Goal: Task Accomplishment & Management: Complete application form

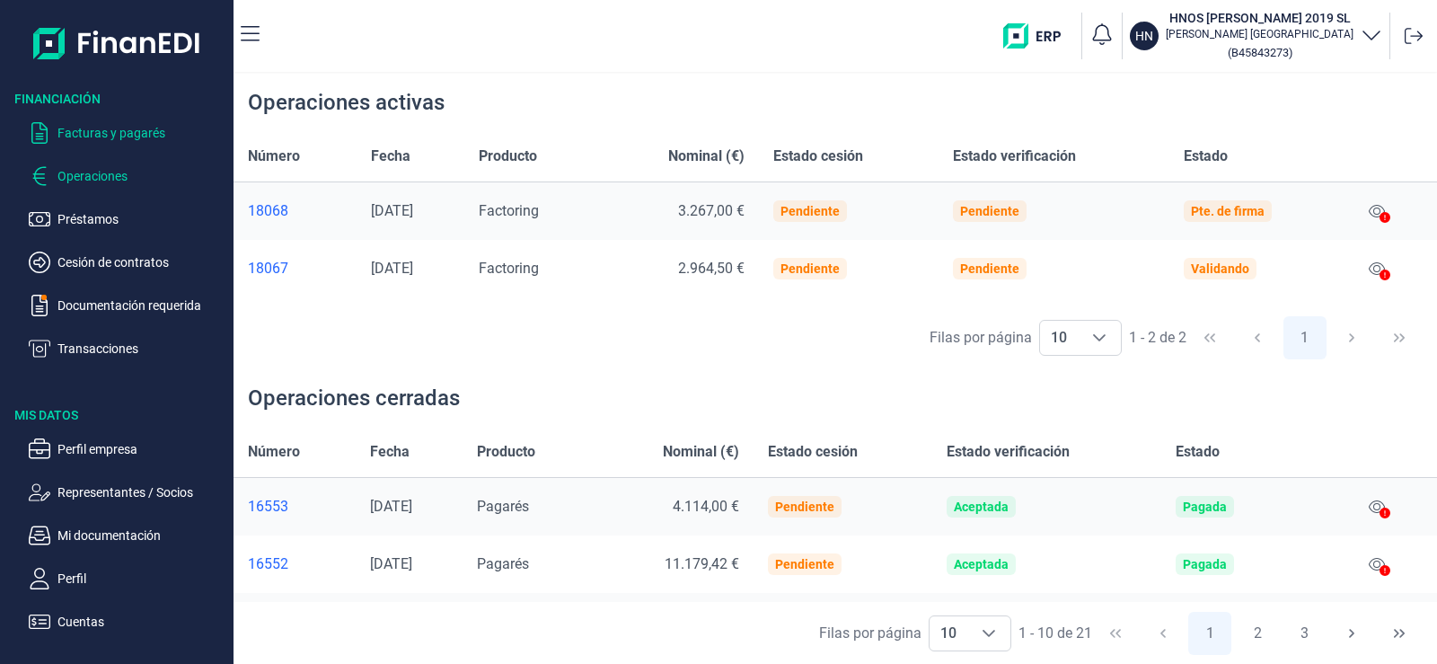
click at [139, 128] on p "Facturas y pagarés" at bounding box center [141, 133] width 169 height 22
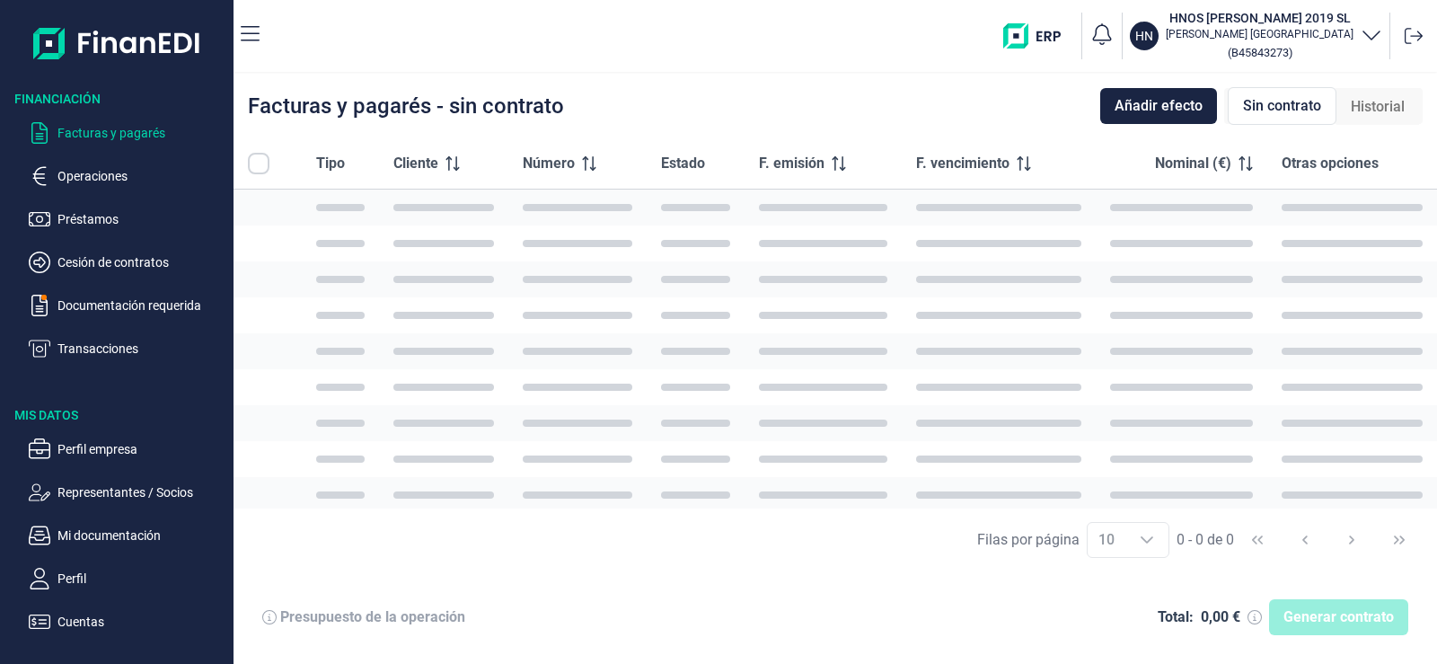
checkbox input "true"
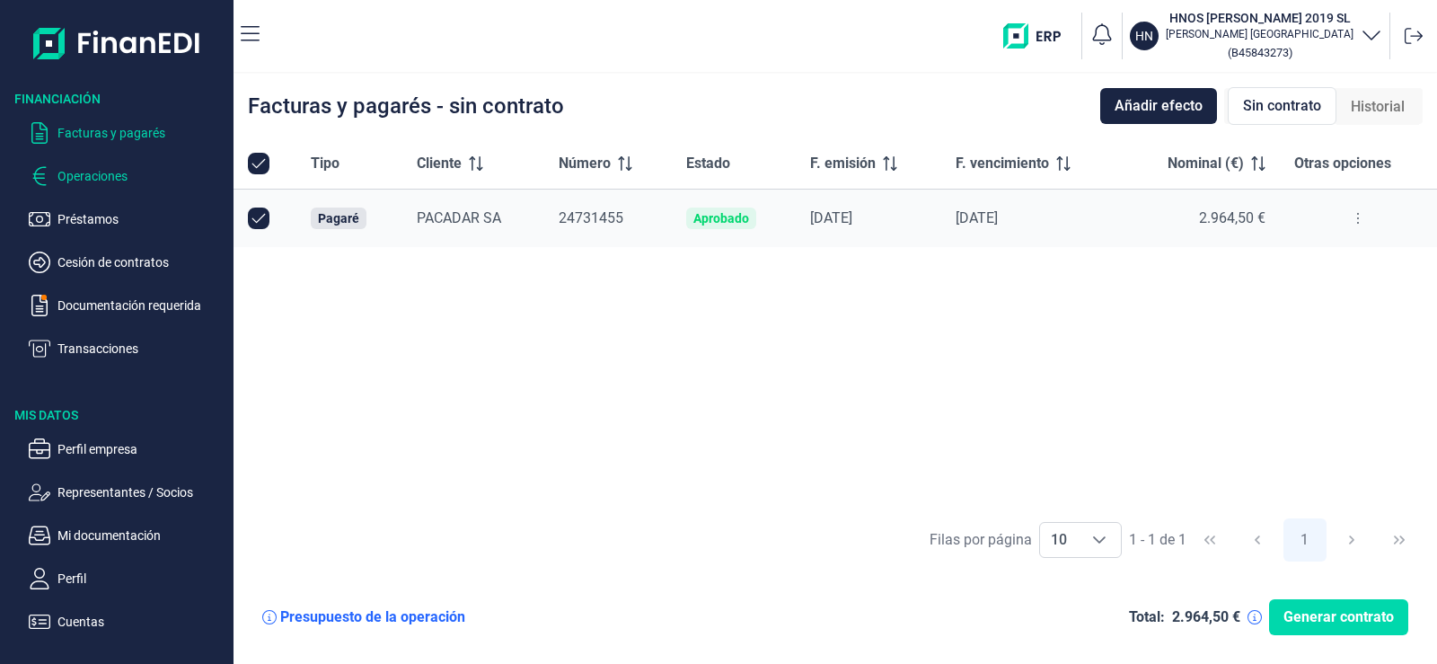
click at [114, 175] on p "Operaciones" at bounding box center [141, 176] width 169 height 22
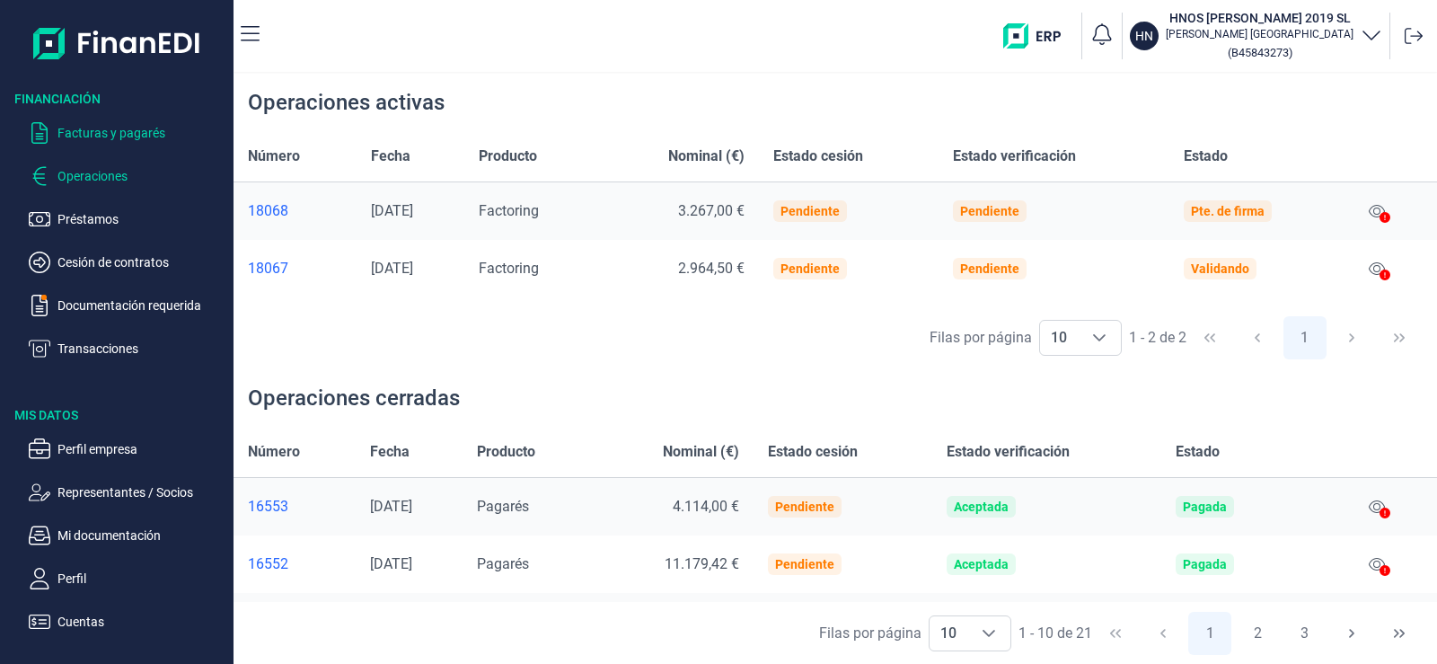
click at [110, 128] on p "Facturas y pagarés" at bounding box center [141, 133] width 169 height 22
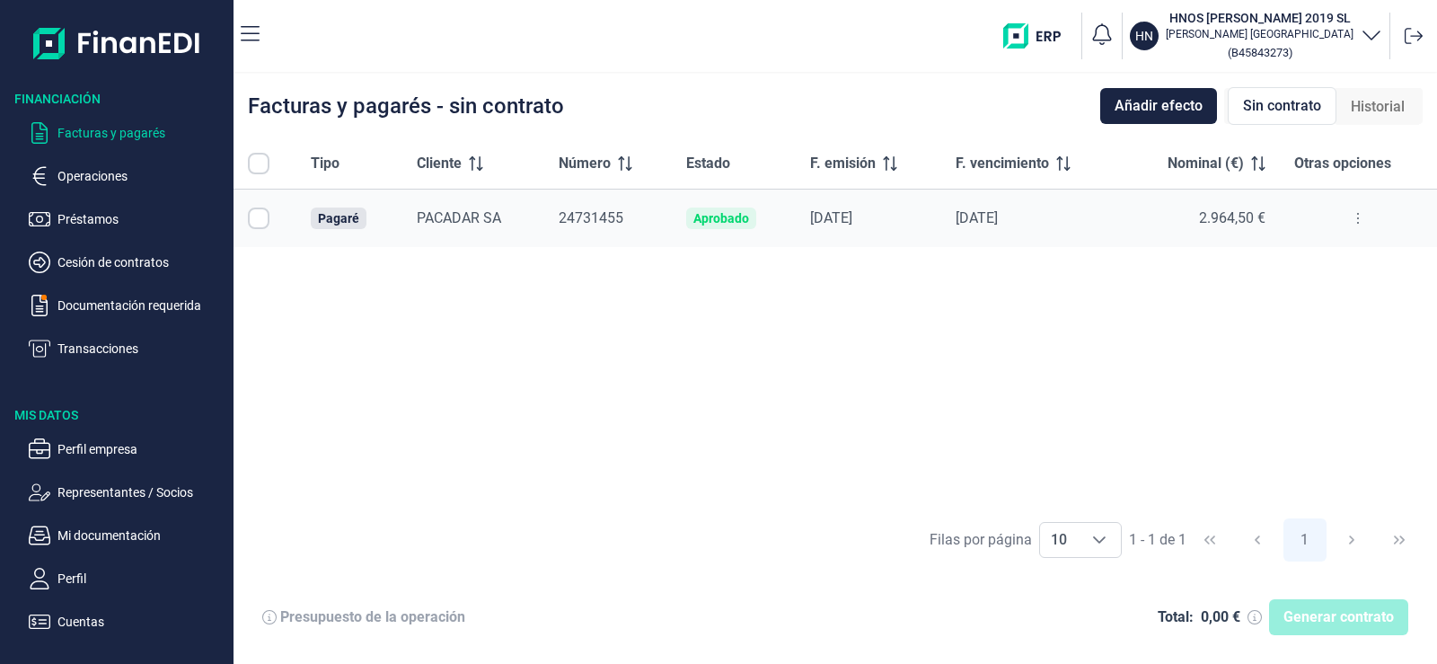
checkbox input "true"
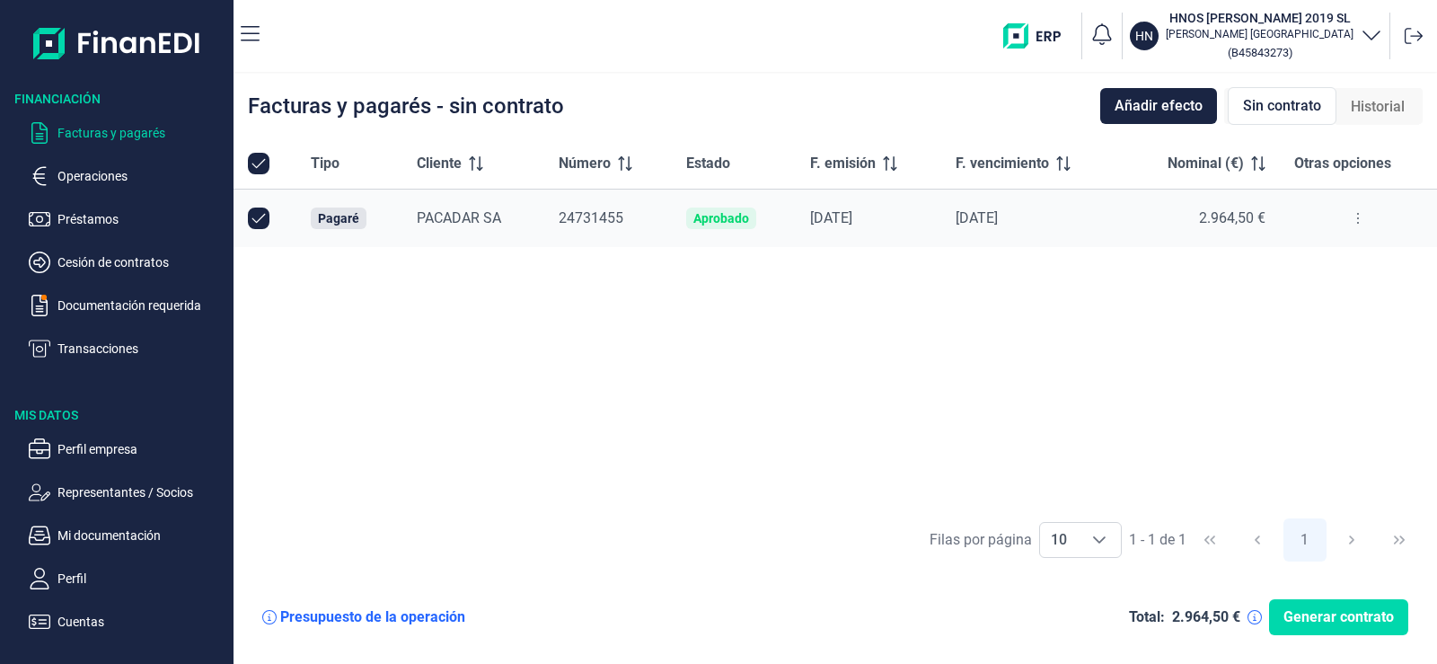
click at [1363, 220] on button at bounding box center [1358, 218] width 32 height 29
click at [1342, 260] on li "Ver detalle del pagaré" at bounding box center [1275, 263] width 202 height 32
click at [1326, 259] on span "Ver detalle del pagaré" at bounding box center [1272, 263] width 119 height 18
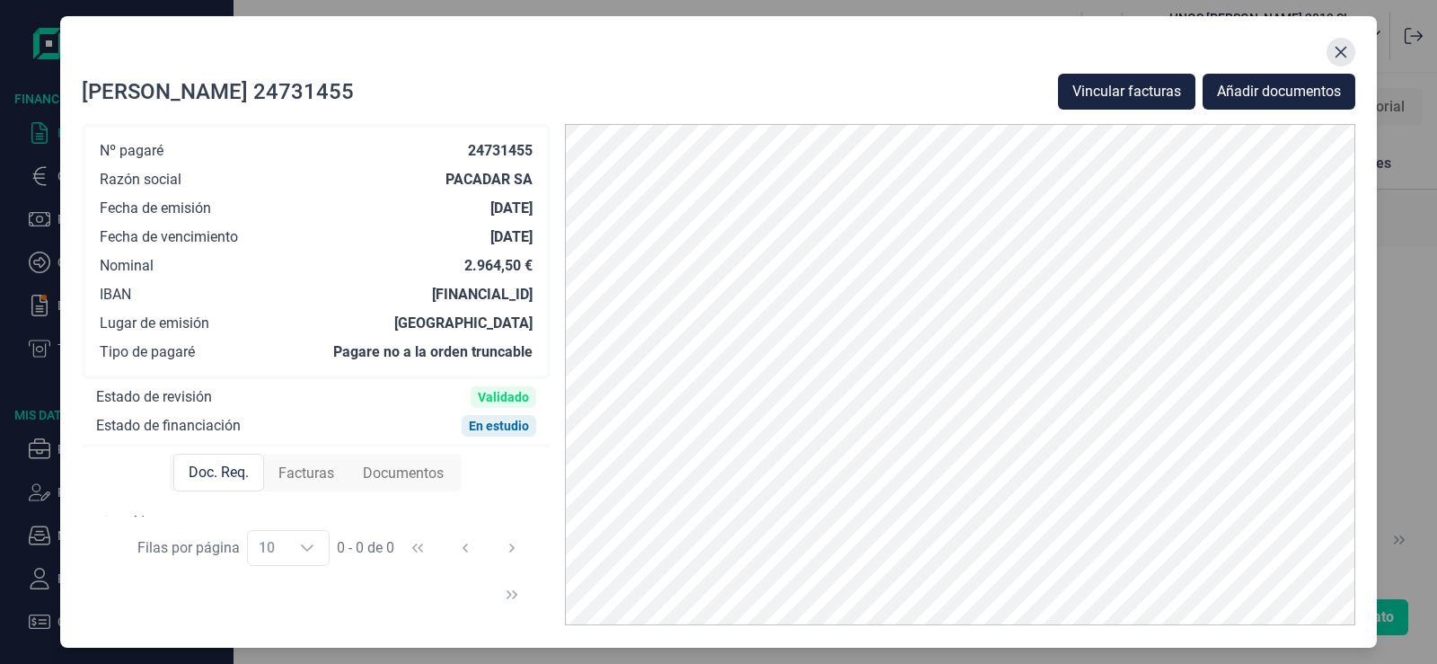
click at [1344, 41] on button "Close" at bounding box center [1340, 52] width 29 height 29
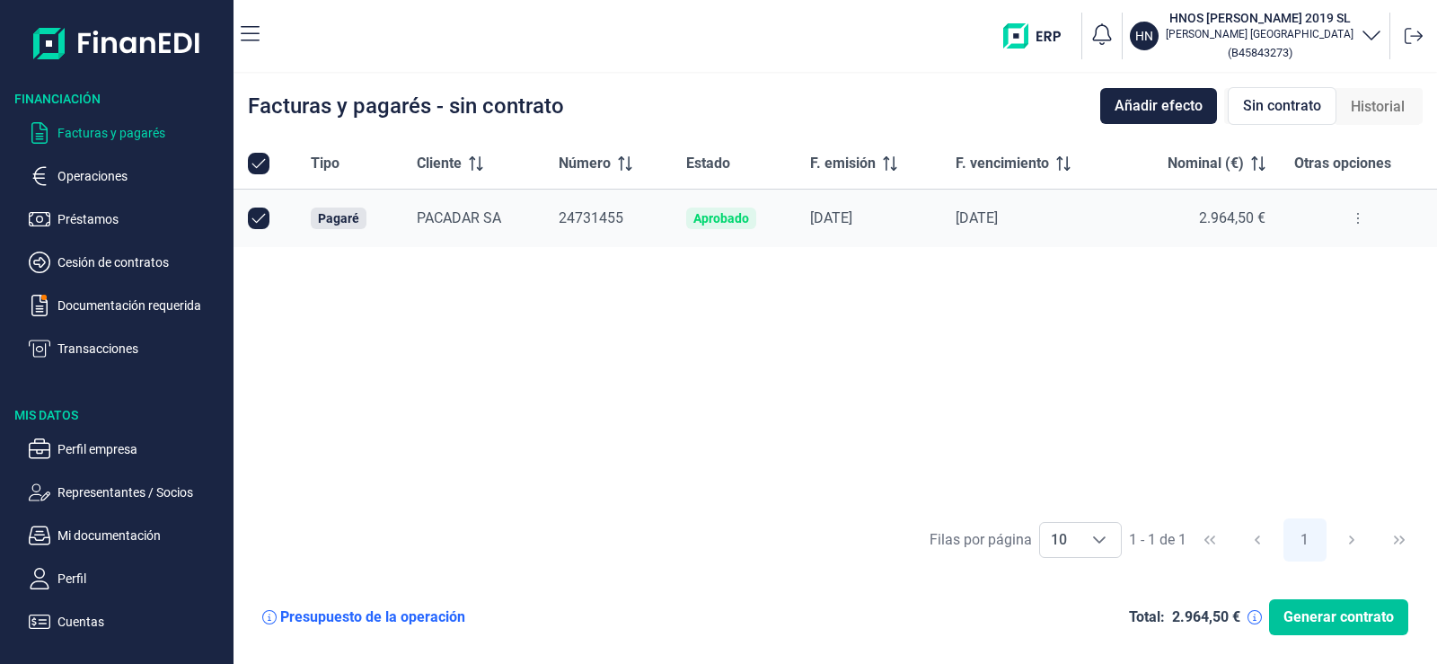
click at [1338, 623] on span "Generar contrato" at bounding box center [1338, 617] width 110 height 22
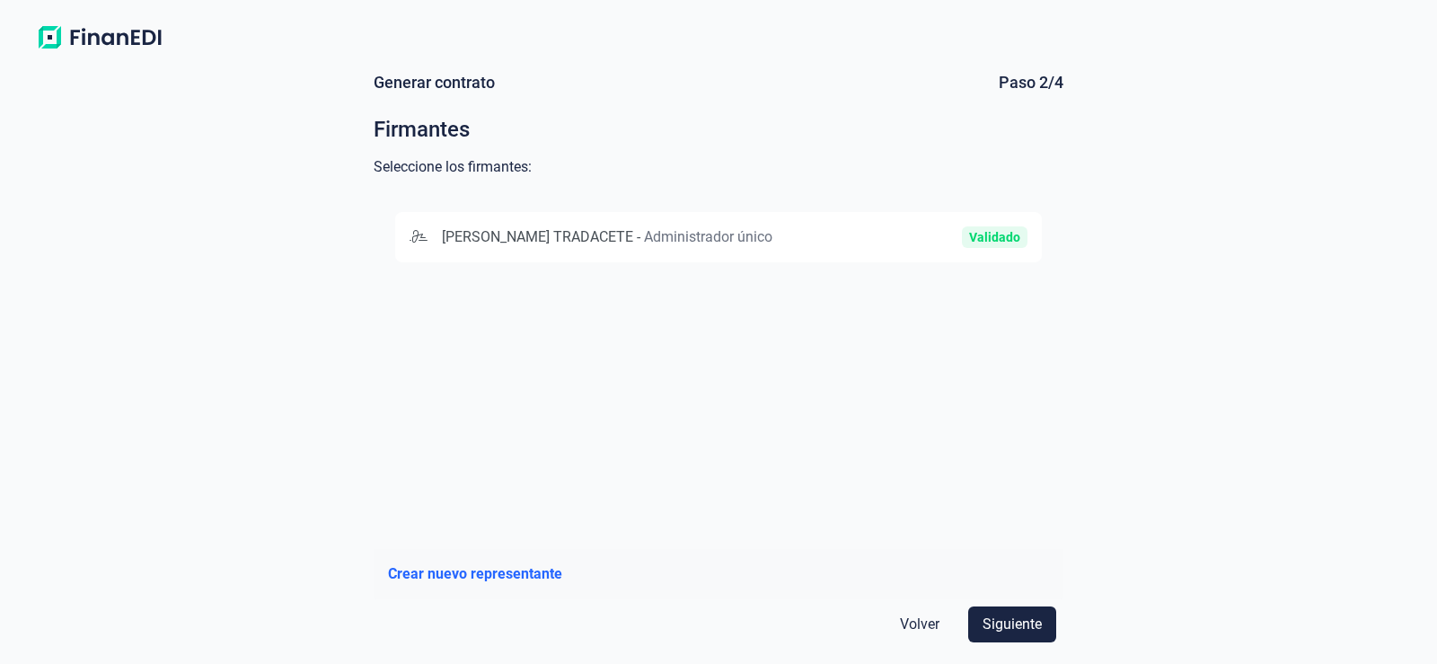
click at [765, 238] on span "Administrador único" at bounding box center [708, 236] width 128 height 17
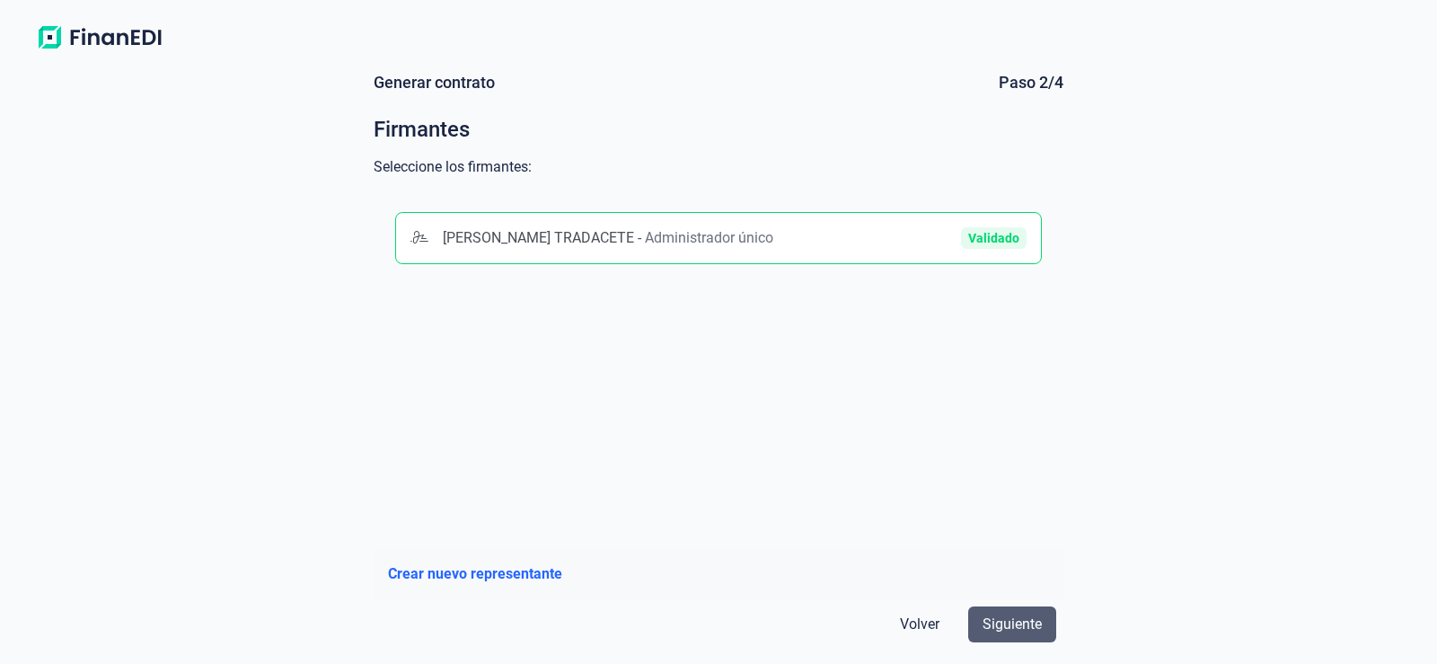
click at [1031, 631] on span "Siguiente" at bounding box center [1012, 624] width 59 height 22
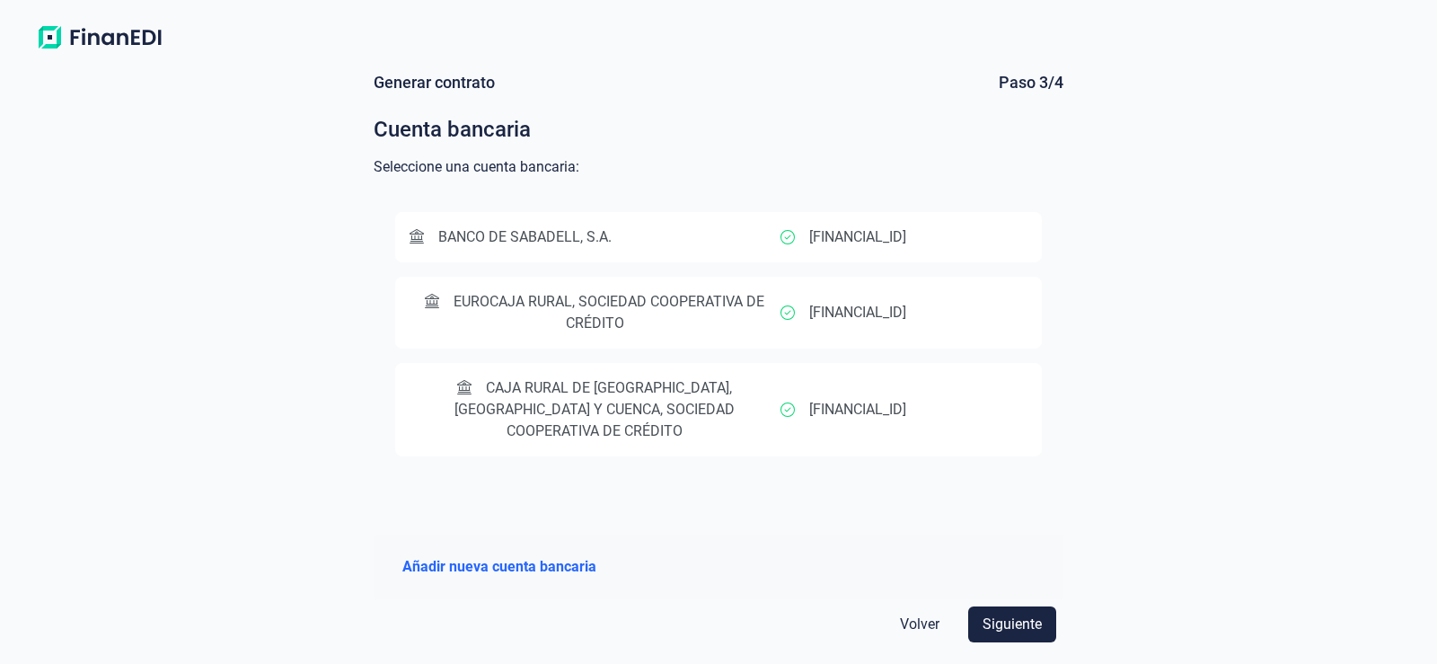
click at [747, 331] on span "EUROCAJA RURAL, SOCIEDAD COOPERATIVA DE CRÉDITO" at bounding box center [595, 312] width 371 height 43
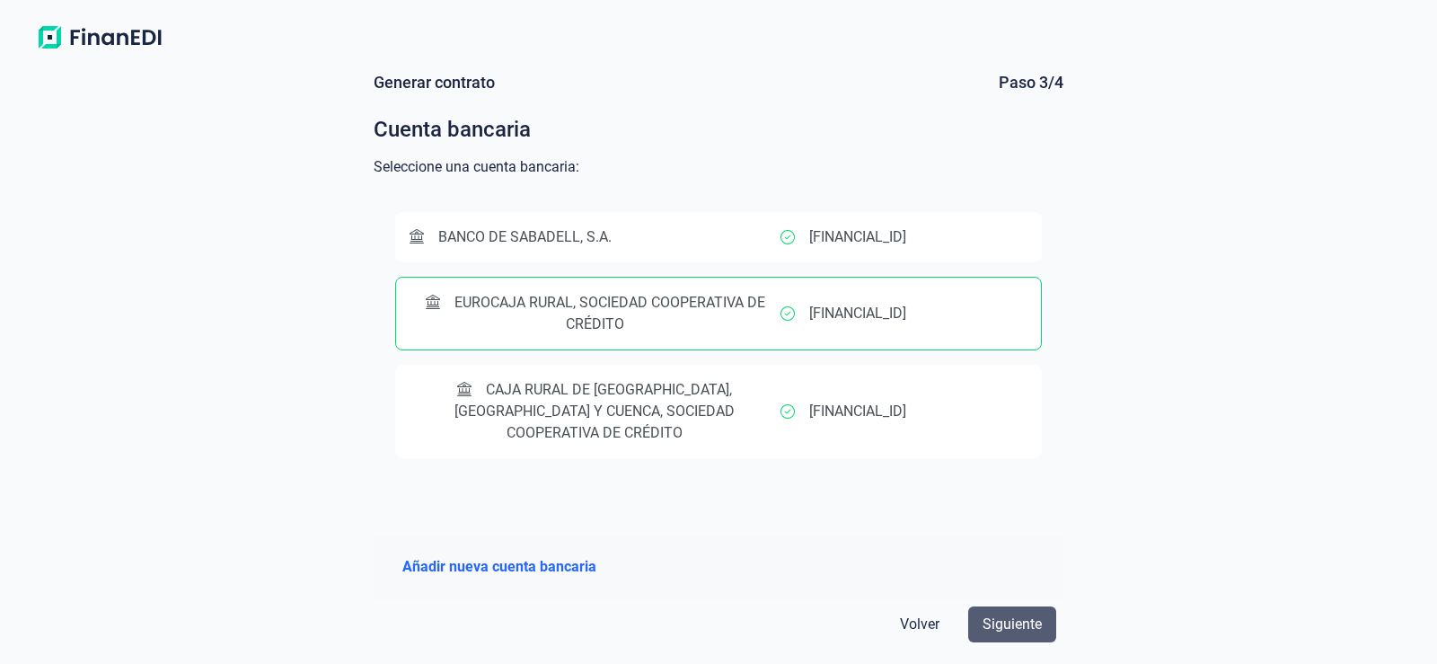
click at [1044, 616] on button "Siguiente" at bounding box center [1012, 624] width 88 height 36
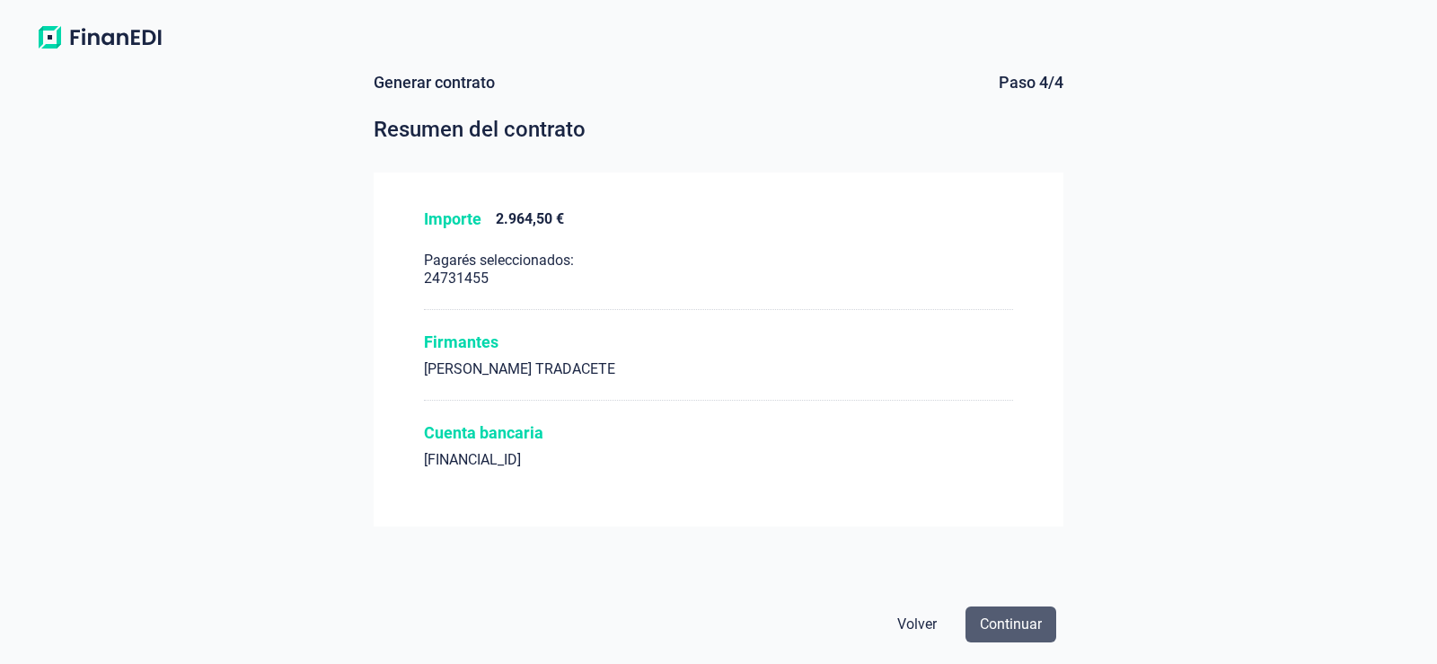
click at [1017, 629] on span "Continuar" at bounding box center [1011, 624] width 62 height 22
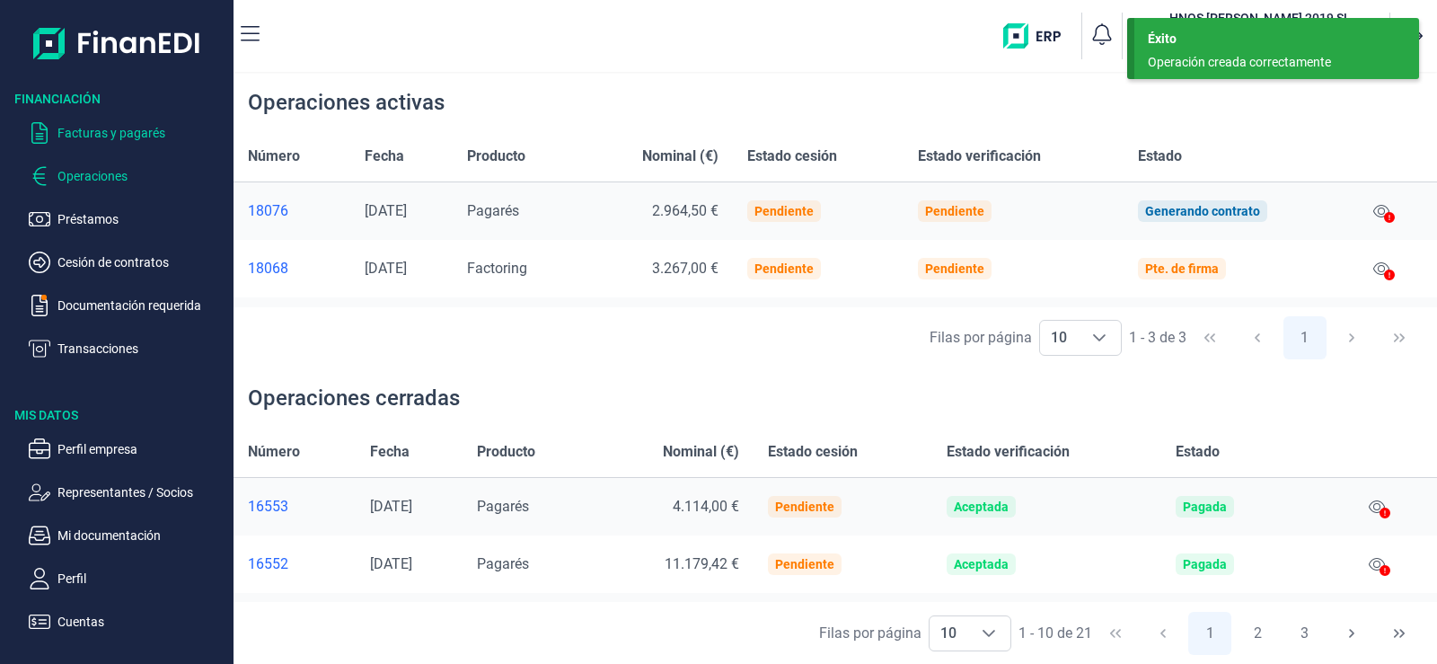
click at [94, 134] on p "Facturas y pagarés" at bounding box center [141, 133] width 169 height 22
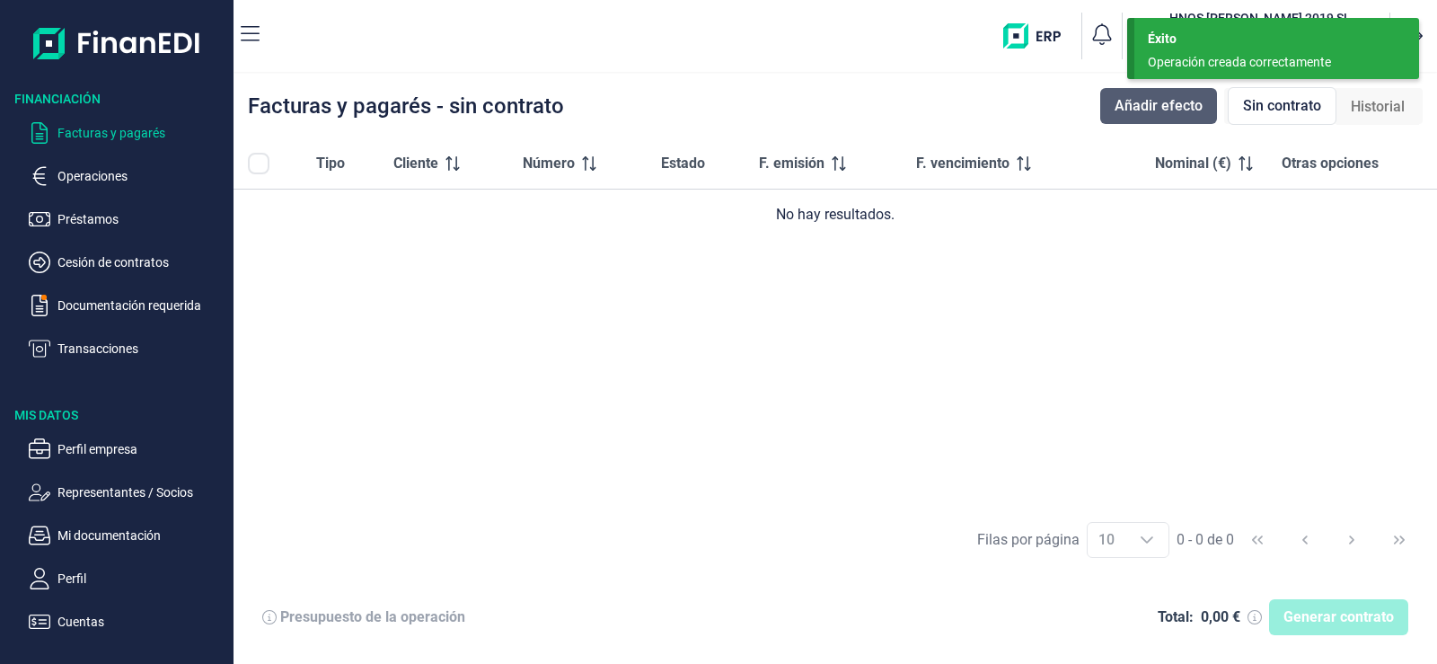
click at [1168, 106] on span "Añadir efecto" at bounding box center [1159, 106] width 88 height 22
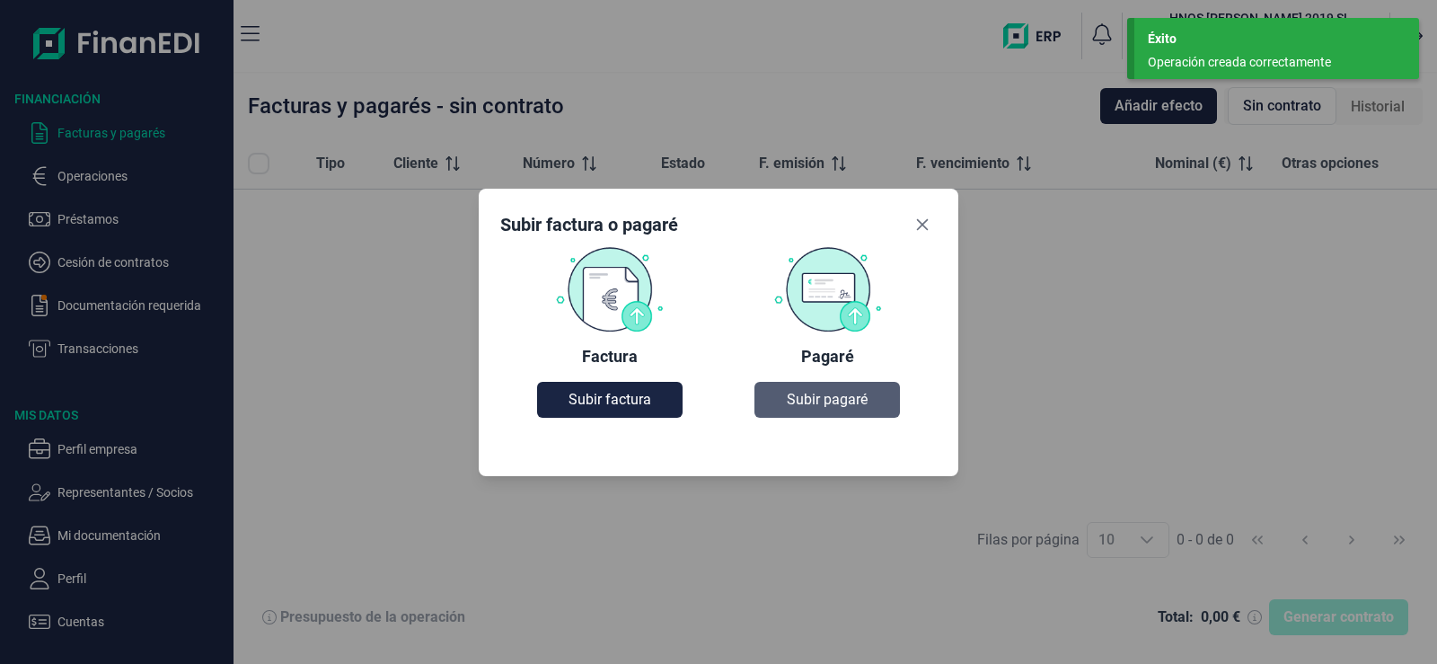
click at [824, 405] on span "Subir pagaré" at bounding box center [827, 400] width 81 height 22
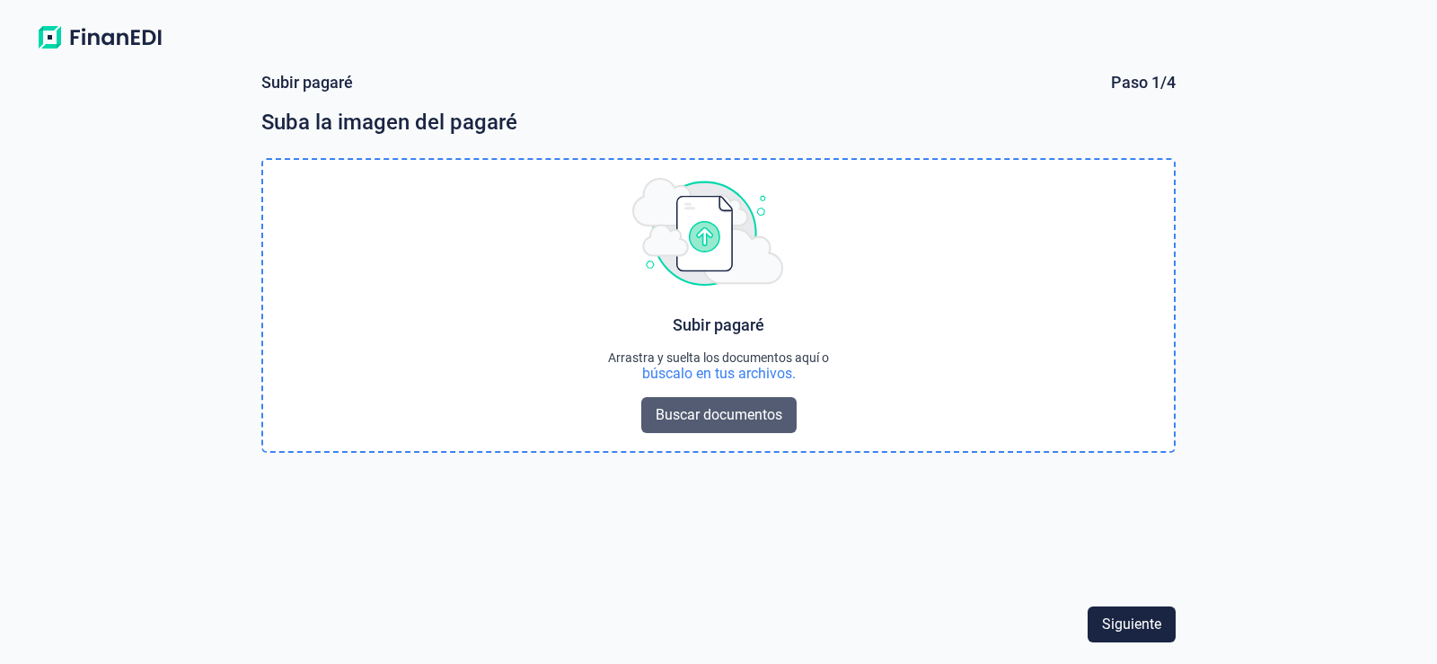
click at [714, 412] on span "Buscar documentos" at bounding box center [719, 415] width 127 height 22
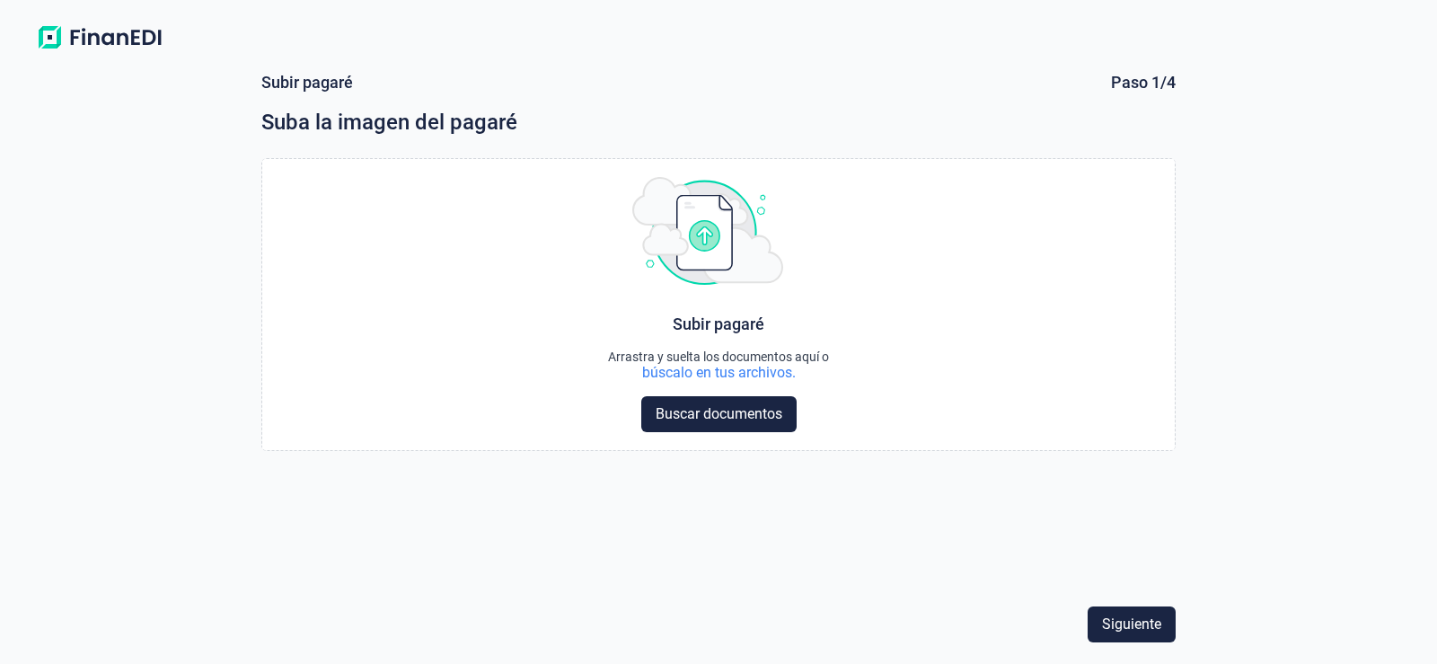
click at [63, 38] on img at bounding box center [100, 38] width 142 height 32
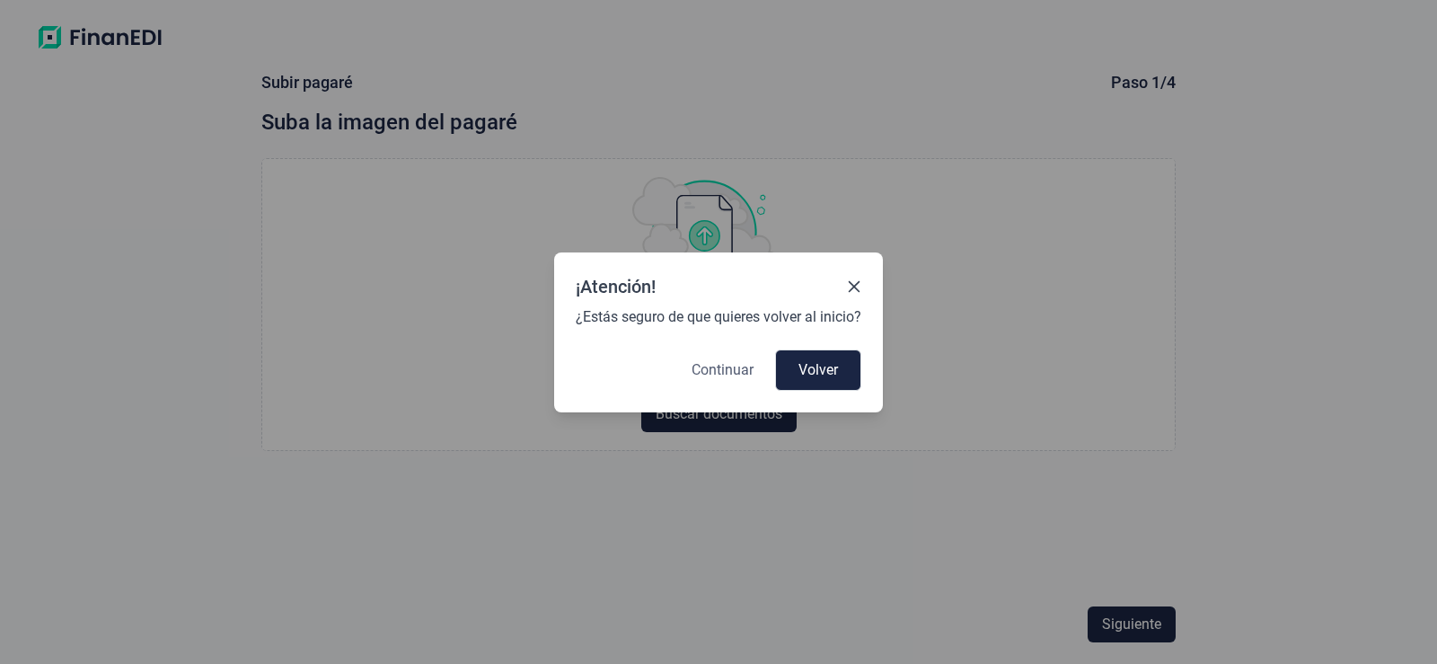
click at [745, 371] on span "Continuar" at bounding box center [723, 370] width 62 height 22
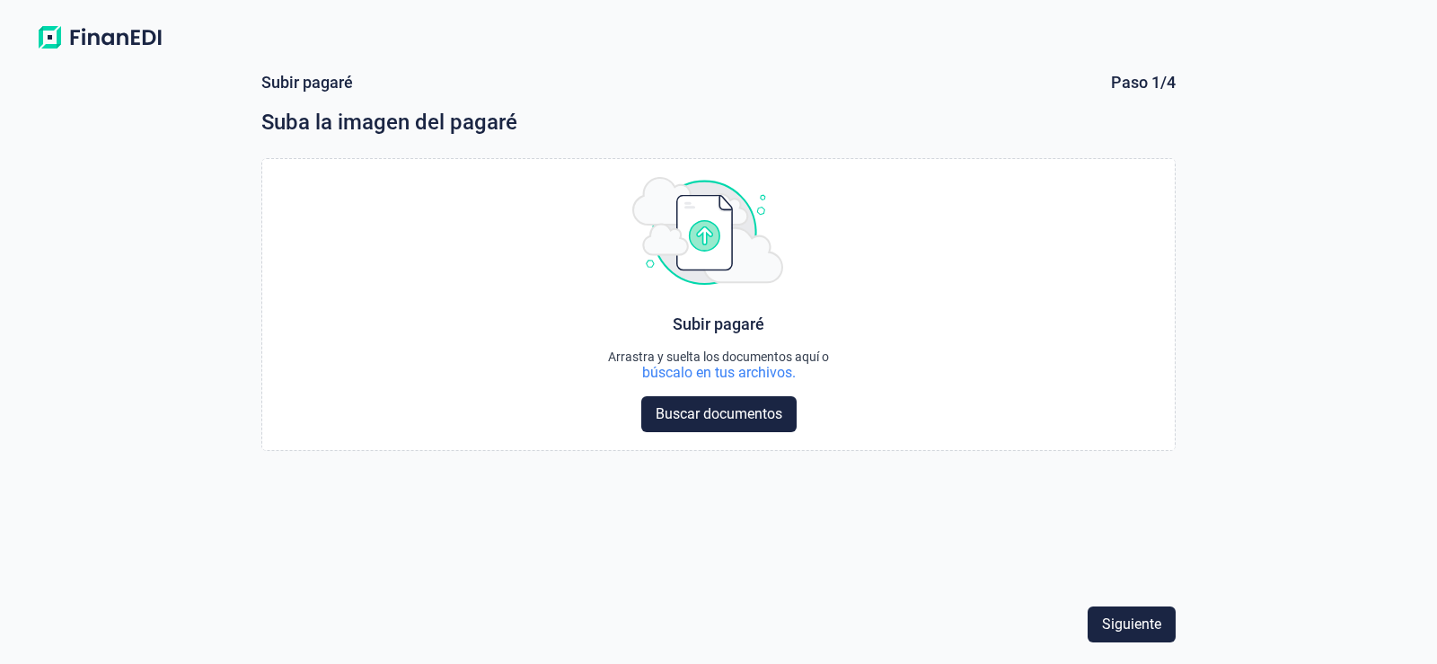
click at [149, 23] on img at bounding box center [100, 38] width 142 height 32
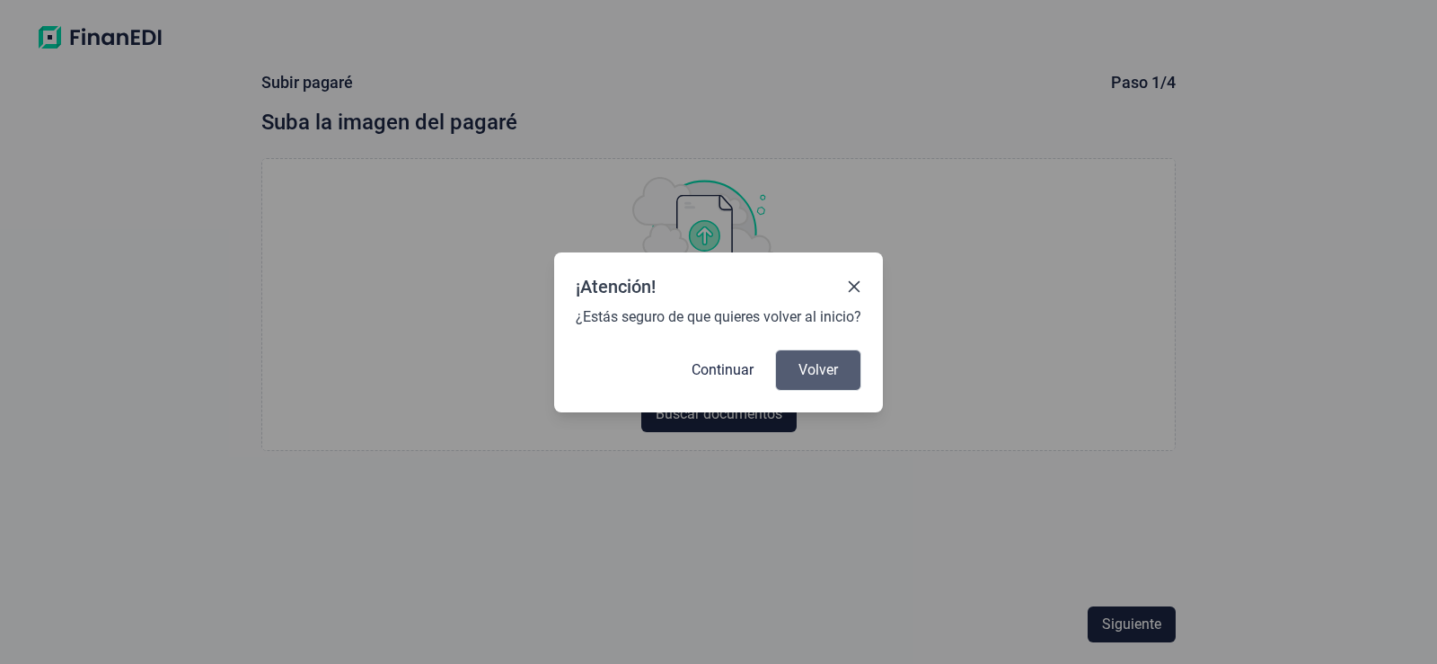
click at [836, 374] on span "Volver" at bounding box center [818, 370] width 40 height 22
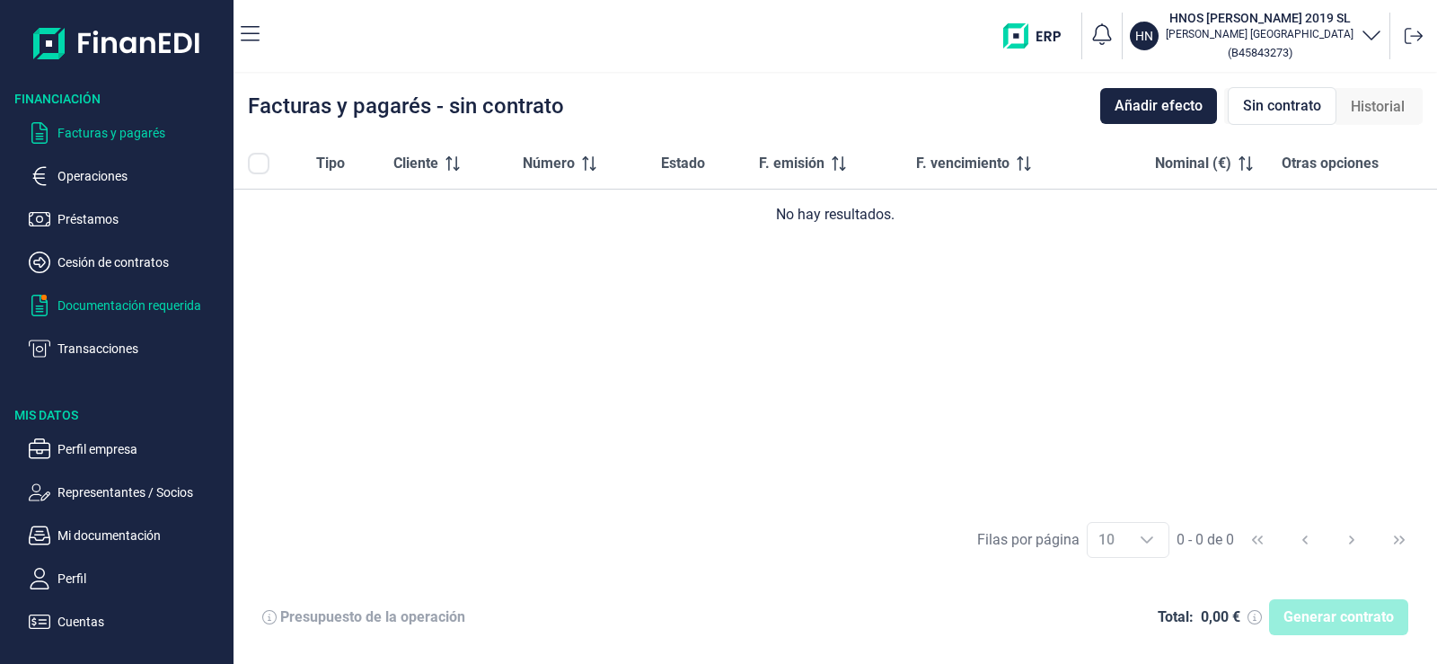
click at [198, 314] on p "Documentación requerida" at bounding box center [141, 306] width 169 height 22
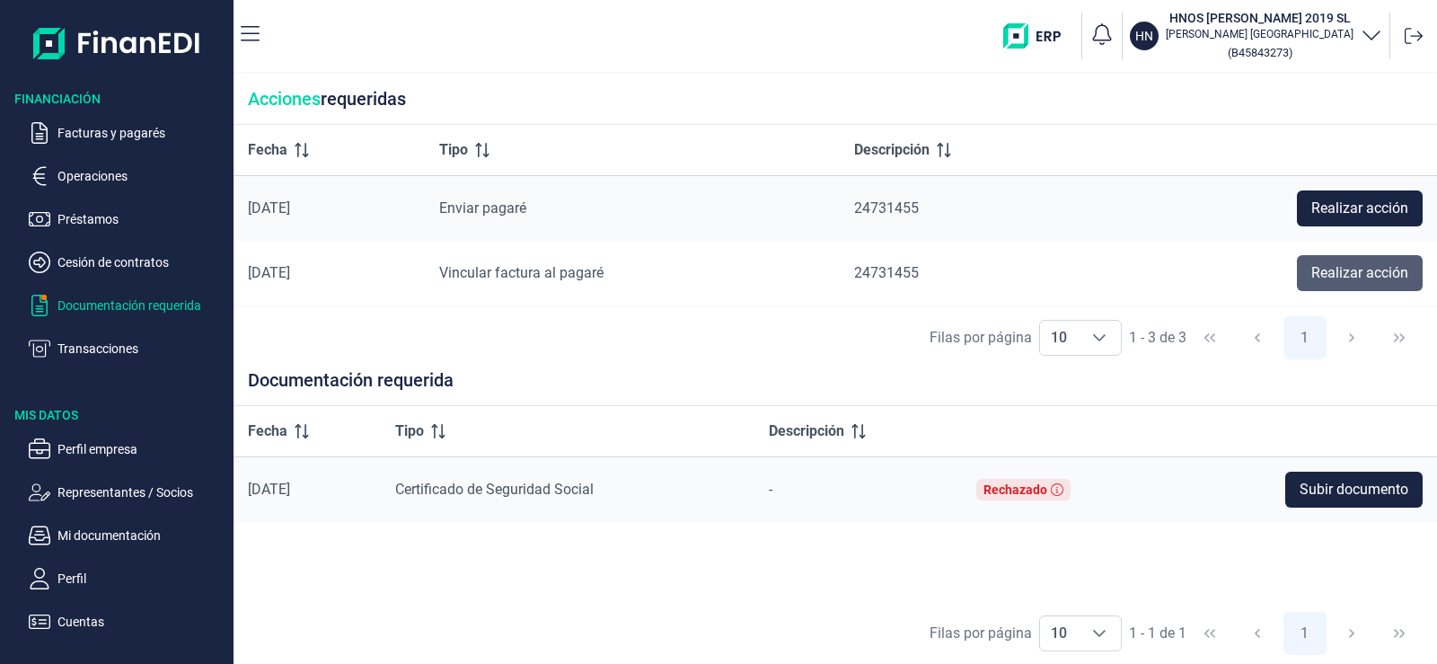
click at [1399, 272] on span "Realizar acción" at bounding box center [1359, 273] width 97 height 22
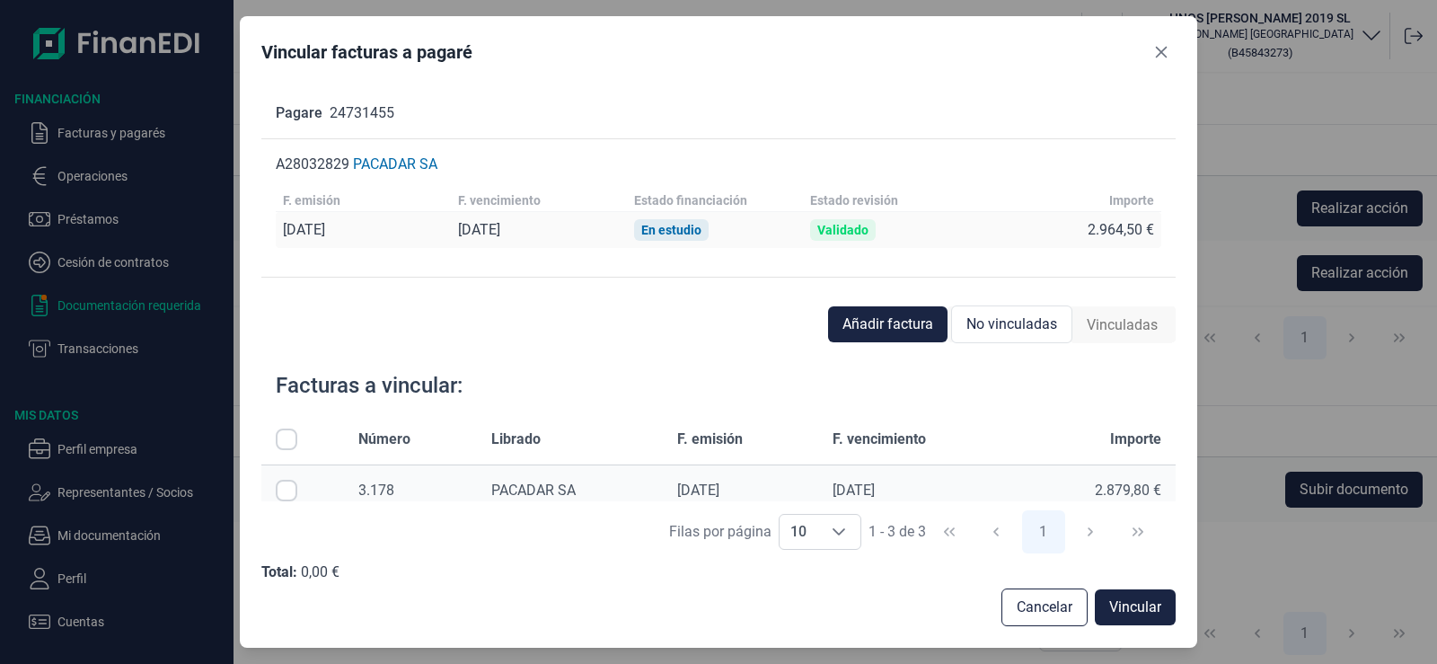
click at [1170, 503] on div "[PERSON_NAME] por página 10 10 10 1 - 3 de 3 1" at bounding box center [718, 532] width 915 height 62
click at [894, 317] on span "Añadir factura" at bounding box center [887, 324] width 91 height 22
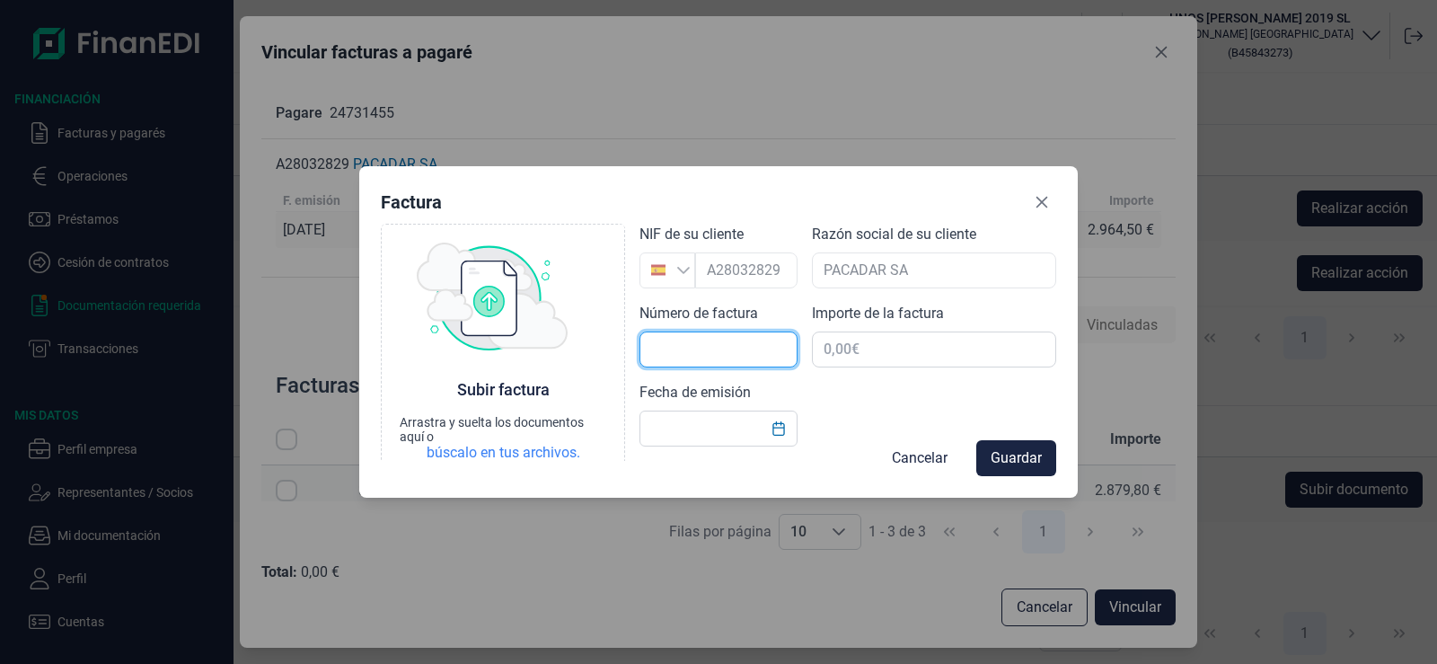
click at [726, 350] on input "text" at bounding box center [718, 349] width 158 height 36
type input "3830"
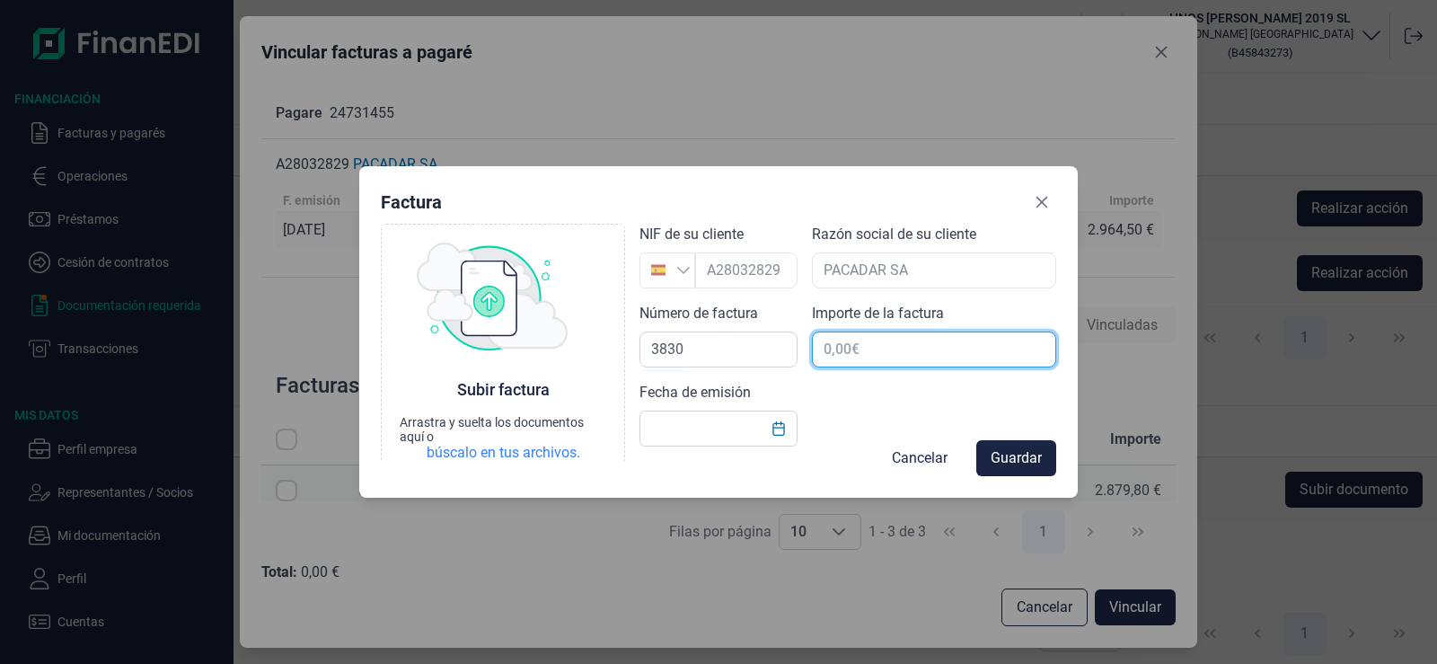
click at [858, 346] on input "text" at bounding box center [934, 349] width 244 height 36
type input "2.964,50 €"
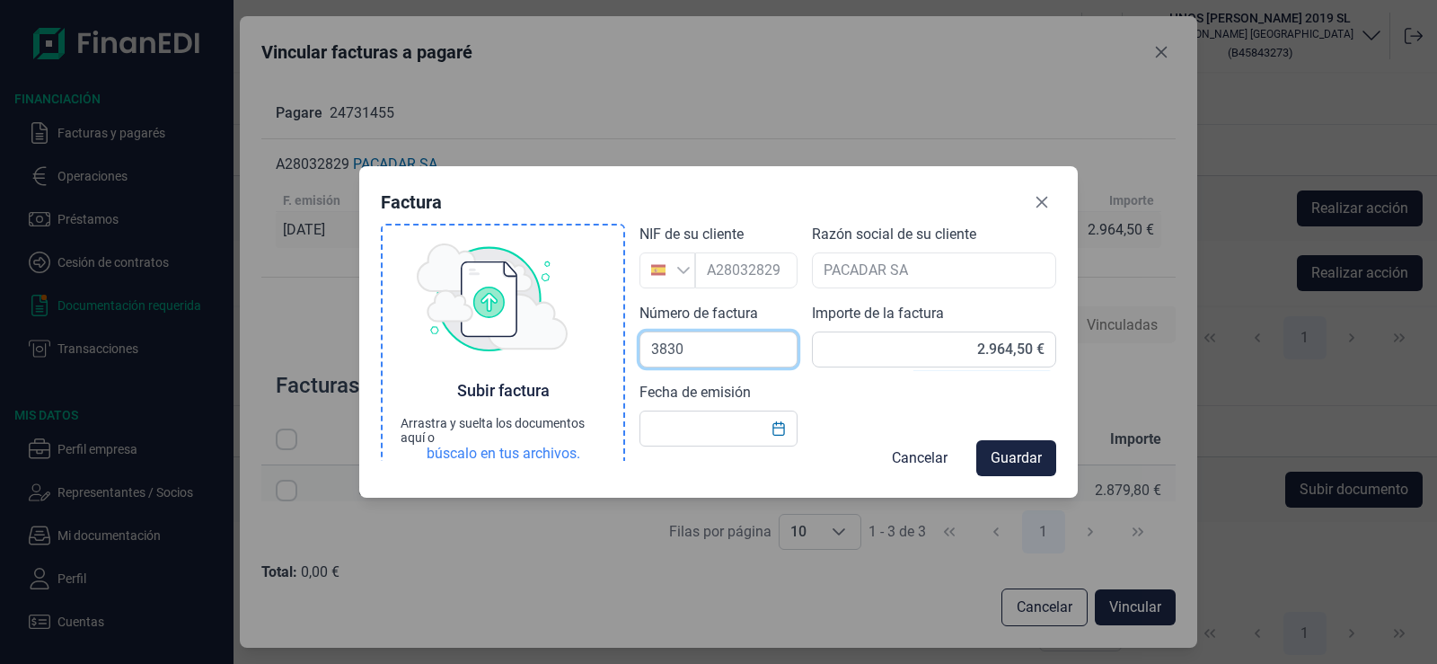
drag, startPoint x: 725, startPoint y: 354, endPoint x: 512, endPoint y: 369, distance: 213.4
click at [514, 369] on div "Choose Subir factura Arrastra y suelta los documentos aquí o búscalo en tus arc…" at bounding box center [718, 325] width 675 height 203
type input "3794"
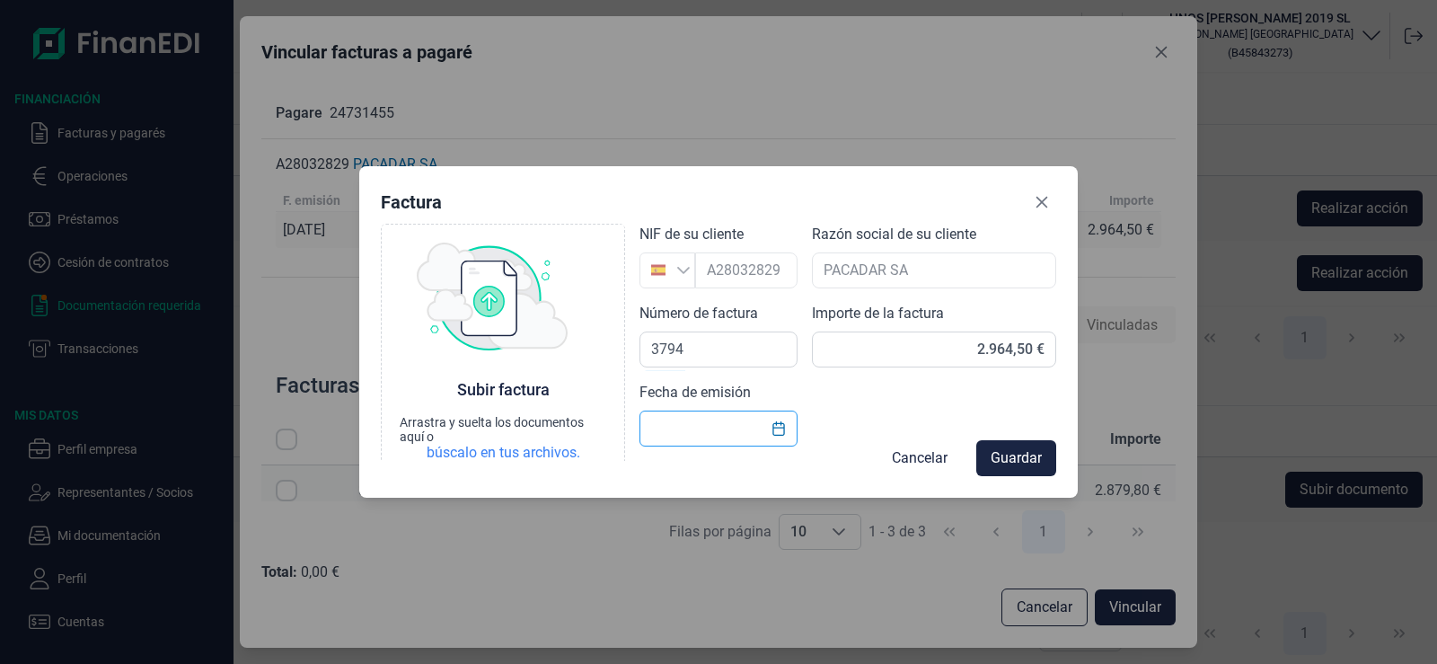
click at [740, 425] on input "text" at bounding box center [718, 428] width 158 height 36
click at [775, 426] on icon "Choose Date" at bounding box center [778, 428] width 14 height 14
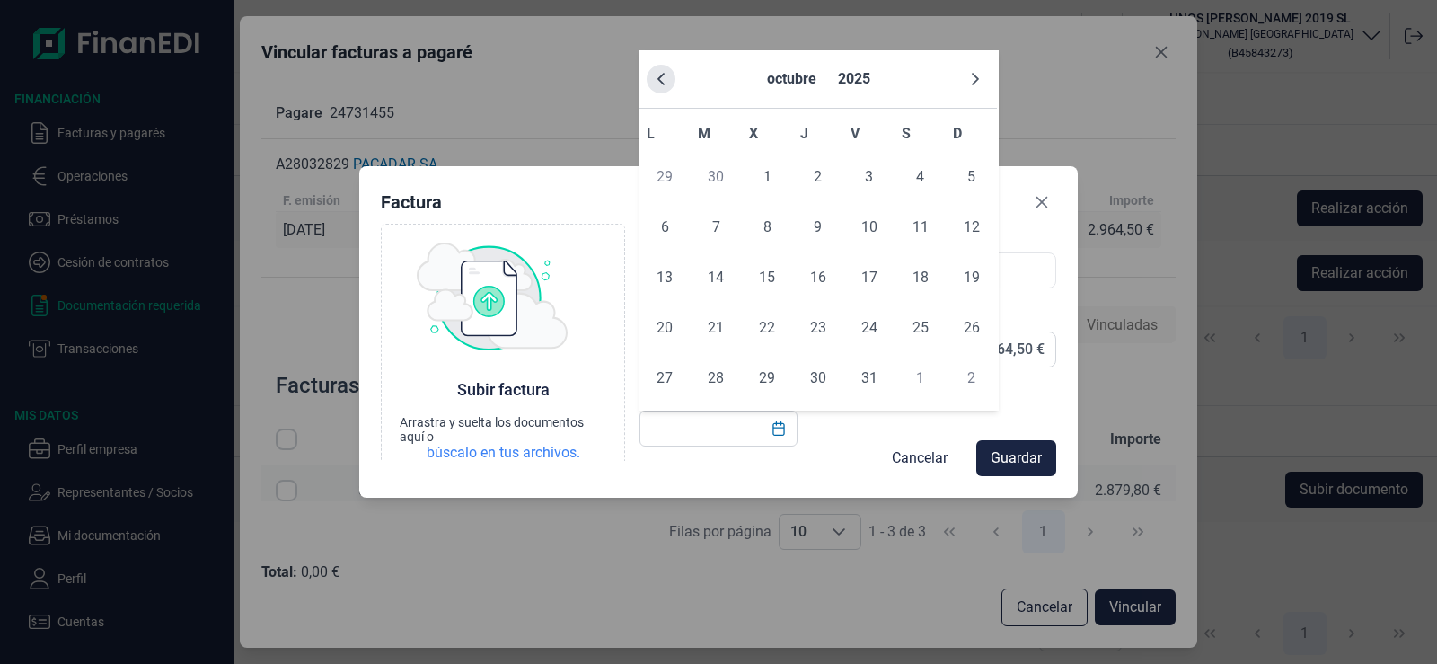
click at [659, 84] on icon "Previous Month" at bounding box center [661, 79] width 14 height 14
click at [772, 282] on span "13" at bounding box center [767, 278] width 36 height 36
type input "[DATE]"
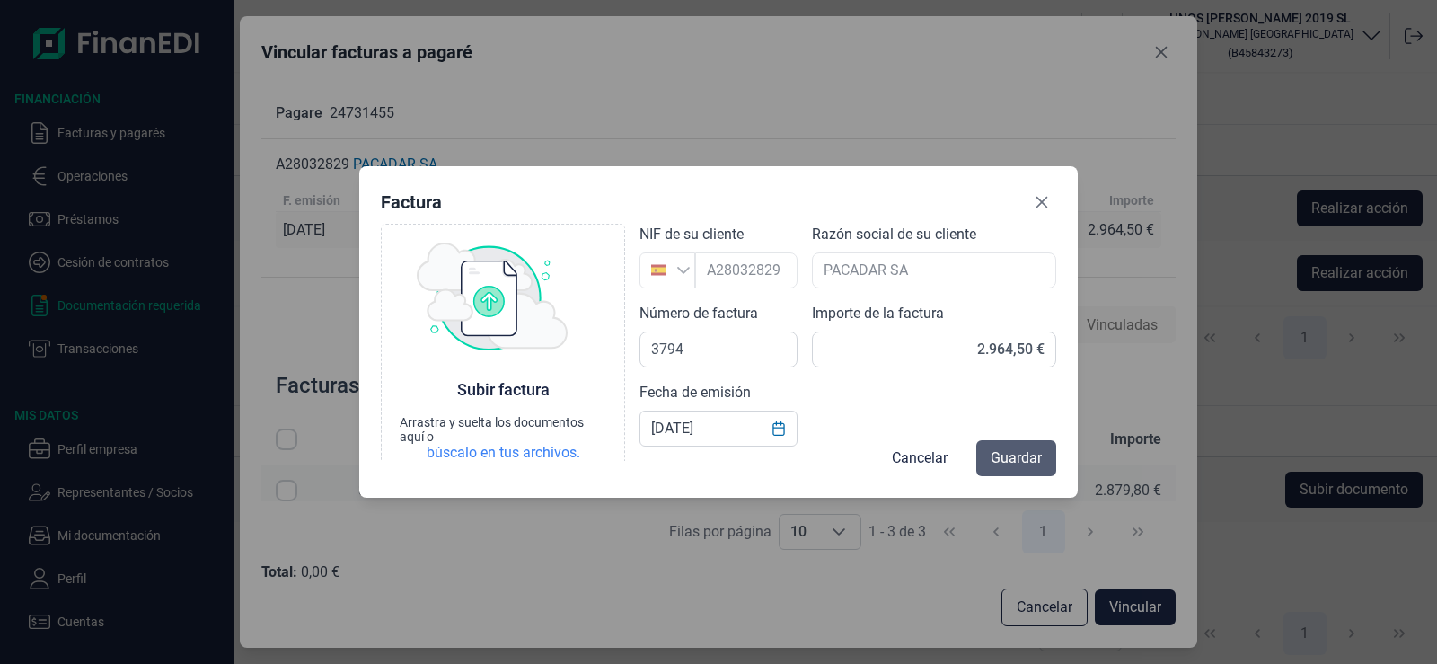
click at [1026, 453] on span "Guardar" at bounding box center [1016, 458] width 51 height 22
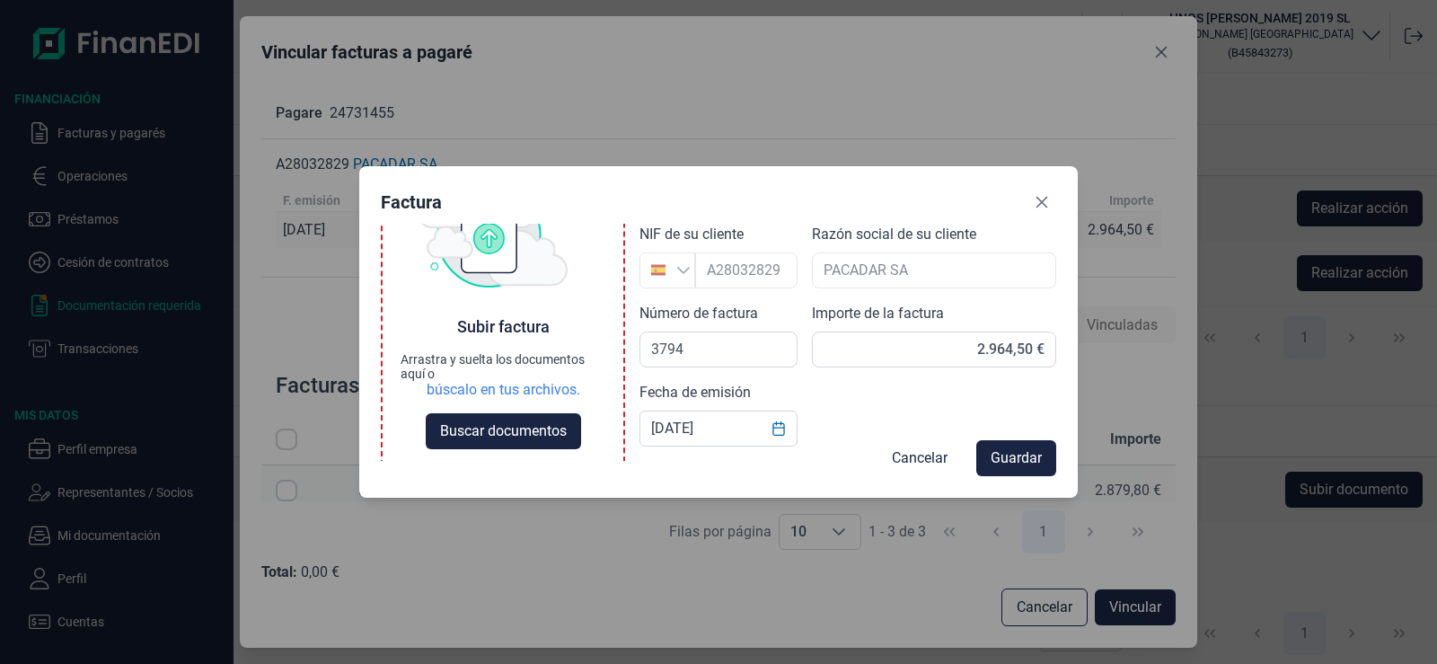
scroll to position [86, 0]
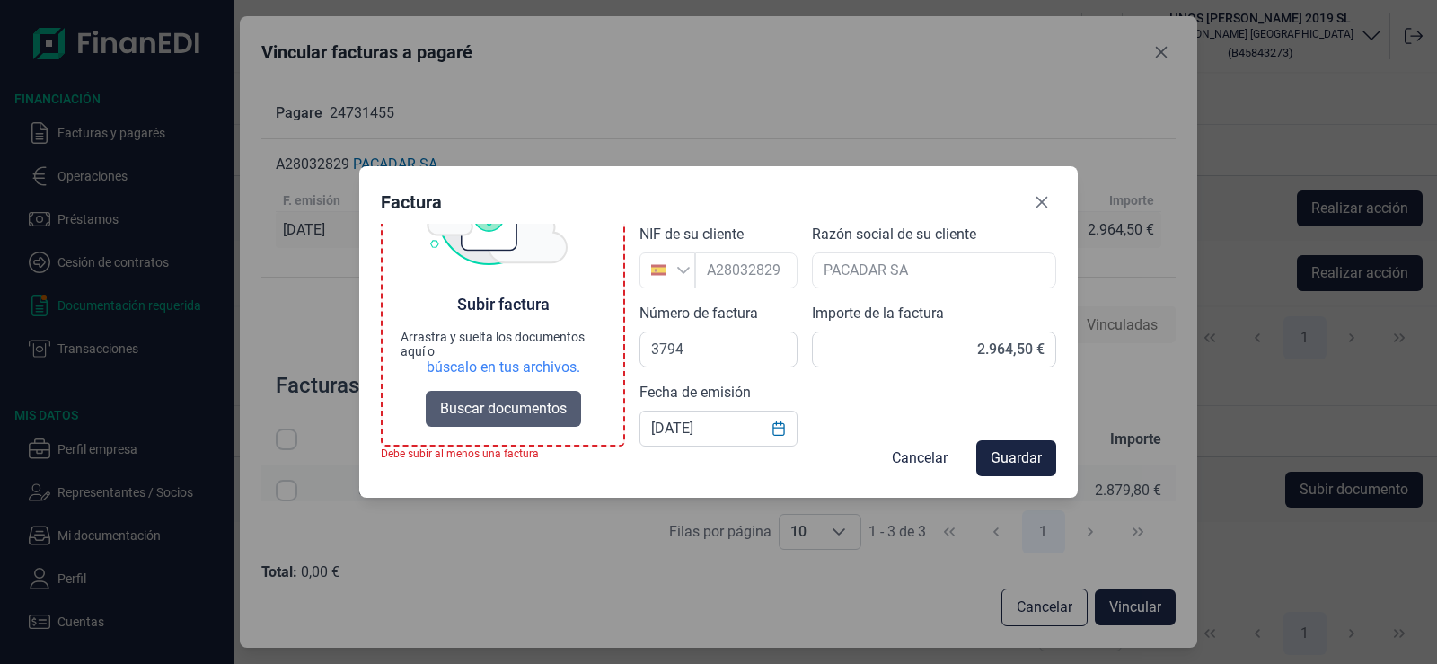
click at [490, 411] on span "Buscar documentos" at bounding box center [503, 409] width 127 height 22
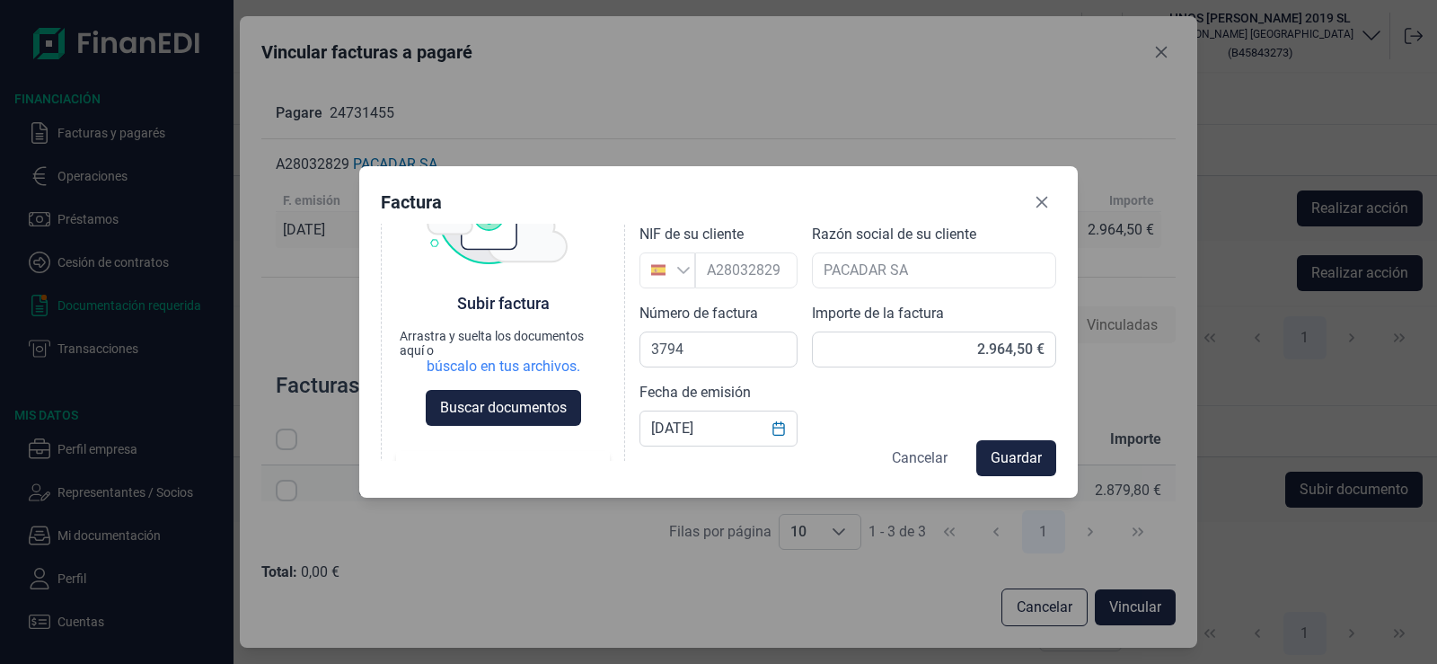
scroll to position [85, 0]
click at [1031, 465] on span "Guardar" at bounding box center [1016, 458] width 51 height 22
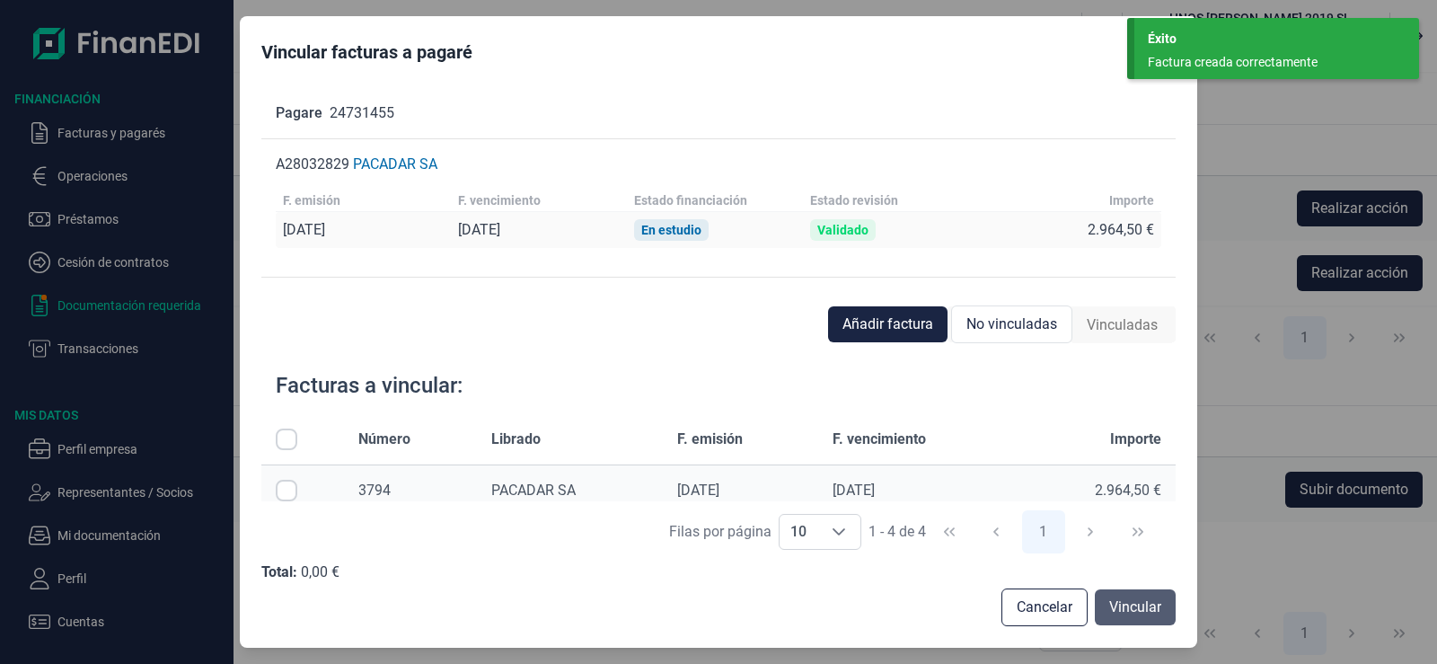
click at [1146, 607] on span "Vincular" at bounding box center [1135, 607] width 52 height 22
drag, startPoint x: 291, startPoint y: 494, endPoint x: 328, endPoint y: 503, distance: 37.9
click at [294, 495] on input "Row Selected null" at bounding box center [287, 491] width 22 height 22
checkbox input "true"
click at [1144, 606] on span "Vincular" at bounding box center [1135, 607] width 52 height 22
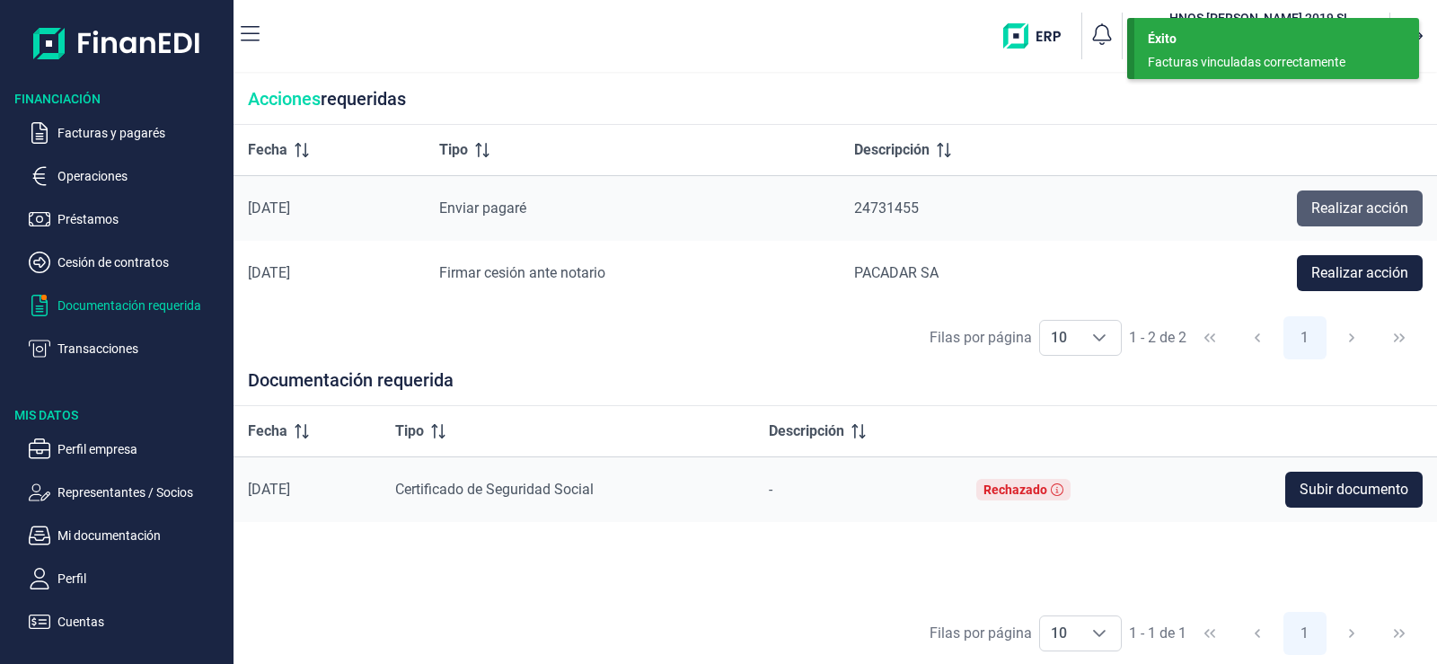
click at [1387, 210] on span "Realizar acción" at bounding box center [1359, 209] width 97 height 22
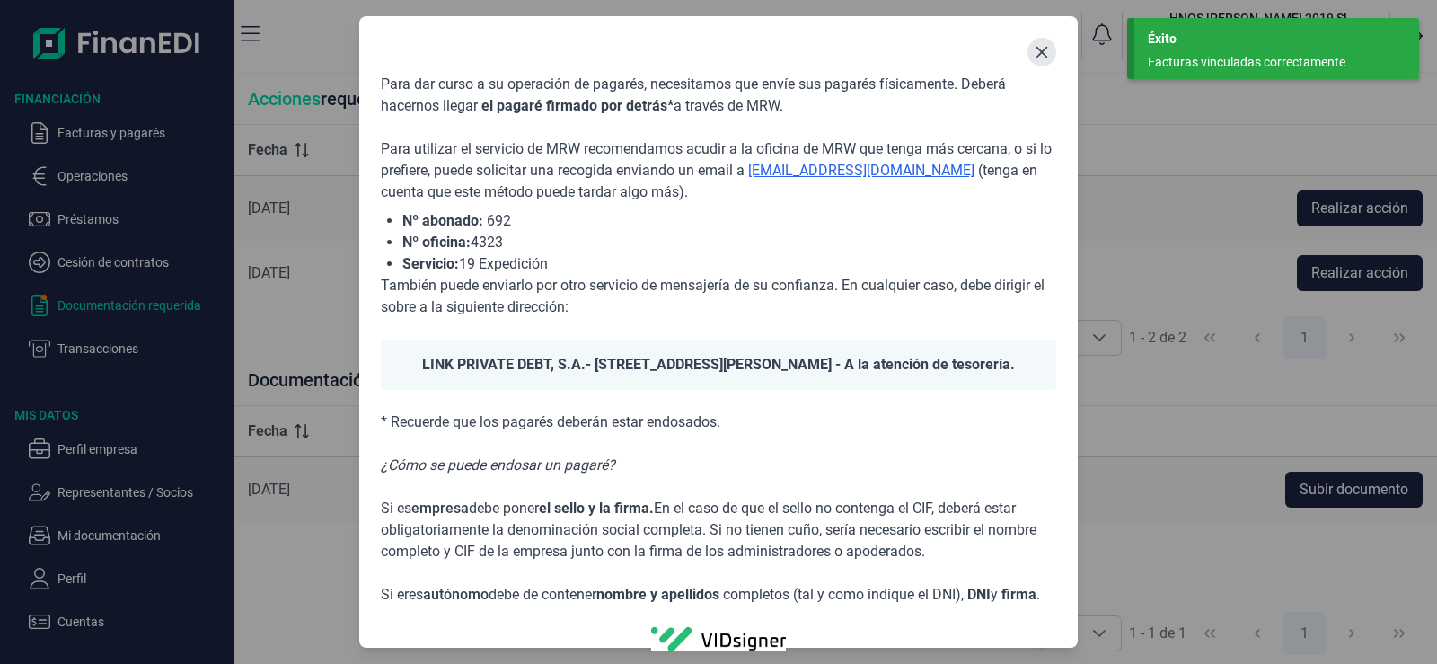
click at [1046, 48] on icon "Close" at bounding box center [1042, 53] width 12 height 12
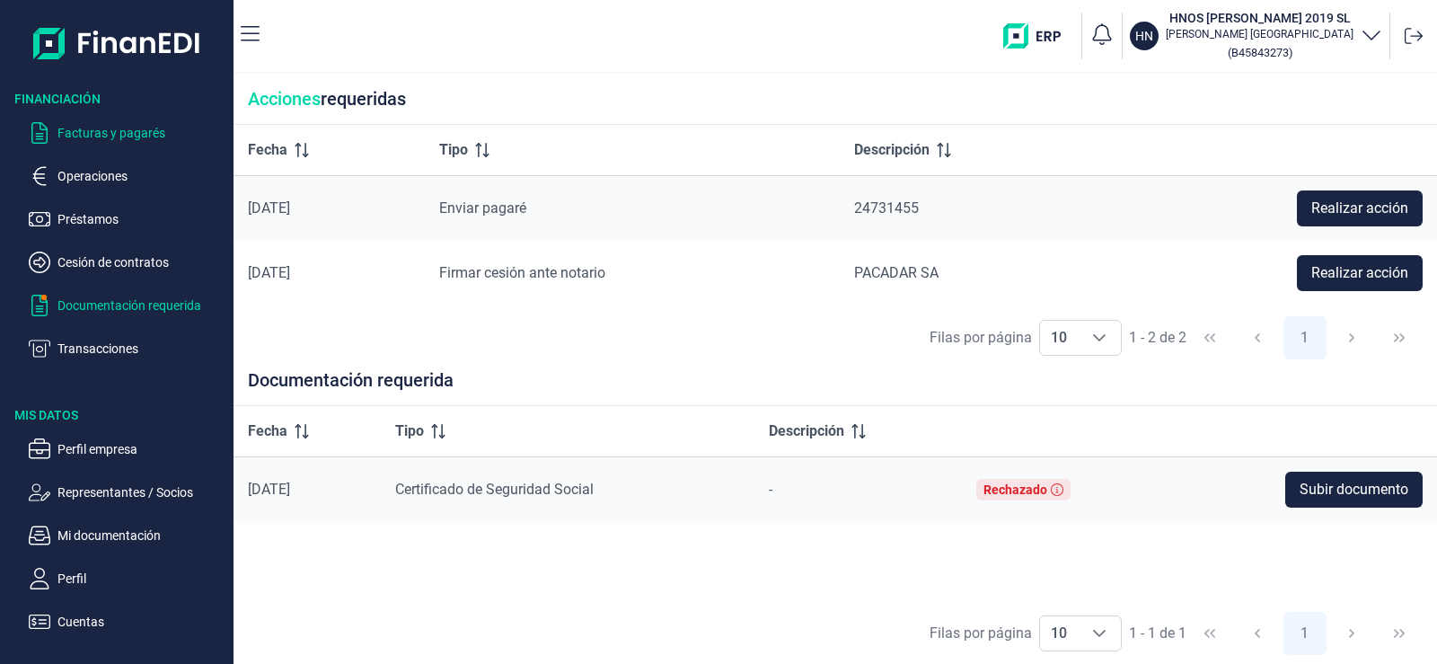
click at [120, 137] on p "Facturas y pagarés" at bounding box center [141, 133] width 169 height 22
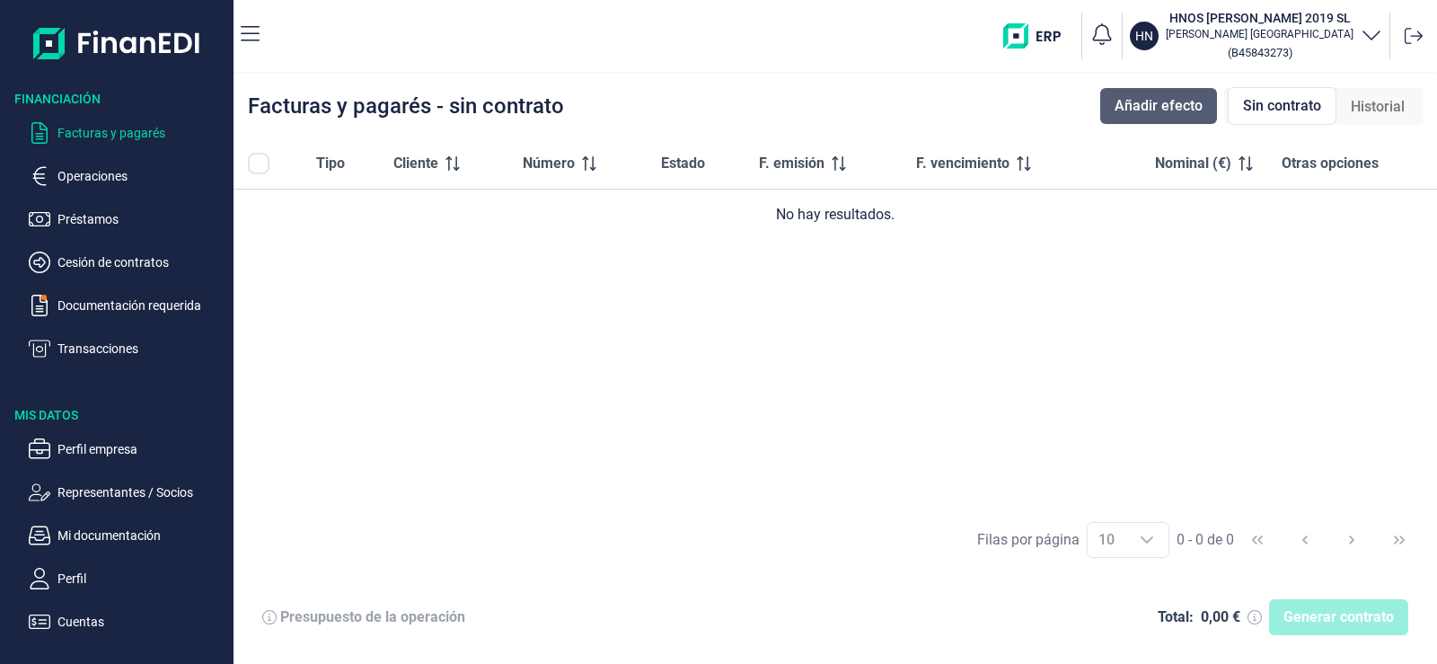
click at [1166, 113] on span "Añadir efecto" at bounding box center [1159, 106] width 88 height 22
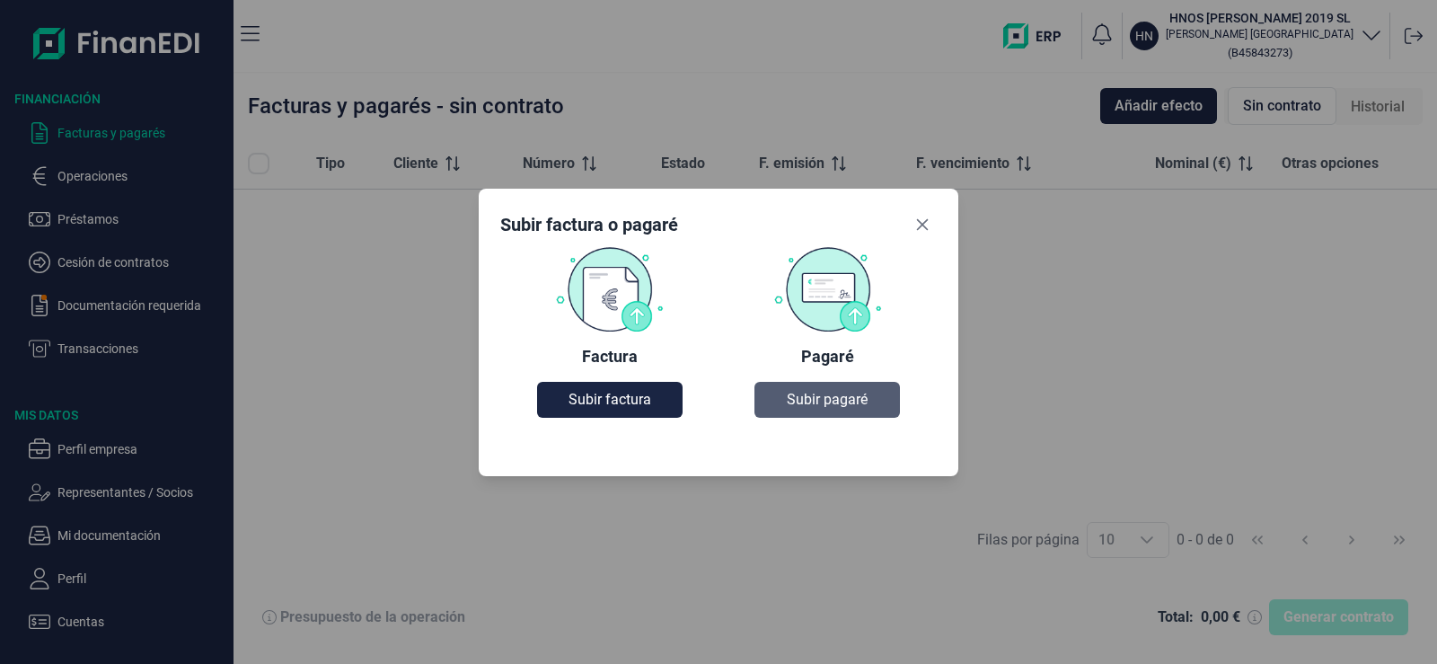
click at [863, 398] on span "Subir pagaré" at bounding box center [827, 400] width 81 height 22
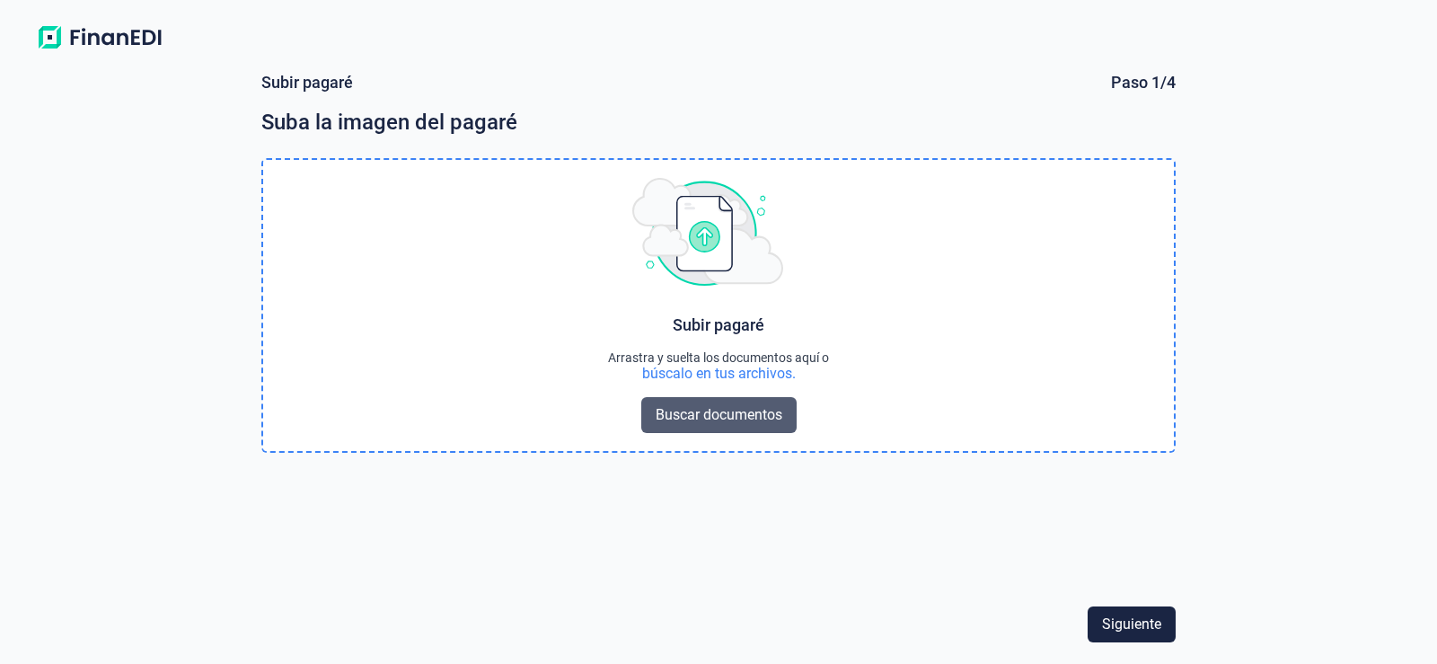
click at [672, 415] on span "Buscar documentos" at bounding box center [719, 415] width 127 height 22
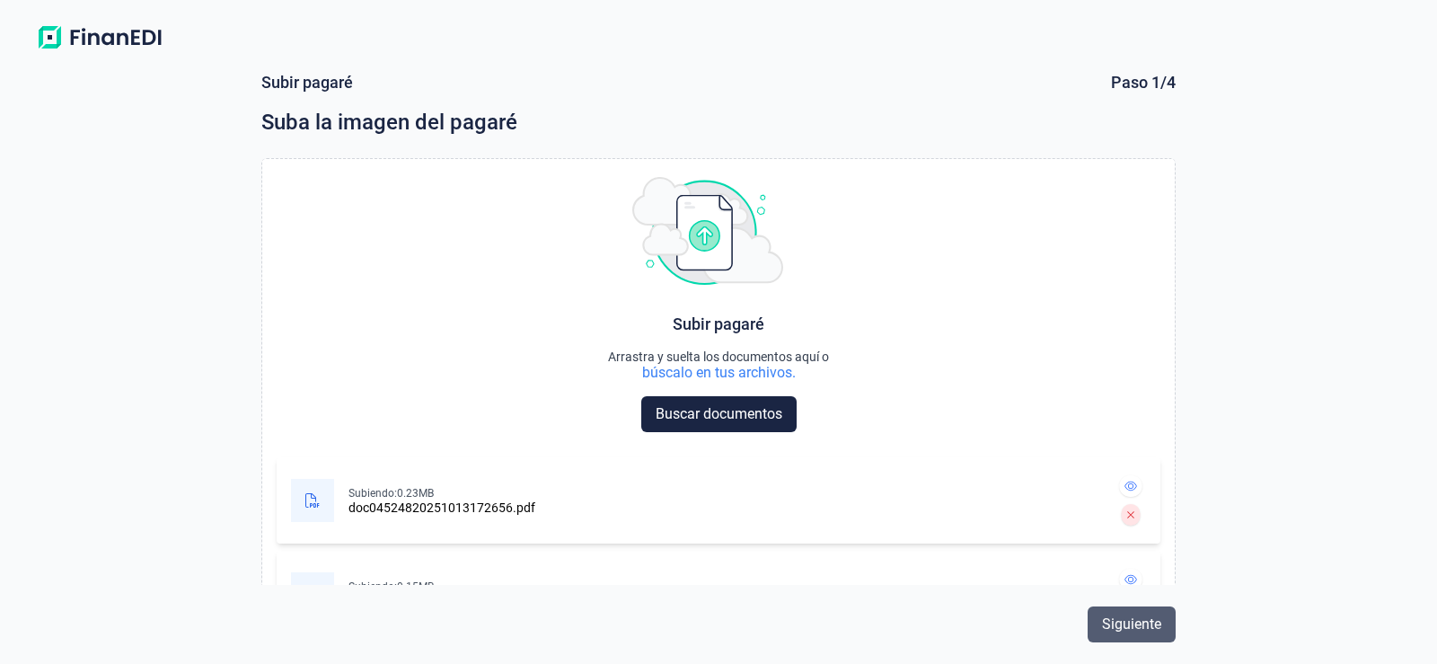
click at [1143, 629] on span "Siguiente" at bounding box center [1131, 624] width 59 height 22
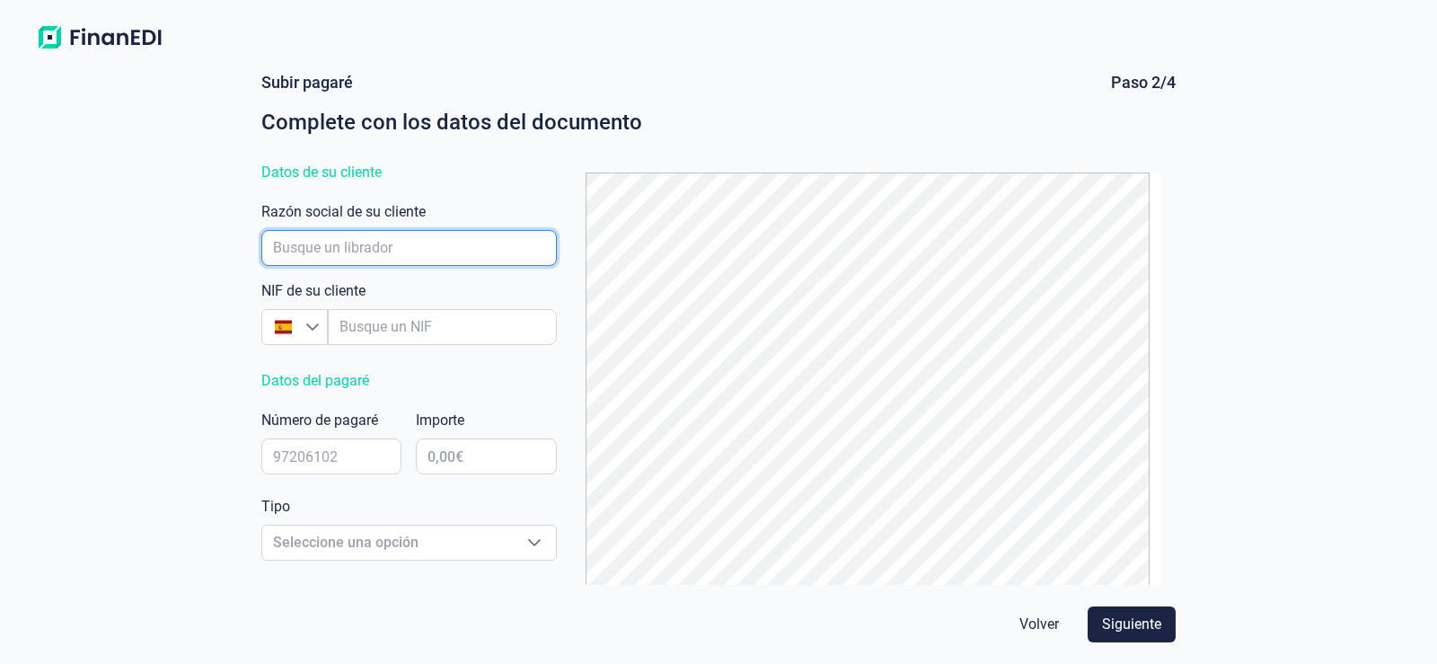
click at [427, 242] on input "empresaAutocomplete" at bounding box center [408, 248] width 295 height 36
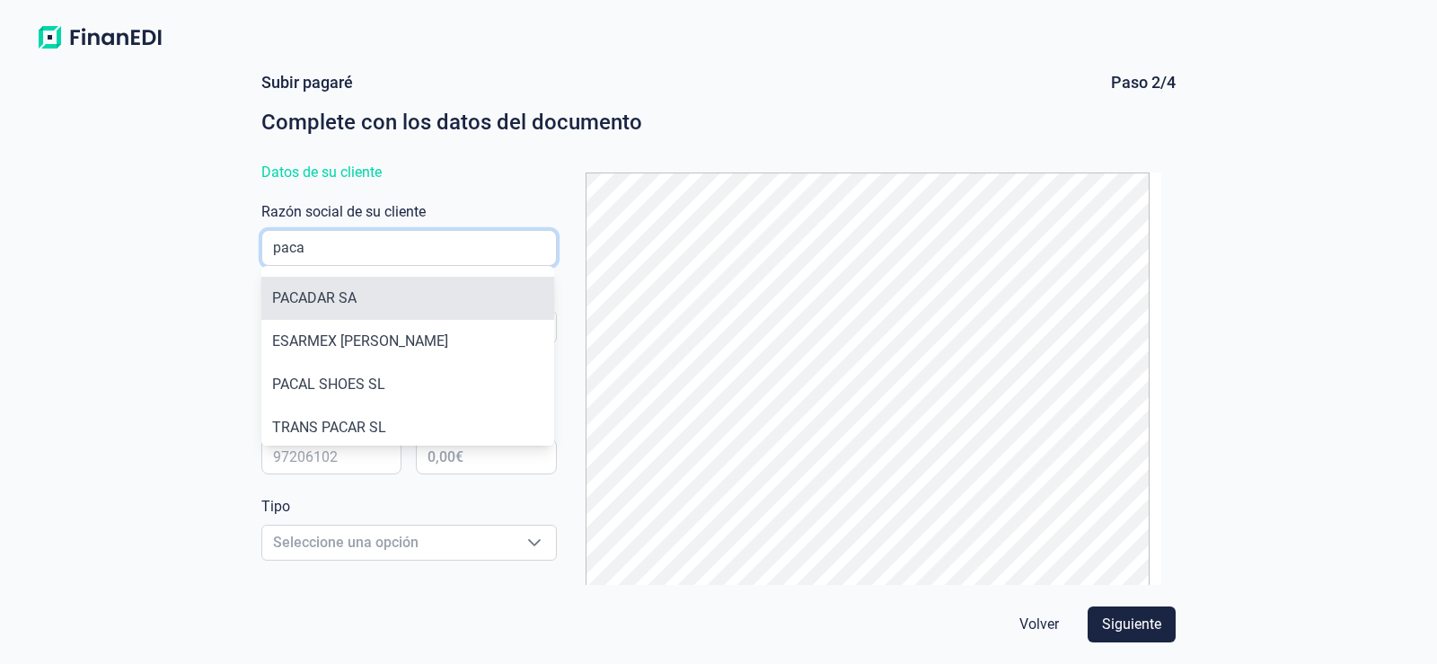
type input "paca"
click at [379, 293] on li "PACADAR SA" at bounding box center [407, 298] width 293 height 43
type input "A28032829"
type input "PACADAR SA"
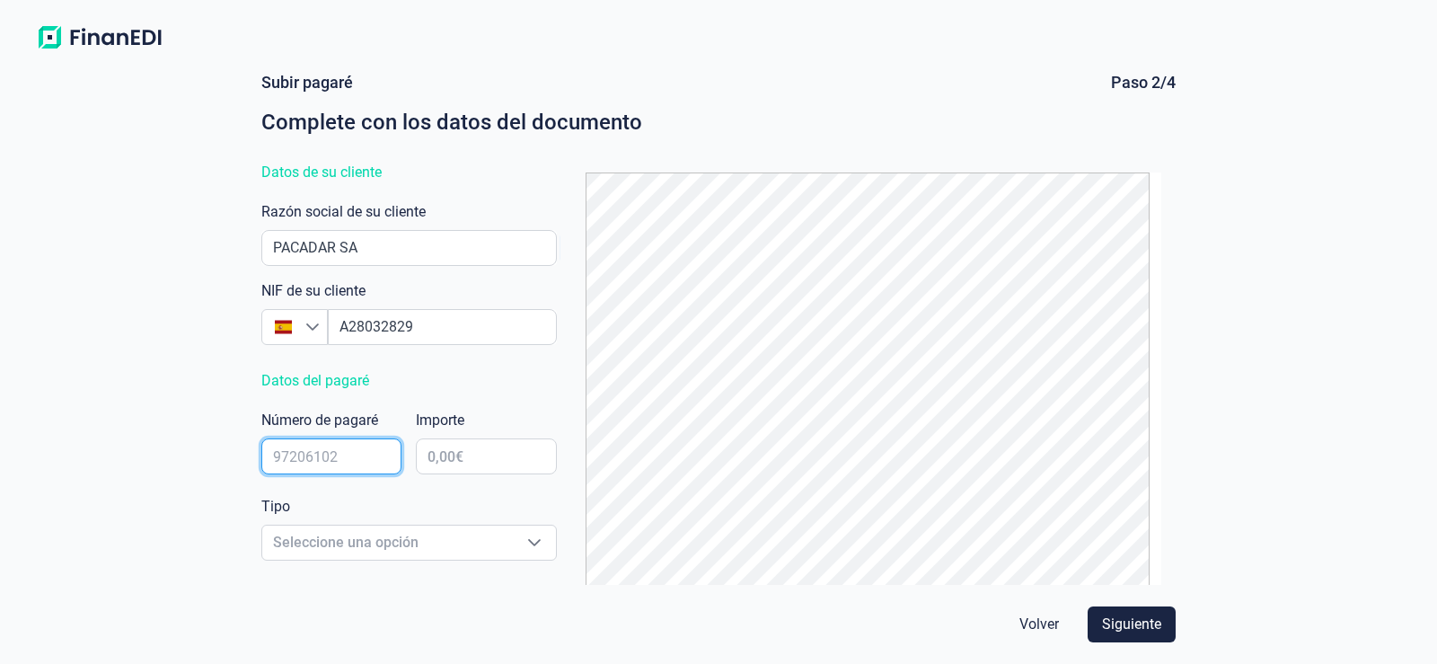
click at [349, 457] on input "text" at bounding box center [331, 456] width 140 height 36
type input "2473146-6"
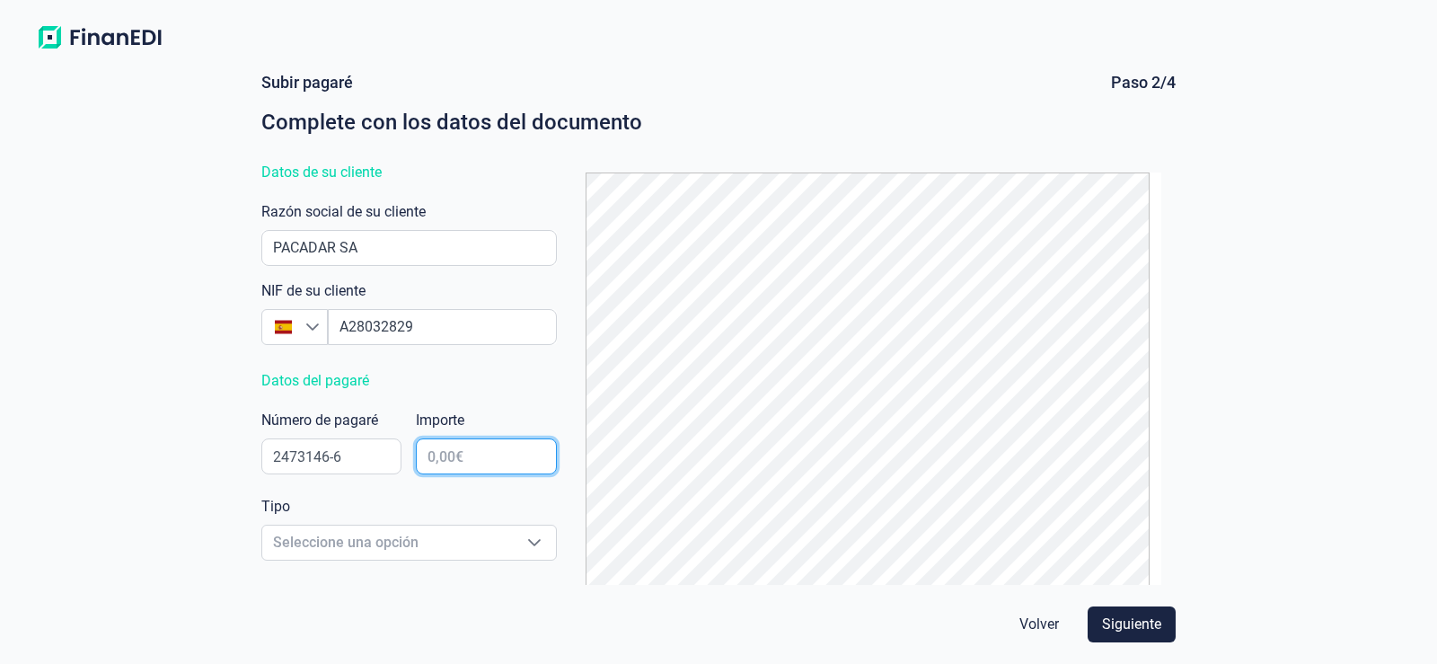
click at [502, 447] on input "text" at bounding box center [486, 456] width 140 height 36
type input "3.267,00 €"
click at [410, 533] on span "Seleccione una opción" at bounding box center [387, 542] width 251 height 34
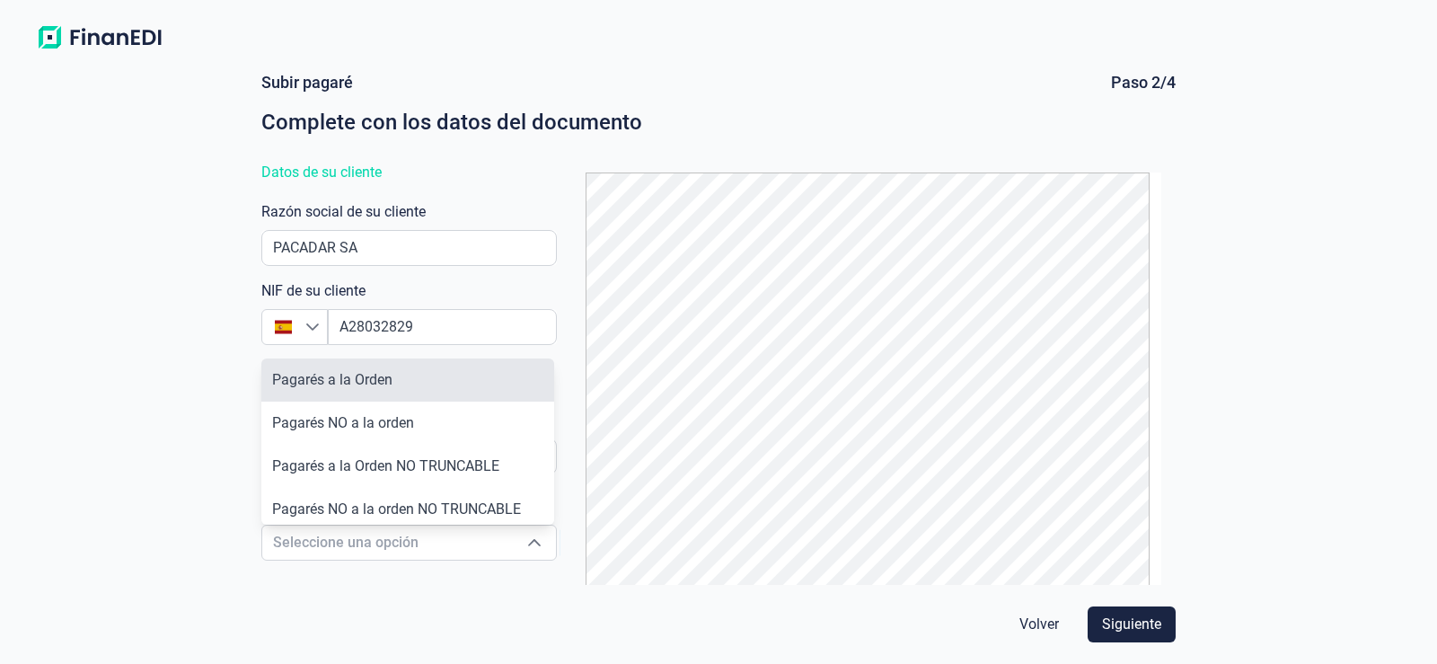
click at [419, 368] on li "Pagarés a la Orden" at bounding box center [407, 379] width 293 height 43
type input "Pagarés a la Orden"
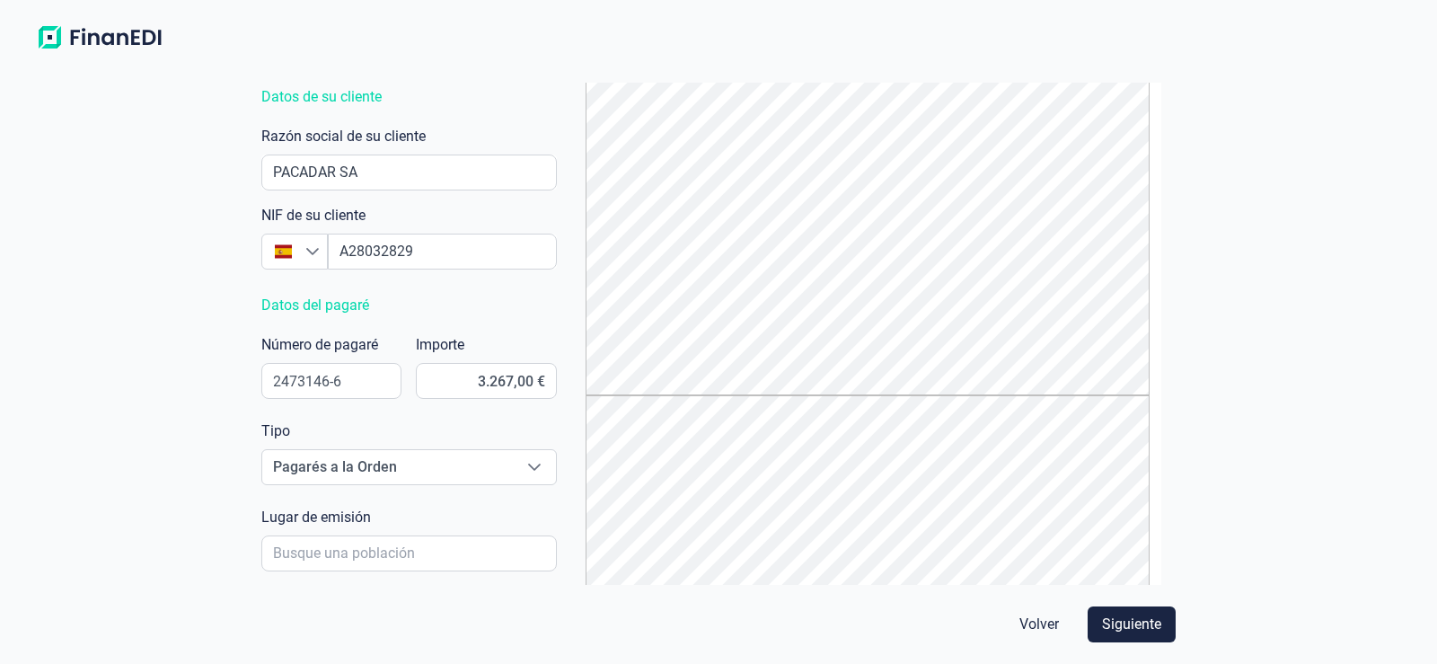
scroll to position [170, 0]
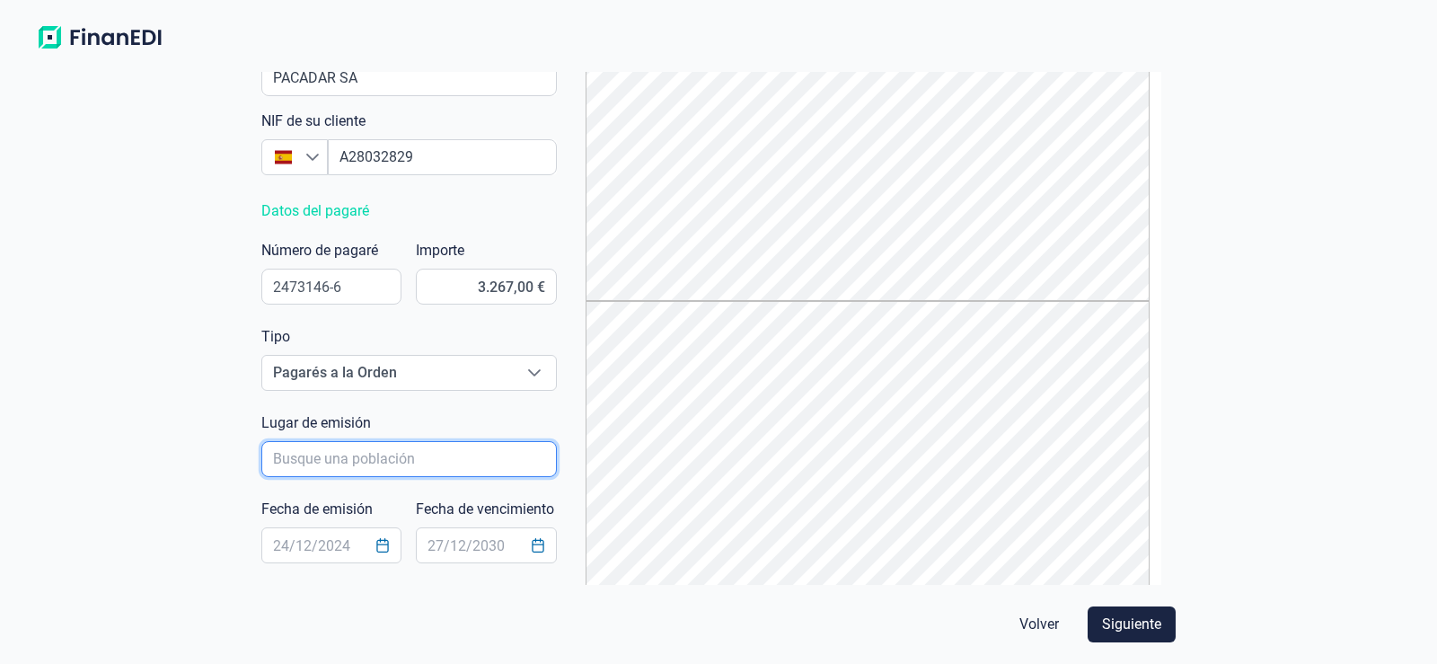
click at [449, 463] on input "poblacionAutocomplete" at bounding box center [408, 459] width 295 height 36
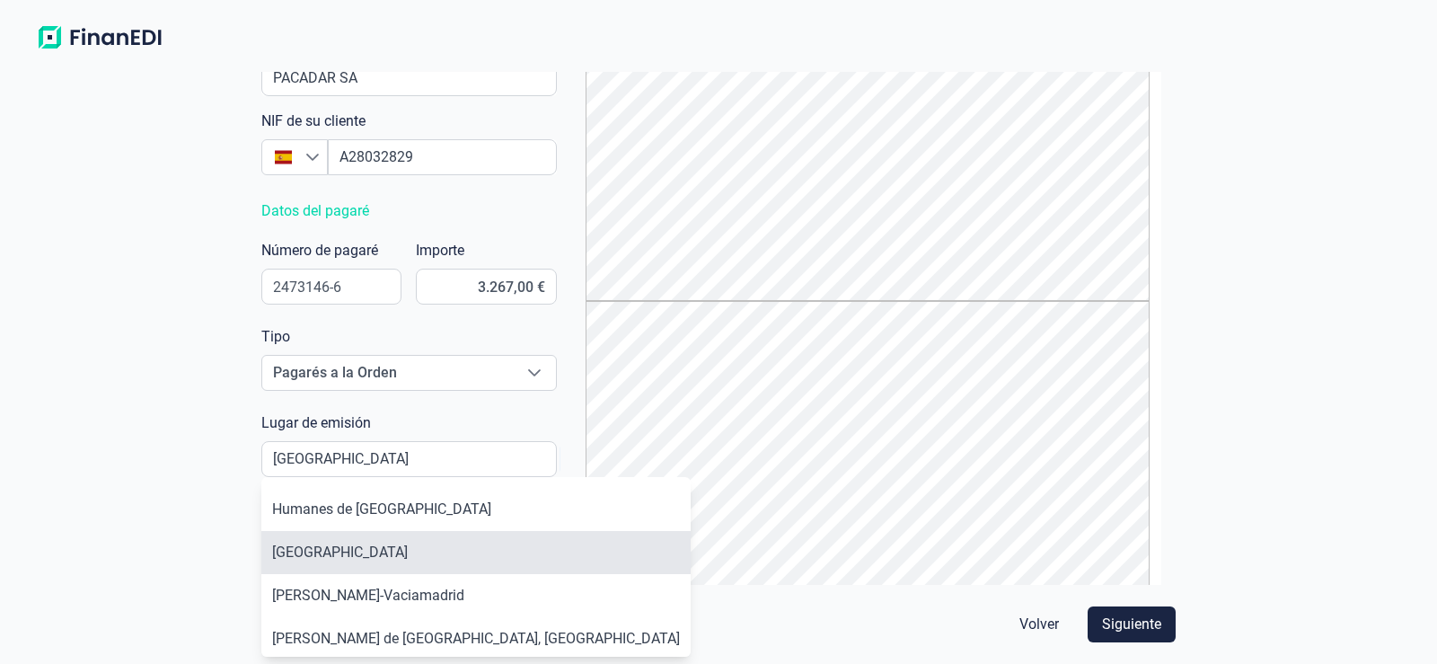
click at [395, 539] on li "[GEOGRAPHIC_DATA]" at bounding box center [475, 552] width 429 height 43
type input "[GEOGRAPHIC_DATA]"
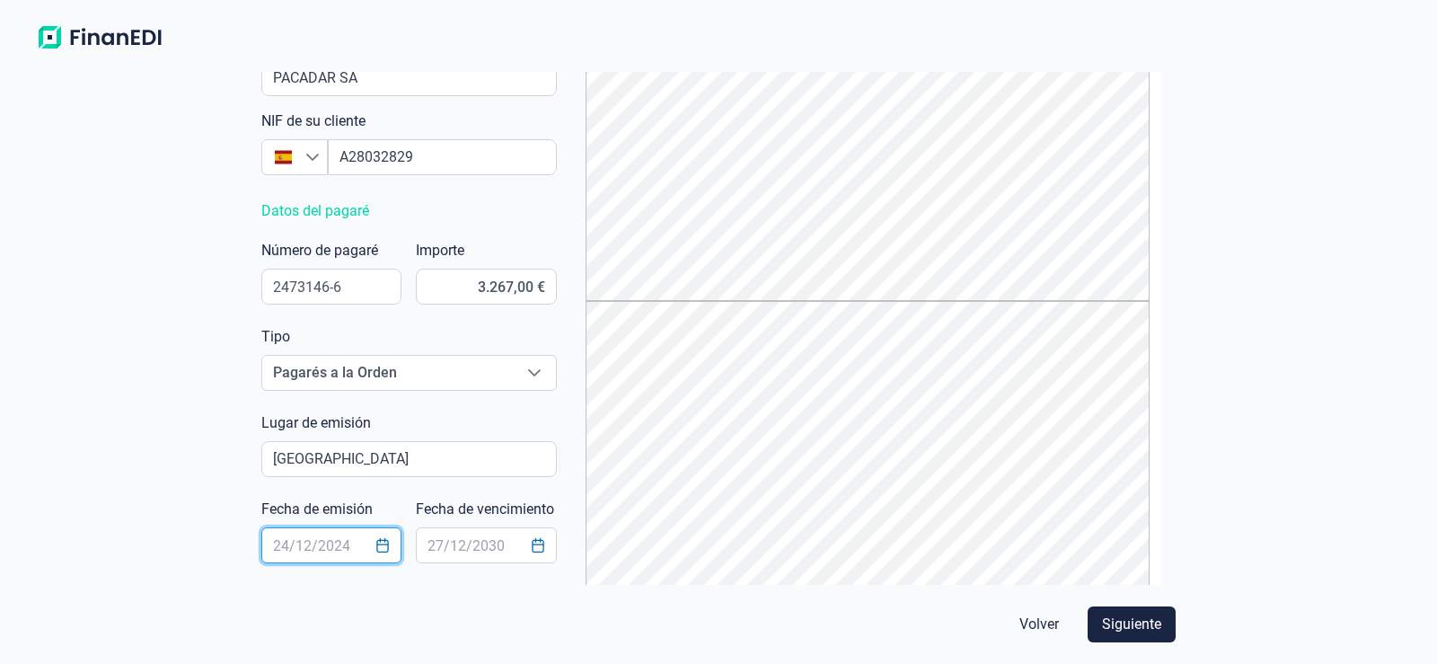
click at [336, 553] on input "text" at bounding box center [331, 545] width 140 height 36
type input "06/10"
click at [323, 550] on input "text" at bounding box center [331, 545] width 140 height 36
type input "[DATE]"
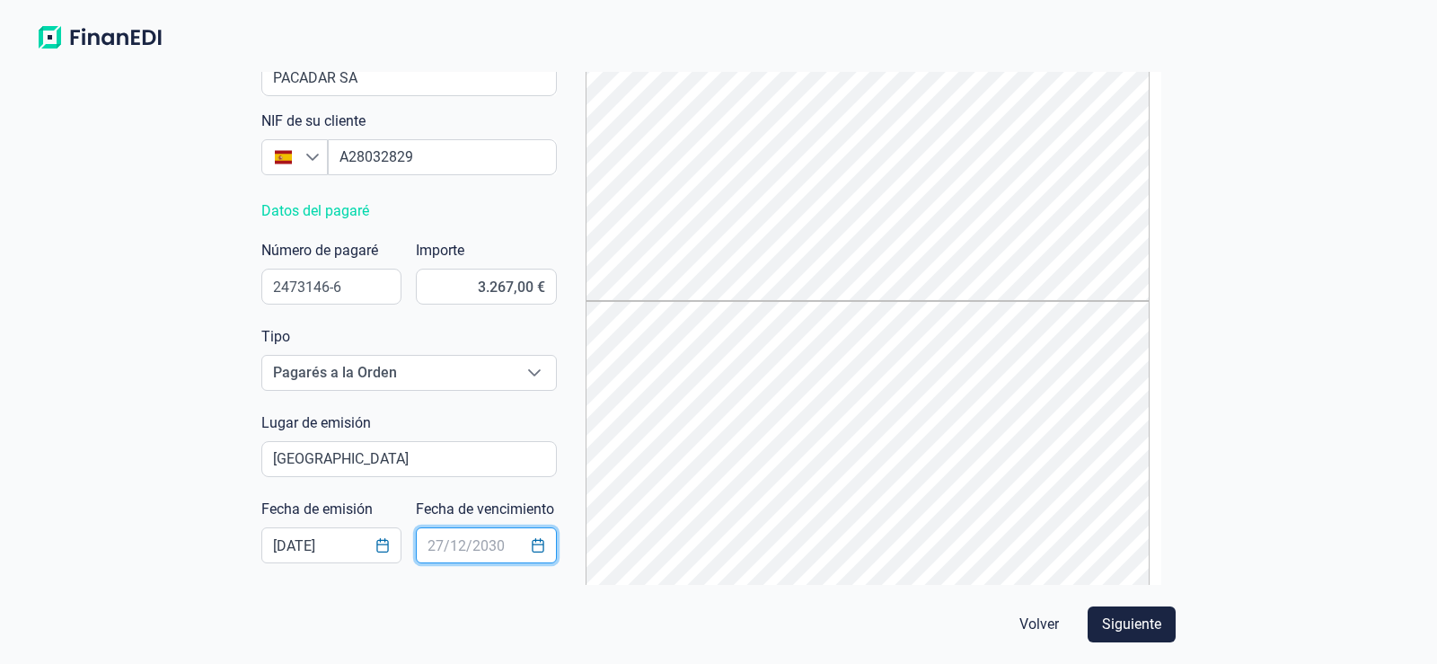
click at [439, 544] on input "text" at bounding box center [486, 545] width 140 height 36
type input "[DATE]"
click at [1151, 631] on span "Siguiente" at bounding box center [1131, 624] width 59 height 22
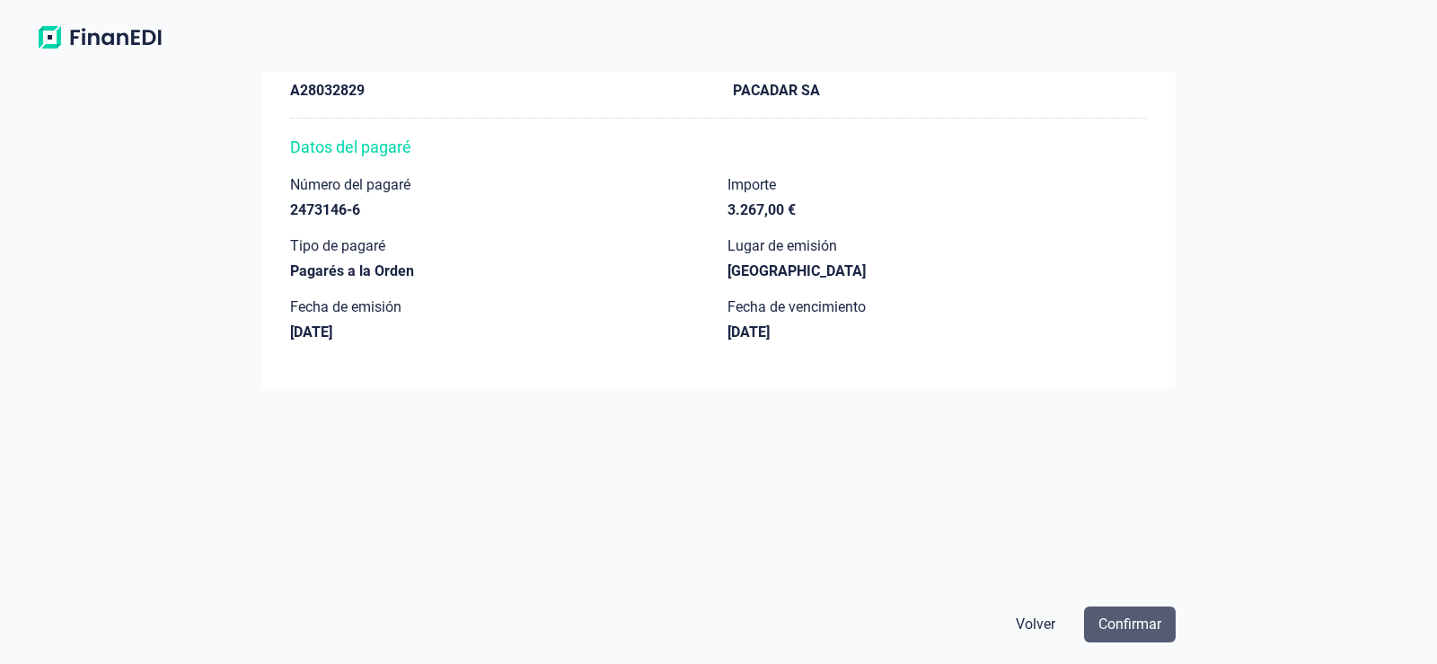
click at [1136, 620] on span "Confirmar" at bounding box center [1129, 624] width 63 height 22
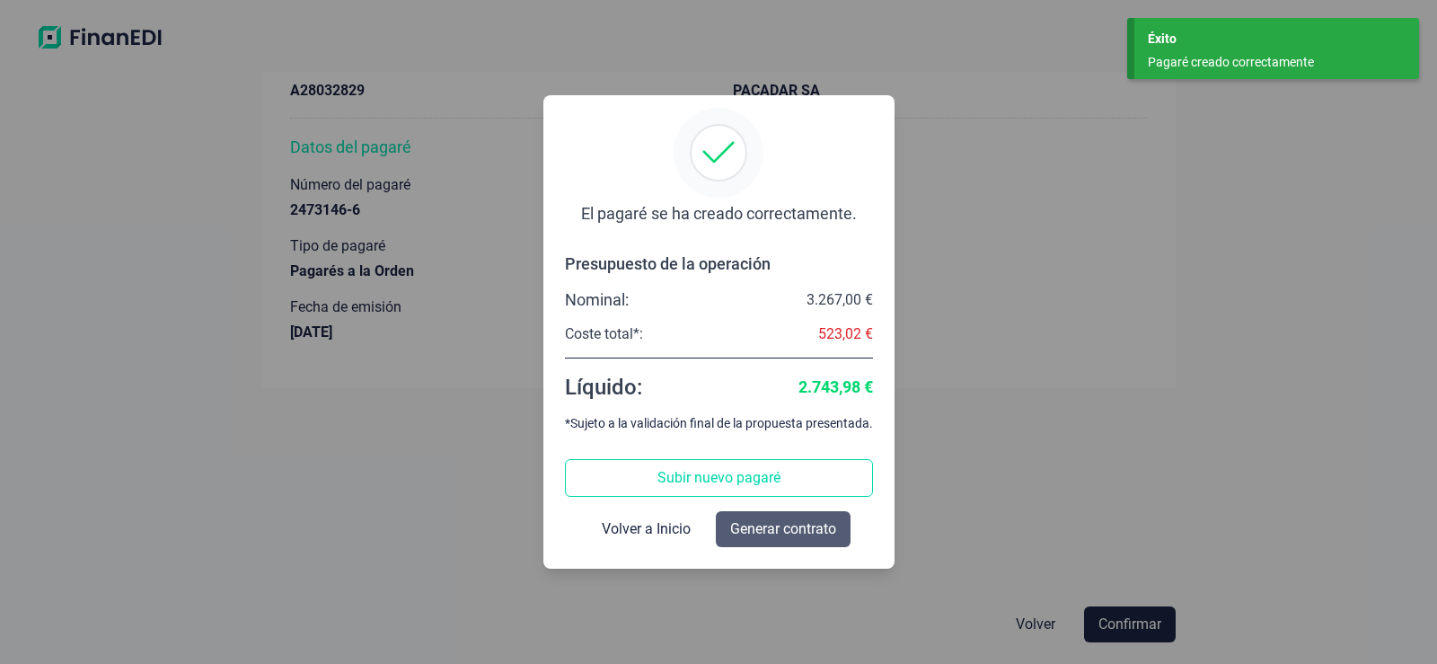
click at [823, 526] on span "Generar contrato" at bounding box center [783, 529] width 106 height 22
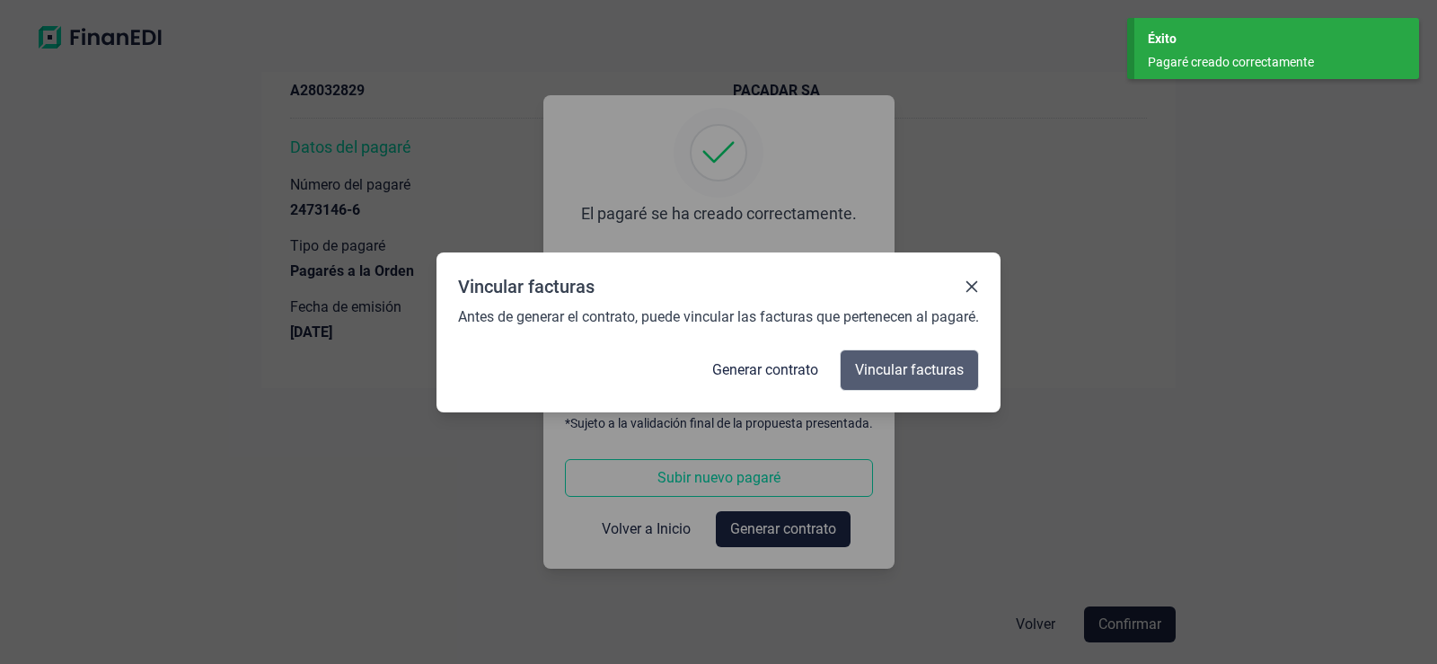
click at [903, 366] on span "Vincular facturas" at bounding box center [909, 370] width 109 height 22
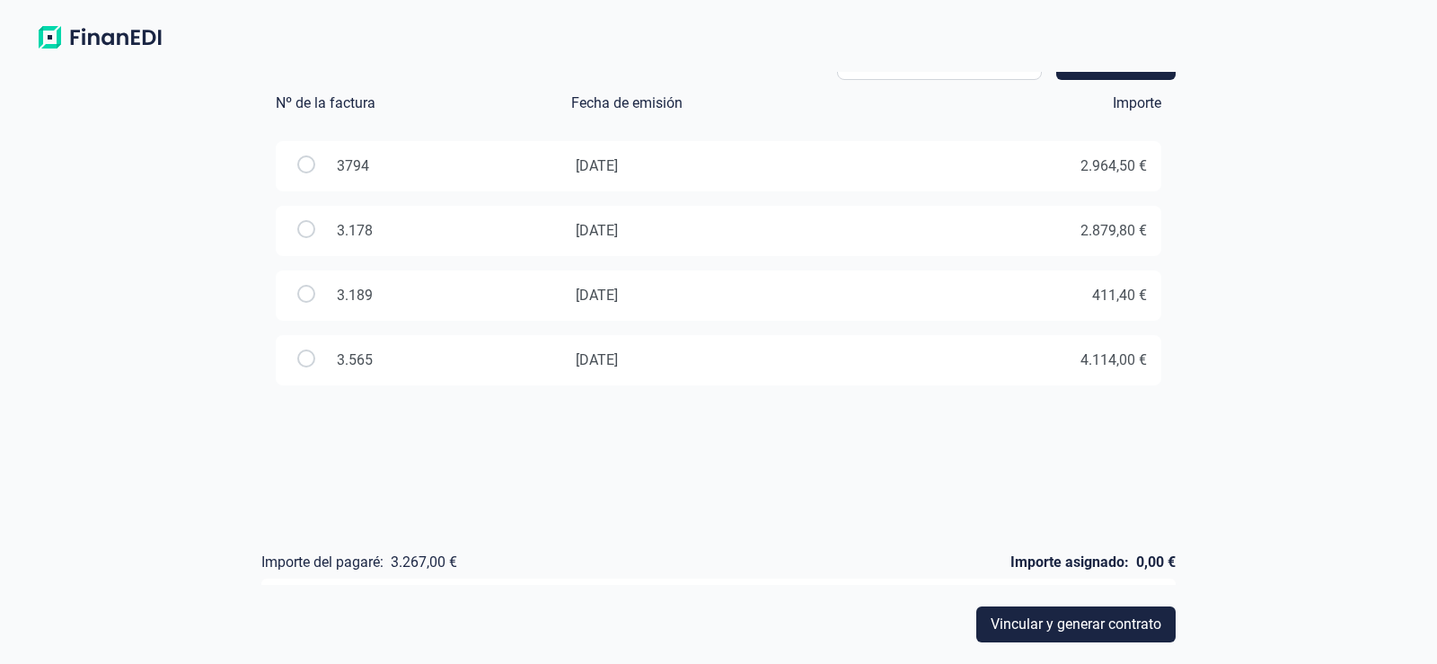
scroll to position [0, 0]
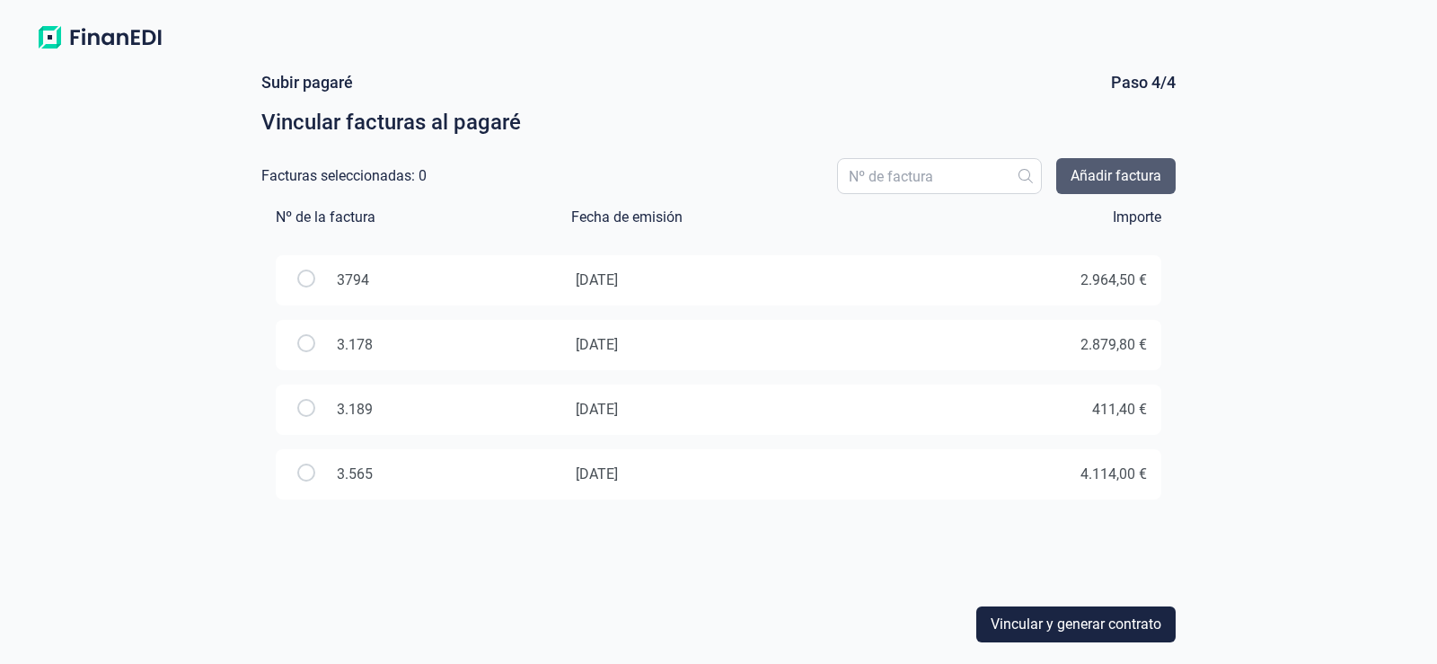
click at [1137, 174] on span "Añadir factura" at bounding box center [1116, 176] width 91 height 22
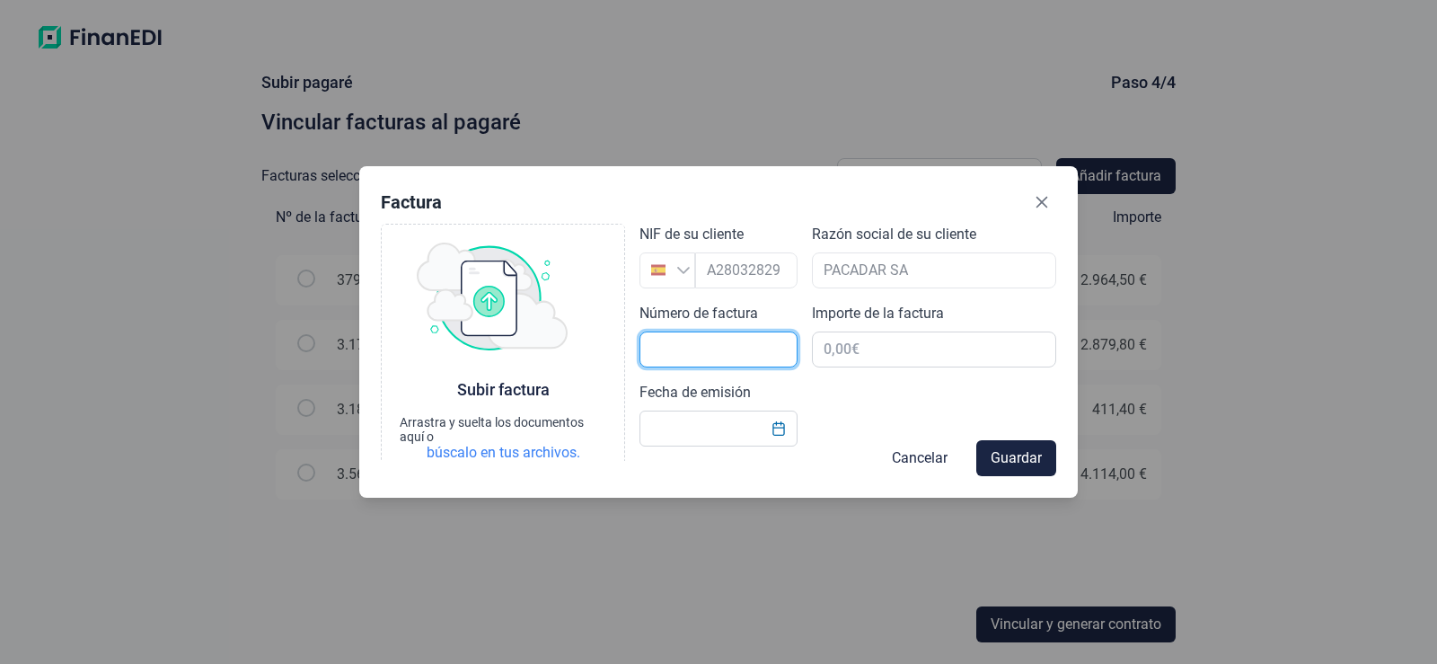
click at [730, 356] on input "text" at bounding box center [718, 349] width 158 height 36
type input "3830"
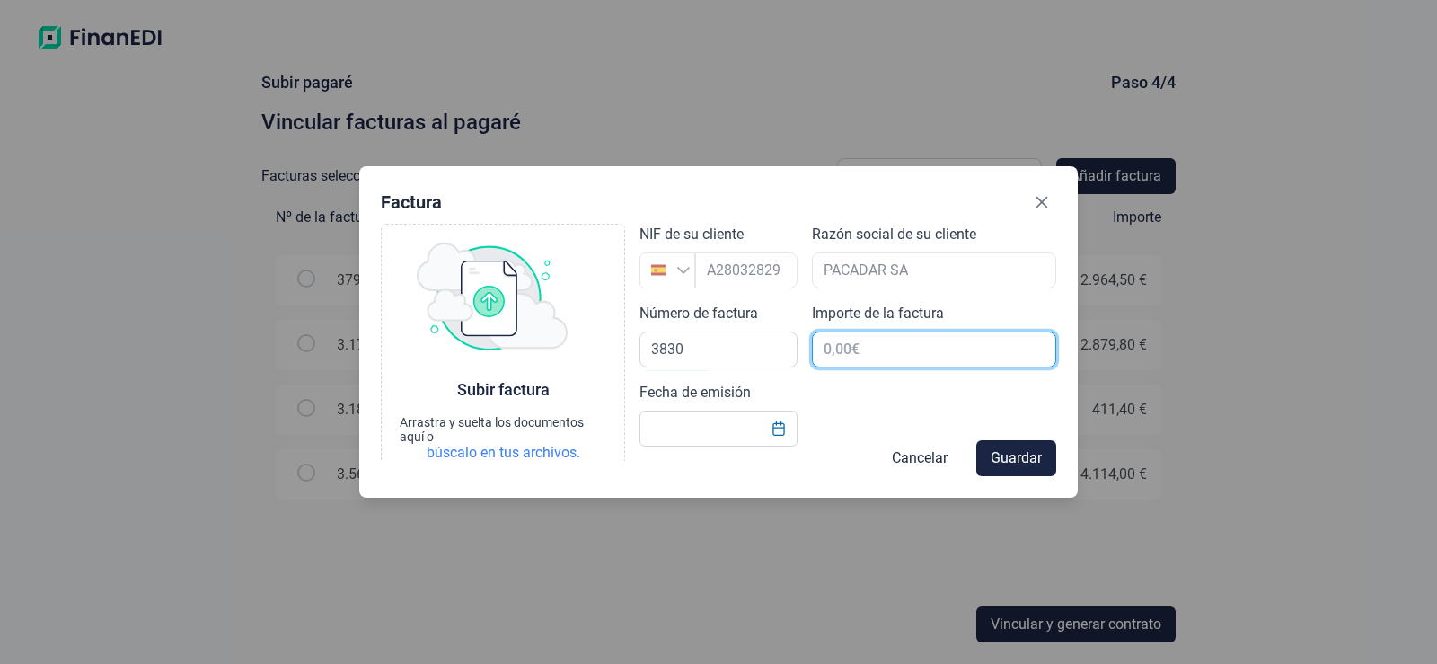
click at [874, 347] on input "text" at bounding box center [934, 349] width 244 height 36
type input "3.267,00 €"
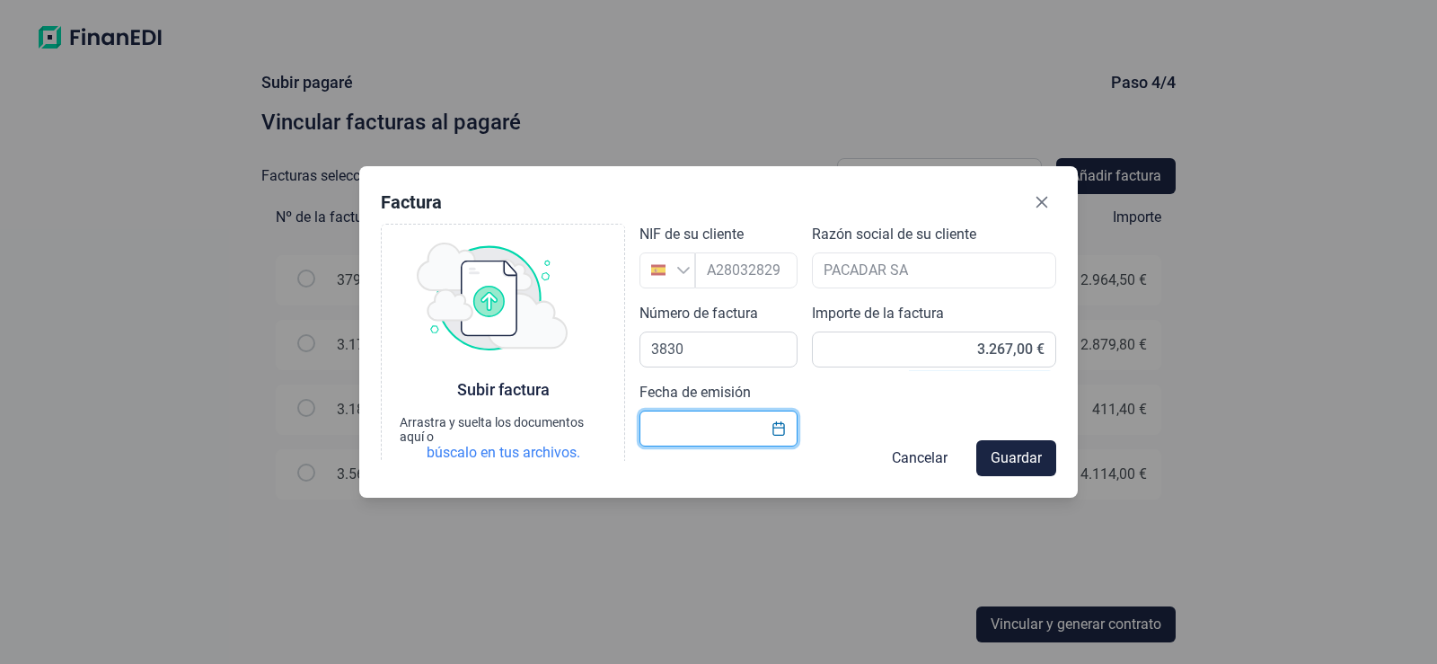
click at [744, 419] on input "text" at bounding box center [718, 428] width 158 height 36
drag, startPoint x: 773, startPoint y: 430, endPoint x: 774, endPoint y: 411, distance: 18.9
click at [774, 430] on icon "Choose Date" at bounding box center [778, 428] width 14 height 14
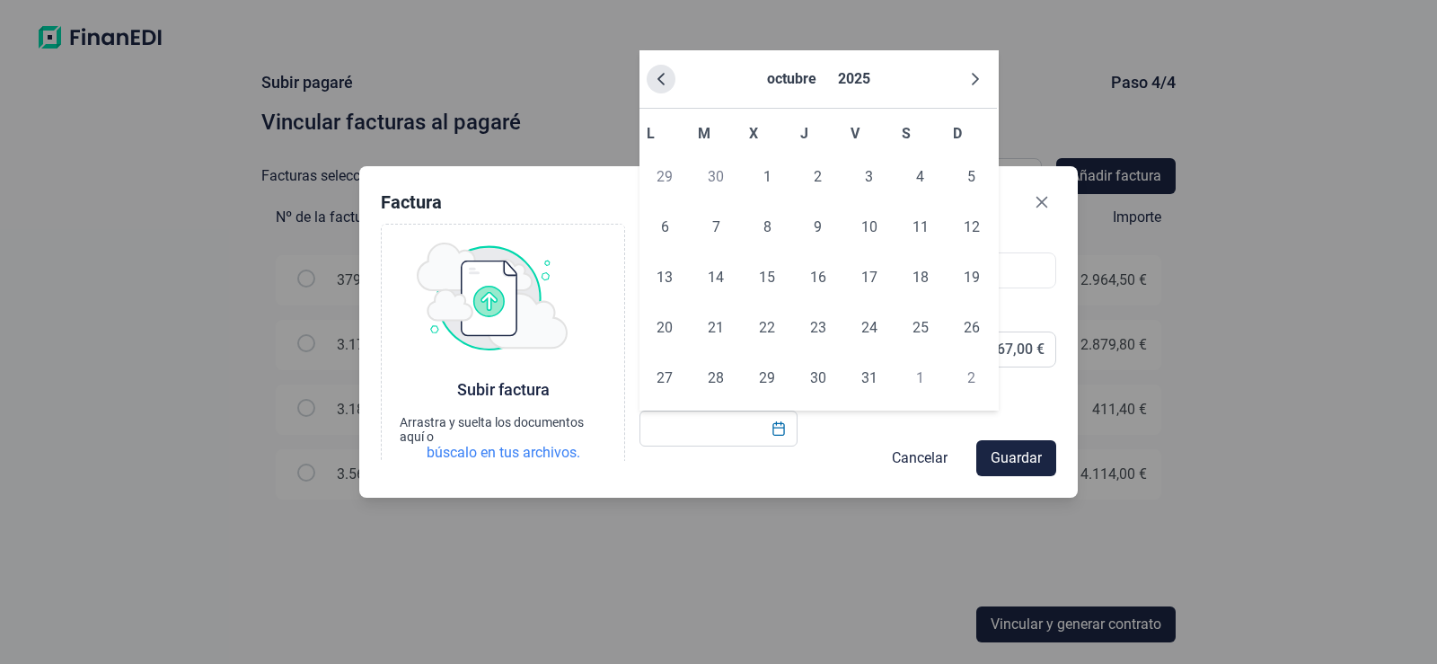
click at [654, 81] on icon "Previous Month" at bounding box center [661, 79] width 14 height 14
click at [874, 179] on span "5" at bounding box center [869, 177] width 36 height 36
type input "[DATE]"
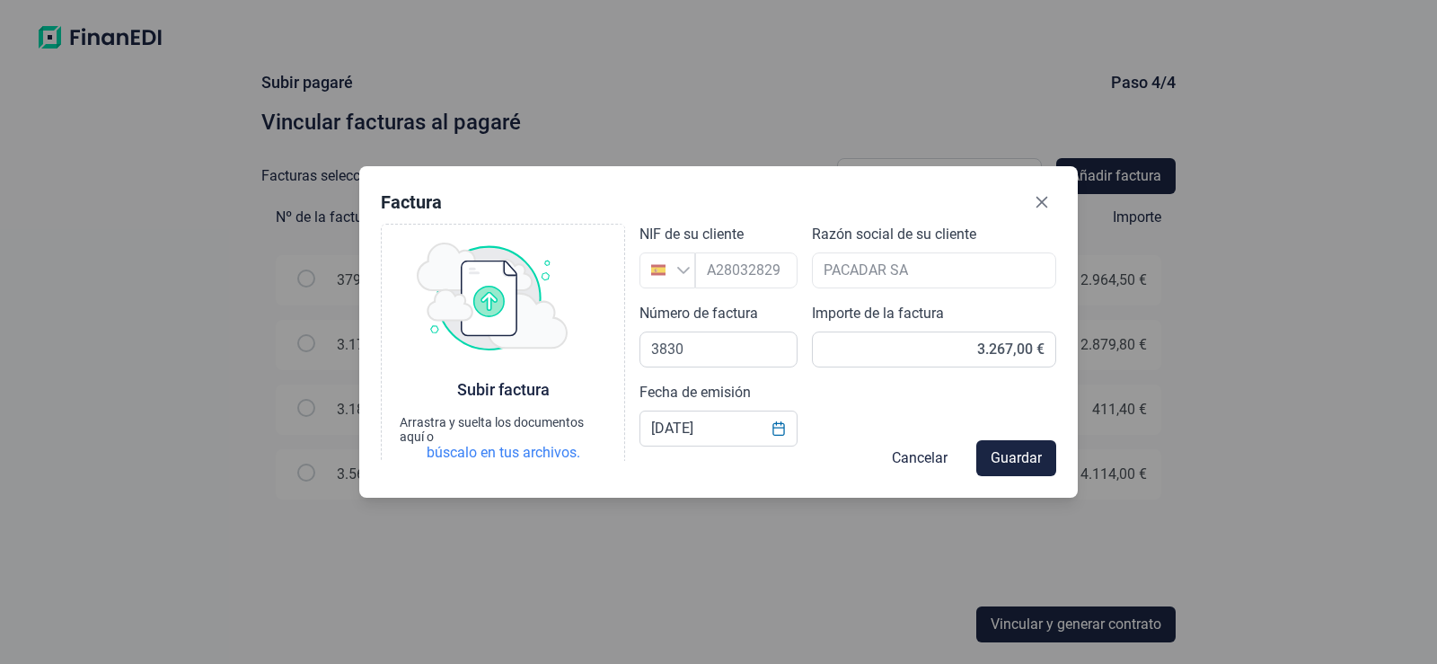
click at [496, 451] on div "Cancelar Guardar" at bounding box center [718, 458] width 675 height 36
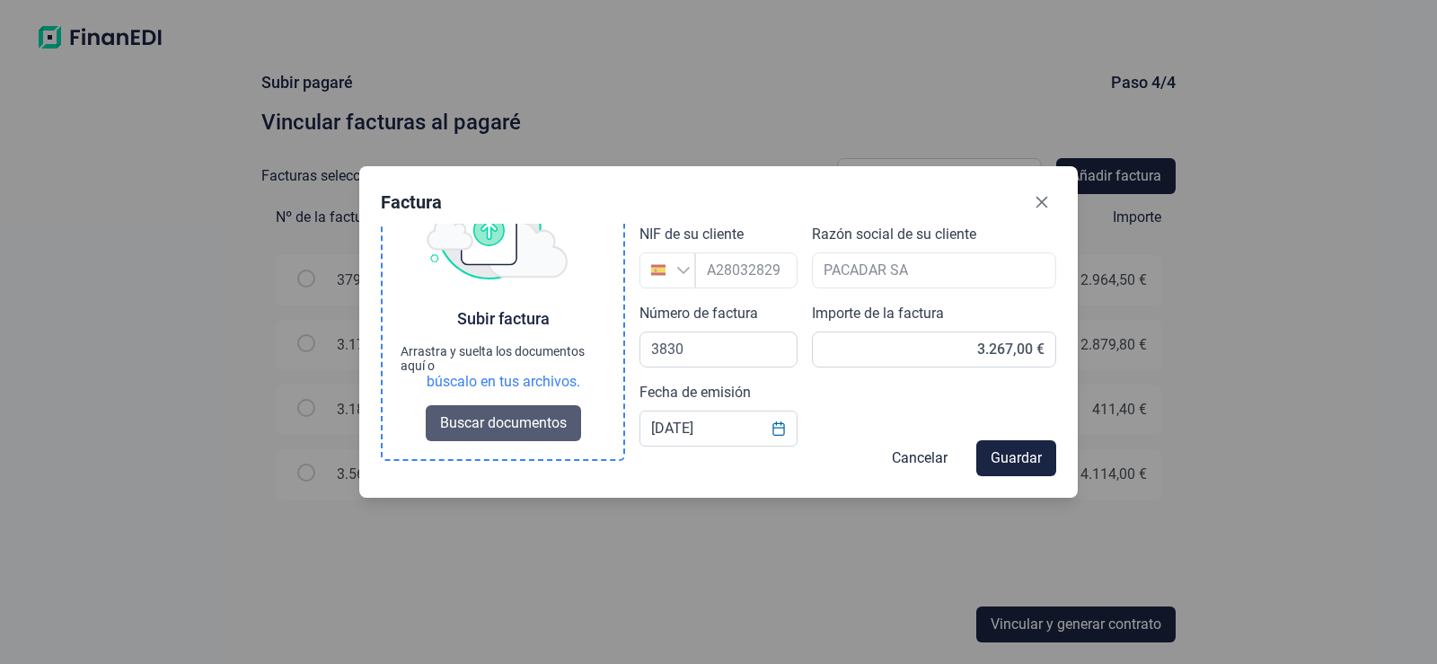
click at [524, 427] on span "Buscar documentos" at bounding box center [503, 423] width 127 height 22
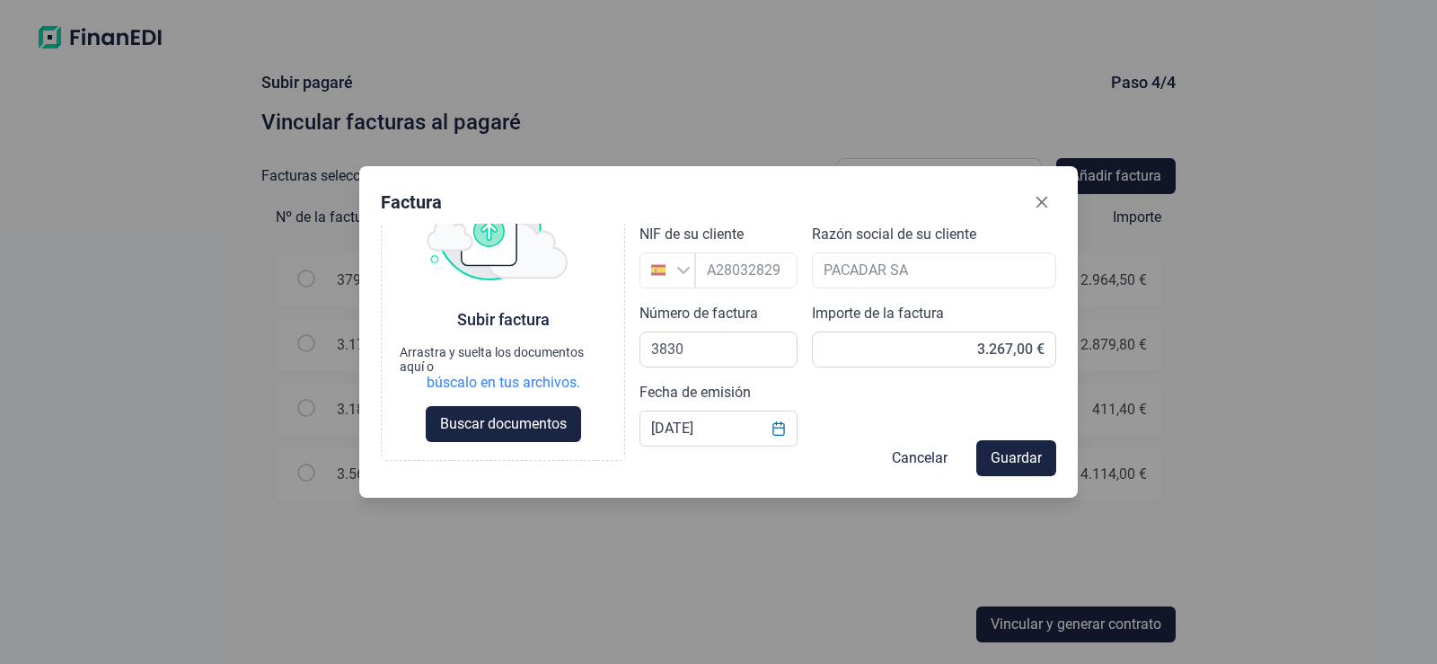
scroll to position [71, 0]
click at [1001, 454] on span "Guardar" at bounding box center [1016, 458] width 51 height 22
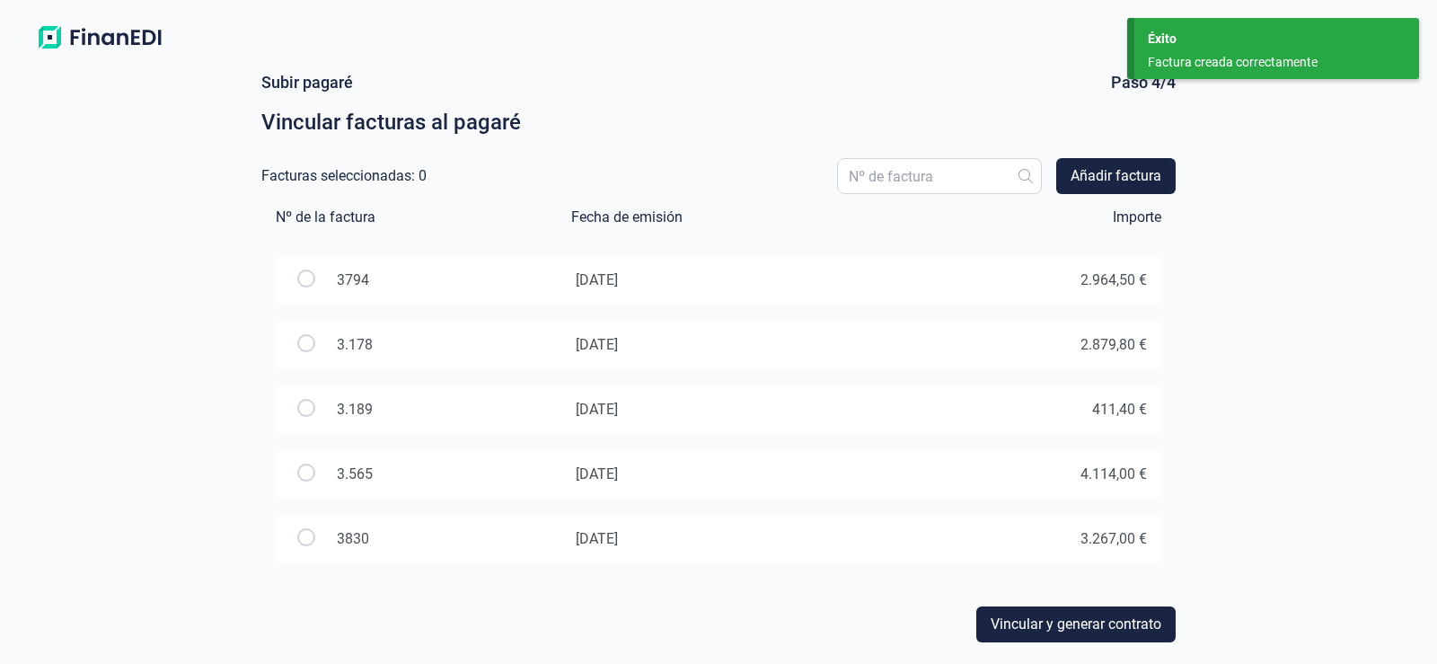
click at [352, 540] on div "3830" at bounding box center [353, 539] width 32 height 18
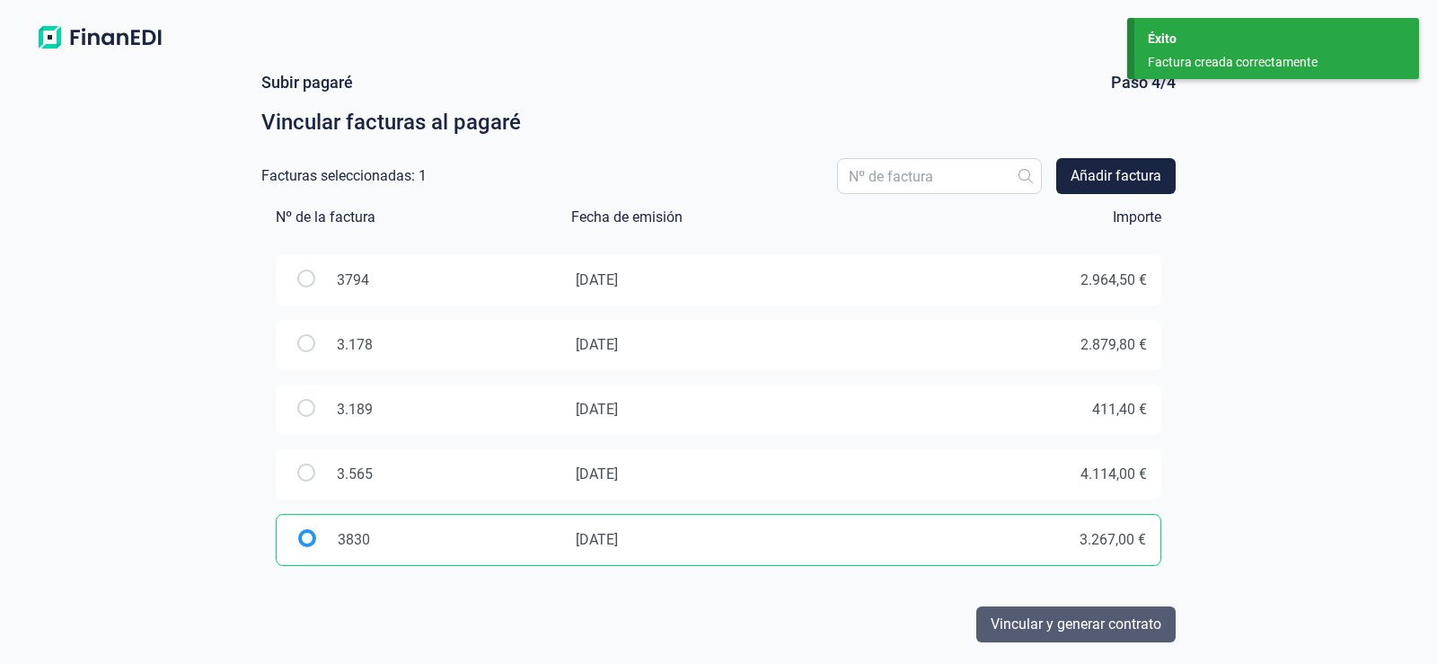
click at [1037, 623] on span "Vincular y generar contrato" at bounding box center [1076, 624] width 171 height 22
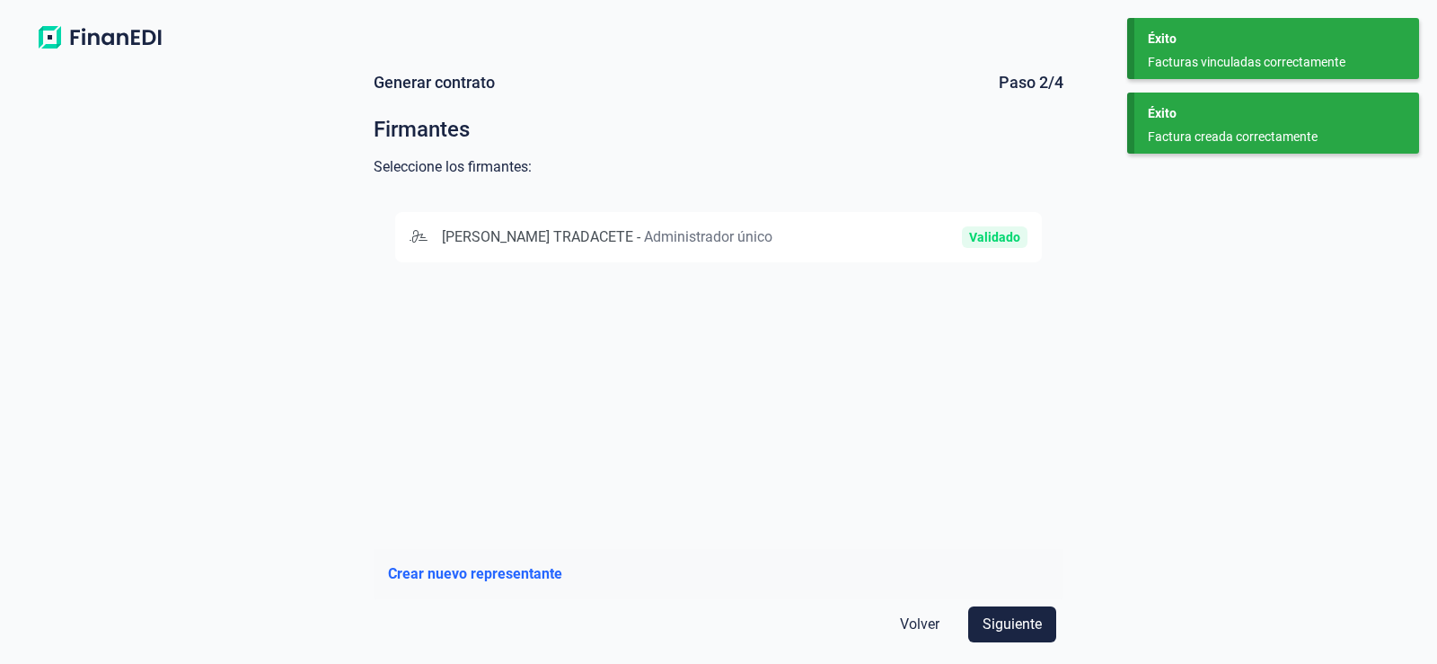
click at [881, 248] on div "Validado" at bounding box center [925, 237] width 206 height 22
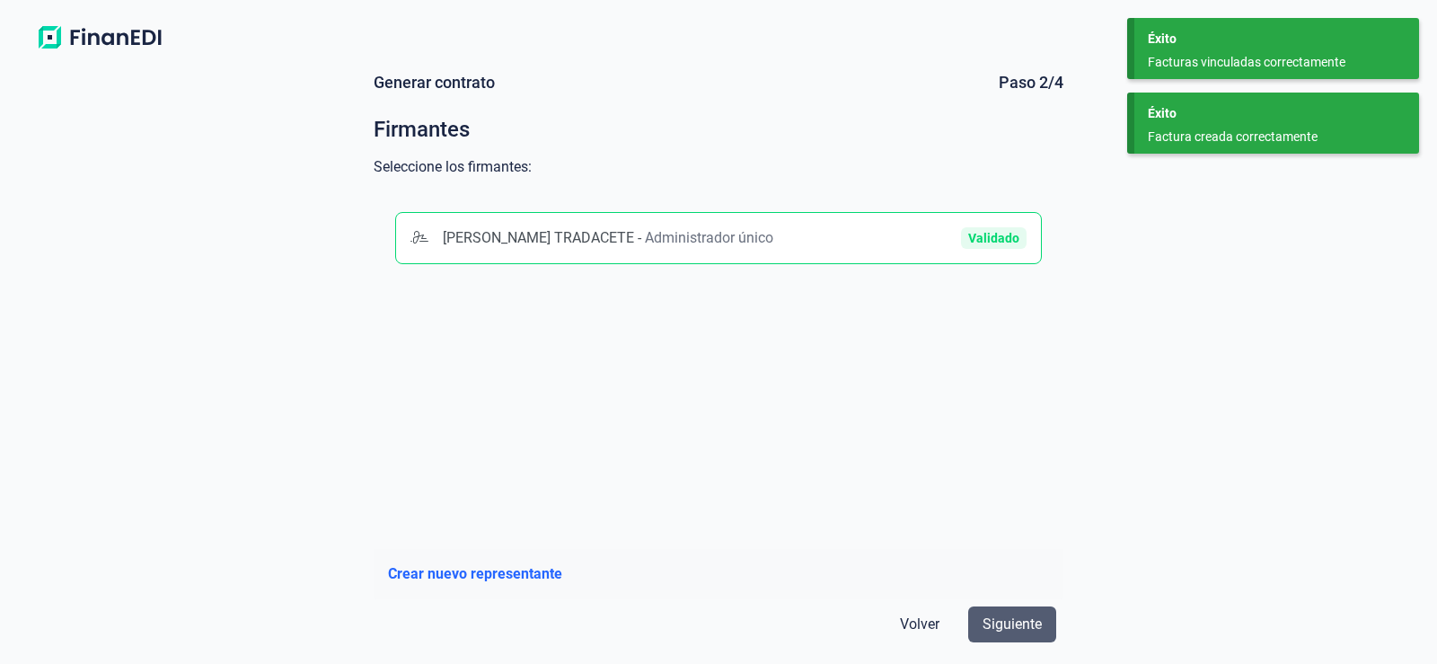
click at [1013, 622] on span "Siguiente" at bounding box center [1012, 624] width 59 height 22
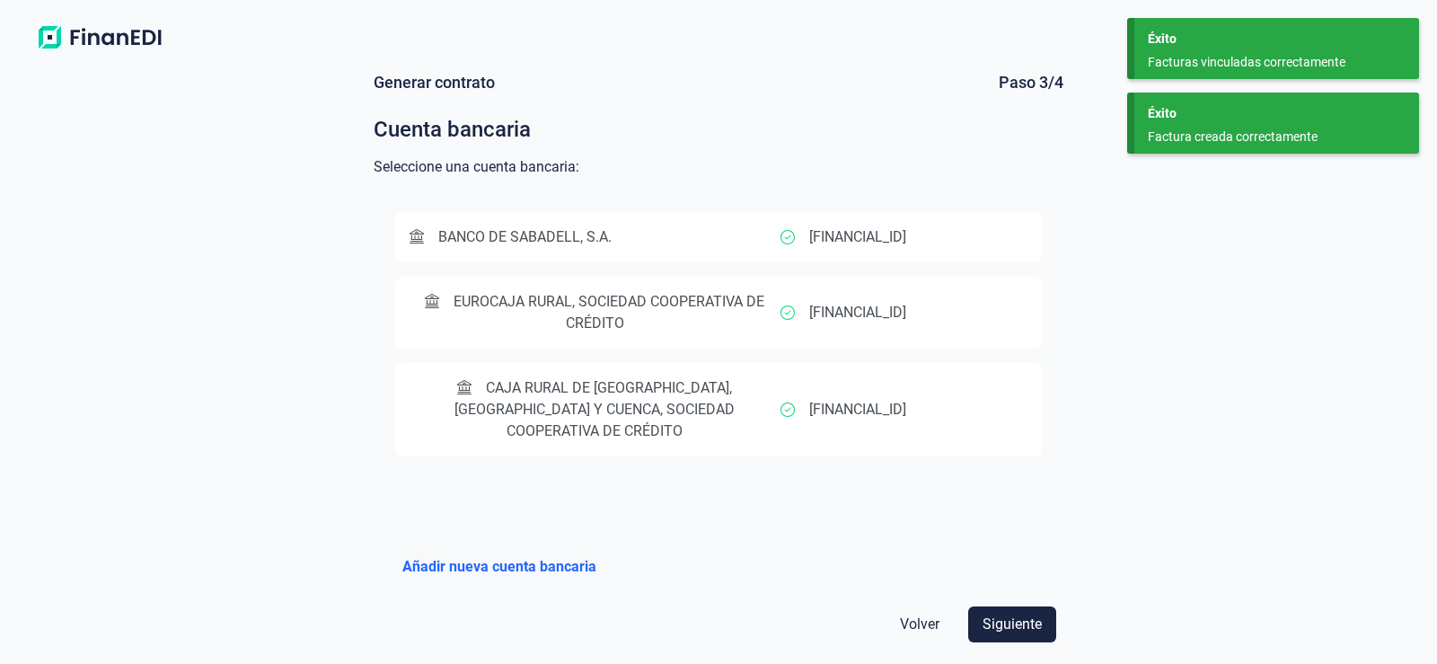
click at [619, 314] on span "EUROCAJA RURAL, SOCIEDAD COOPERATIVA DE CRÉDITO" at bounding box center [609, 312] width 311 height 39
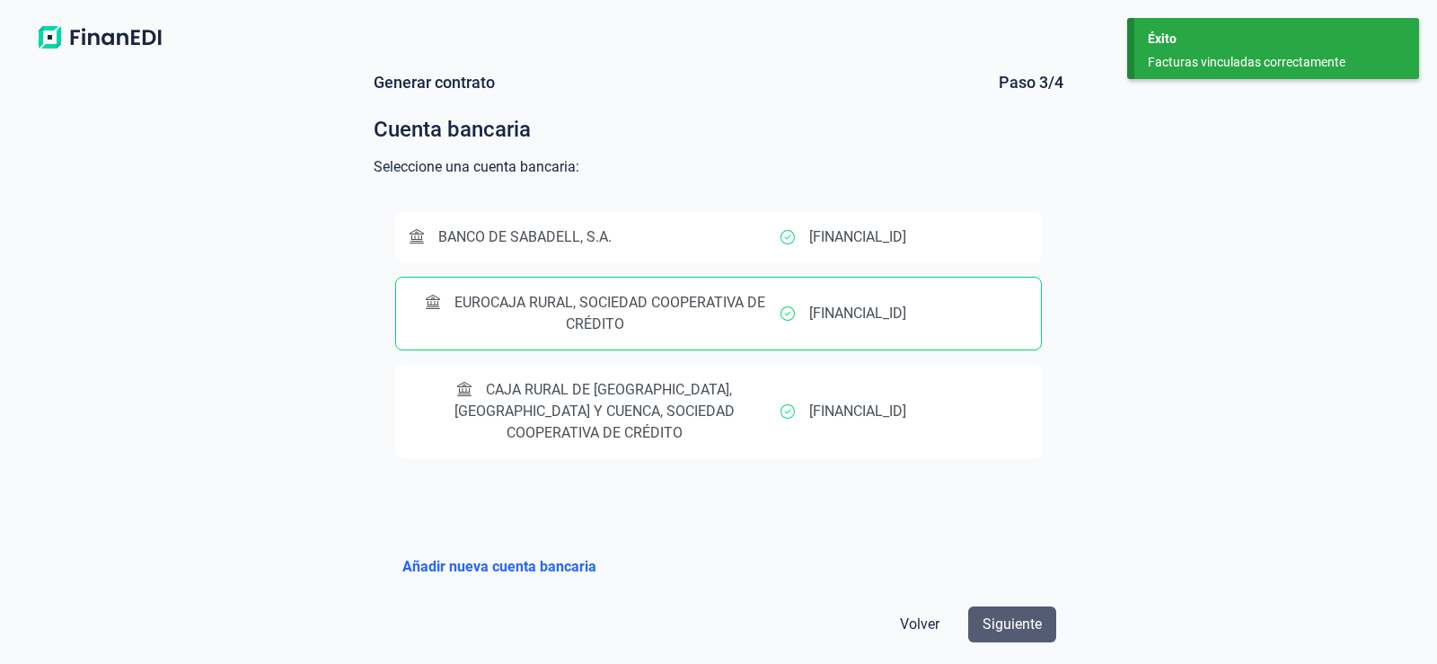
click at [1023, 611] on button "Siguiente" at bounding box center [1012, 624] width 88 height 36
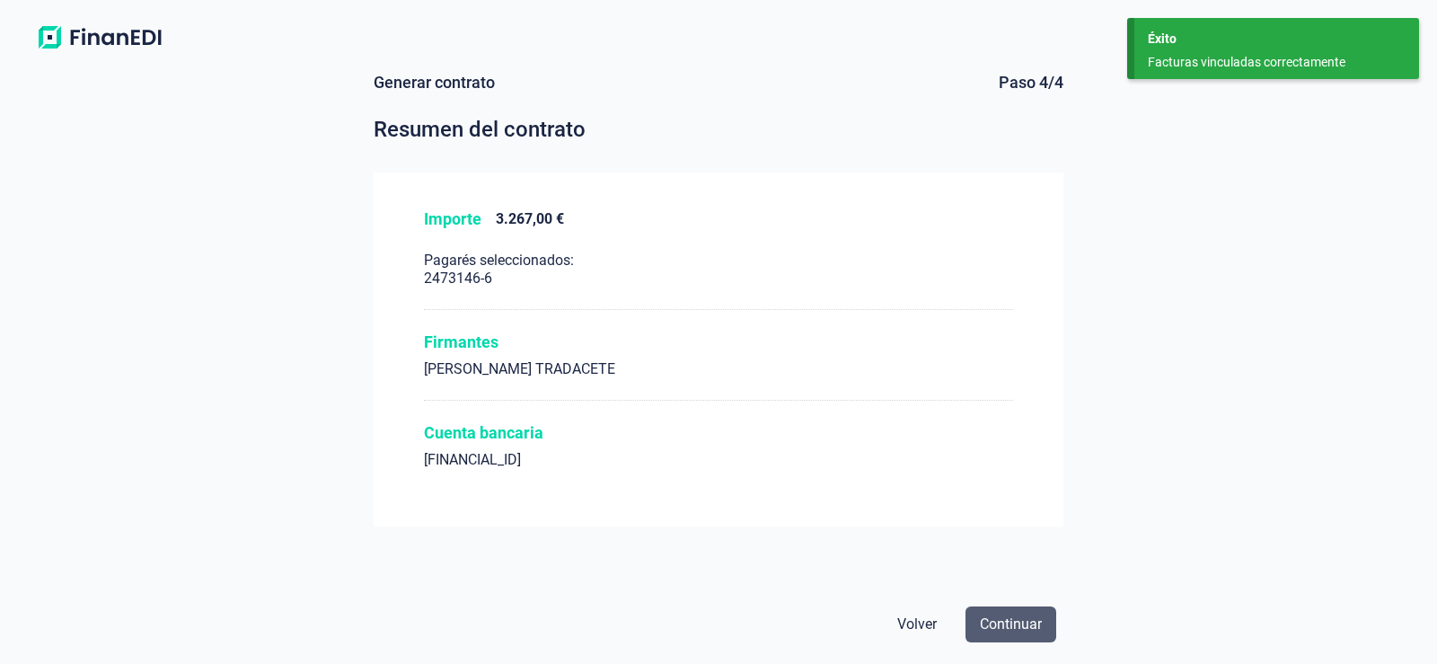
click at [1019, 619] on span "Continuar" at bounding box center [1011, 624] width 62 height 22
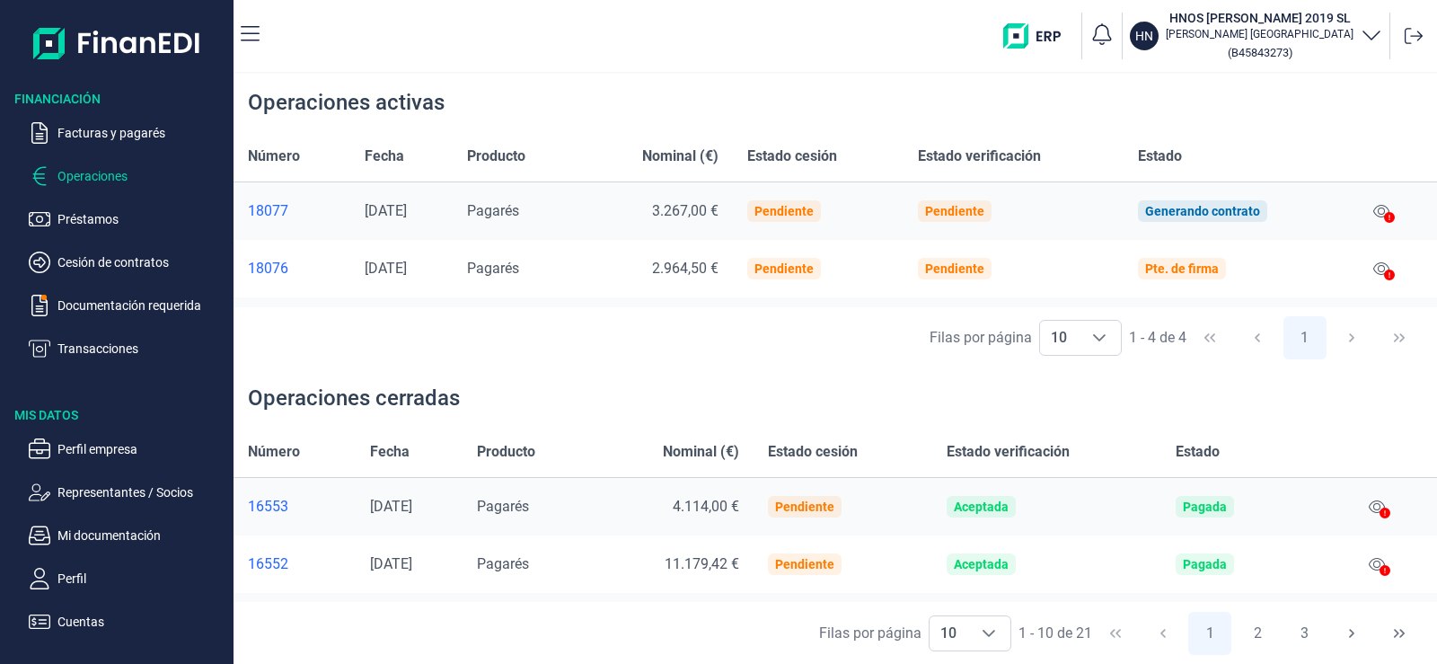
click at [80, 176] on p "Operaciones" at bounding box center [141, 176] width 169 height 22
click at [94, 165] on p "Operaciones" at bounding box center [141, 176] width 169 height 22
click at [1384, 214] on icon at bounding box center [1389, 217] width 11 height 11
click at [1381, 206] on icon at bounding box center [1381, 211] width 16 height 14
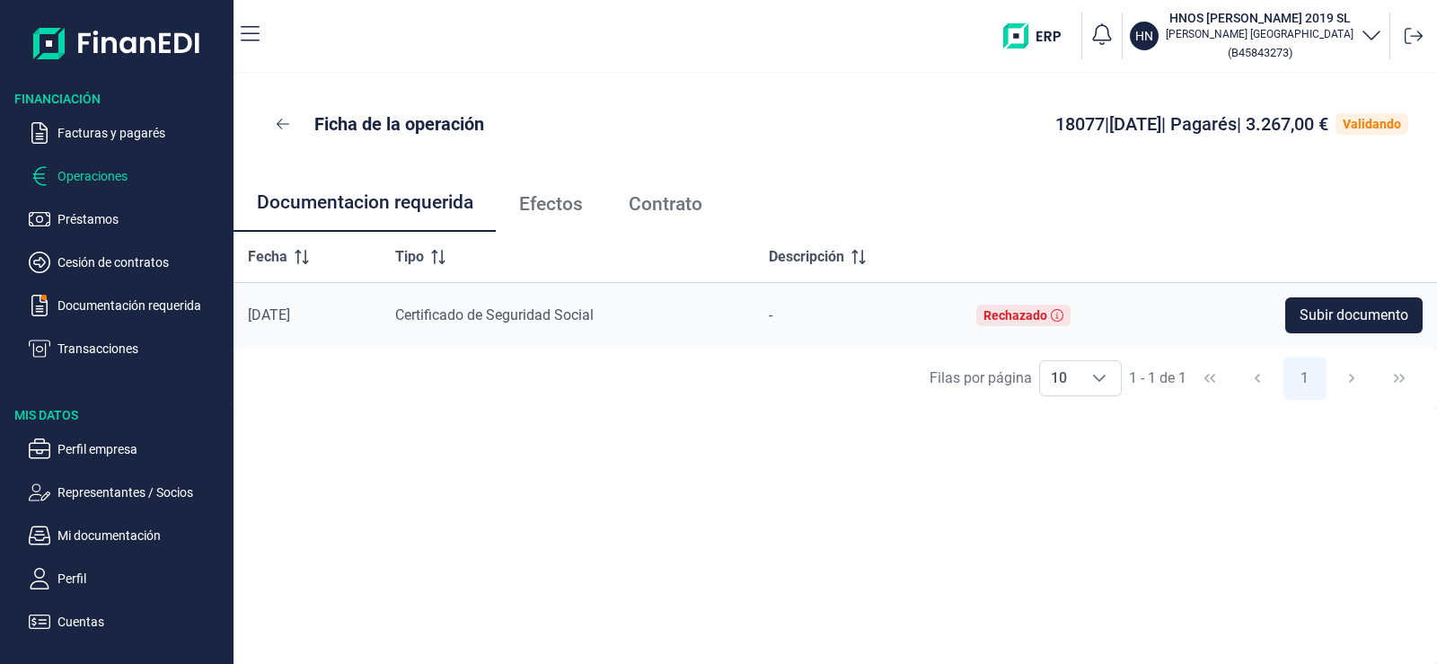
click at [110, 166] on p "Operaciones" at bounding box center [141, 176] width 169 height 22
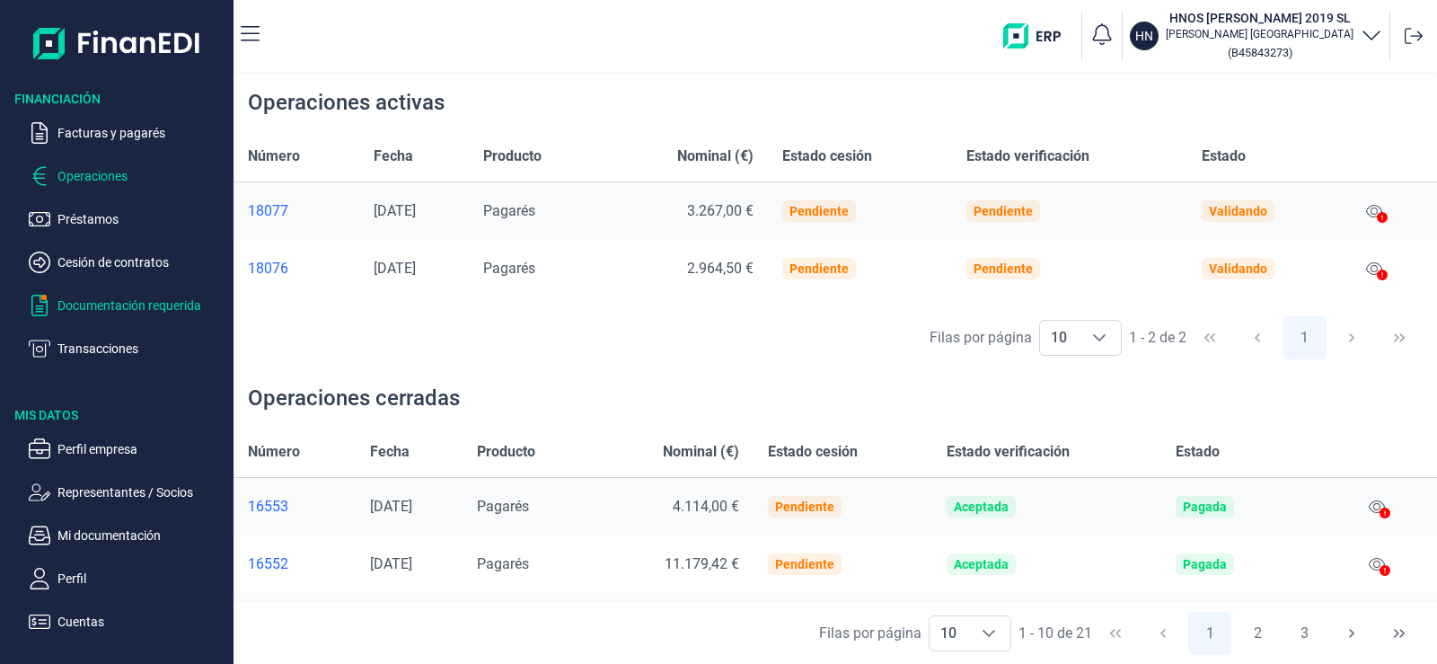
click at [190, 304] on p "Documentación requerida" at bounding box center [141, 306] width 169 height 22
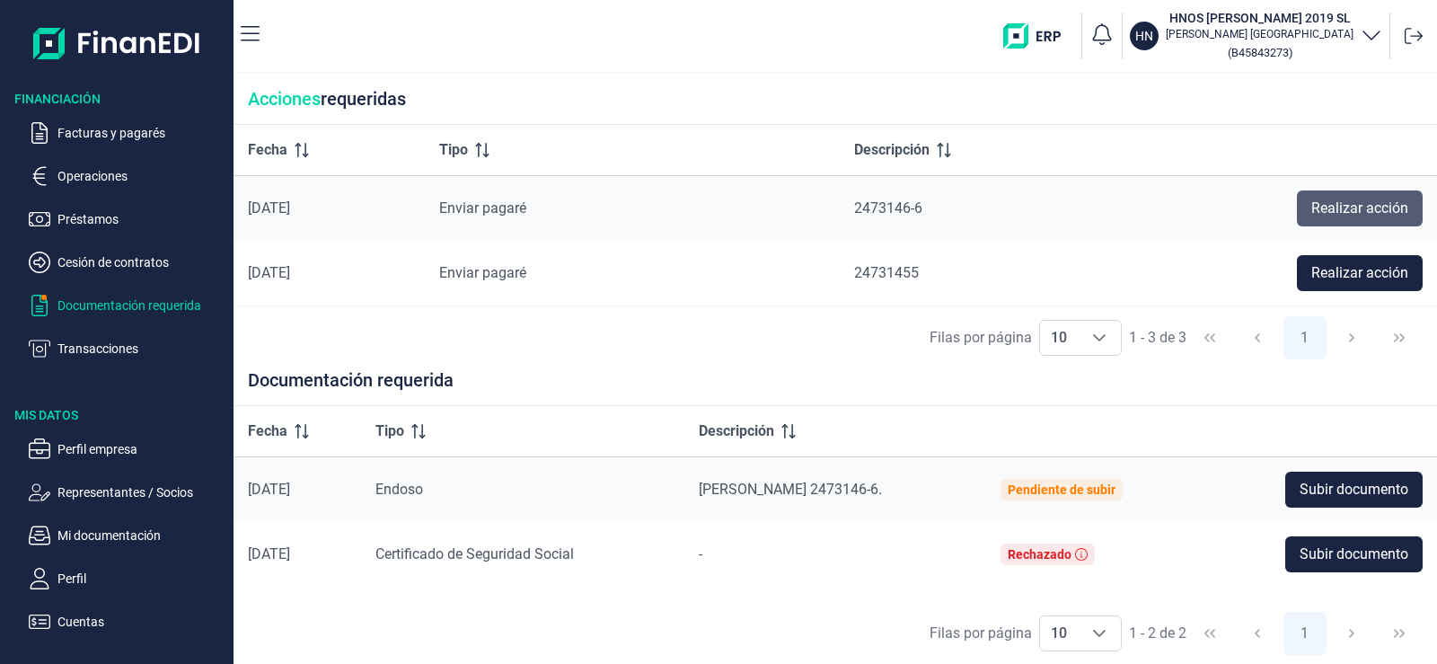
click at [1368, 208] on span "Realizar acción" at bounding box center [1359, 209] width 97 height 22
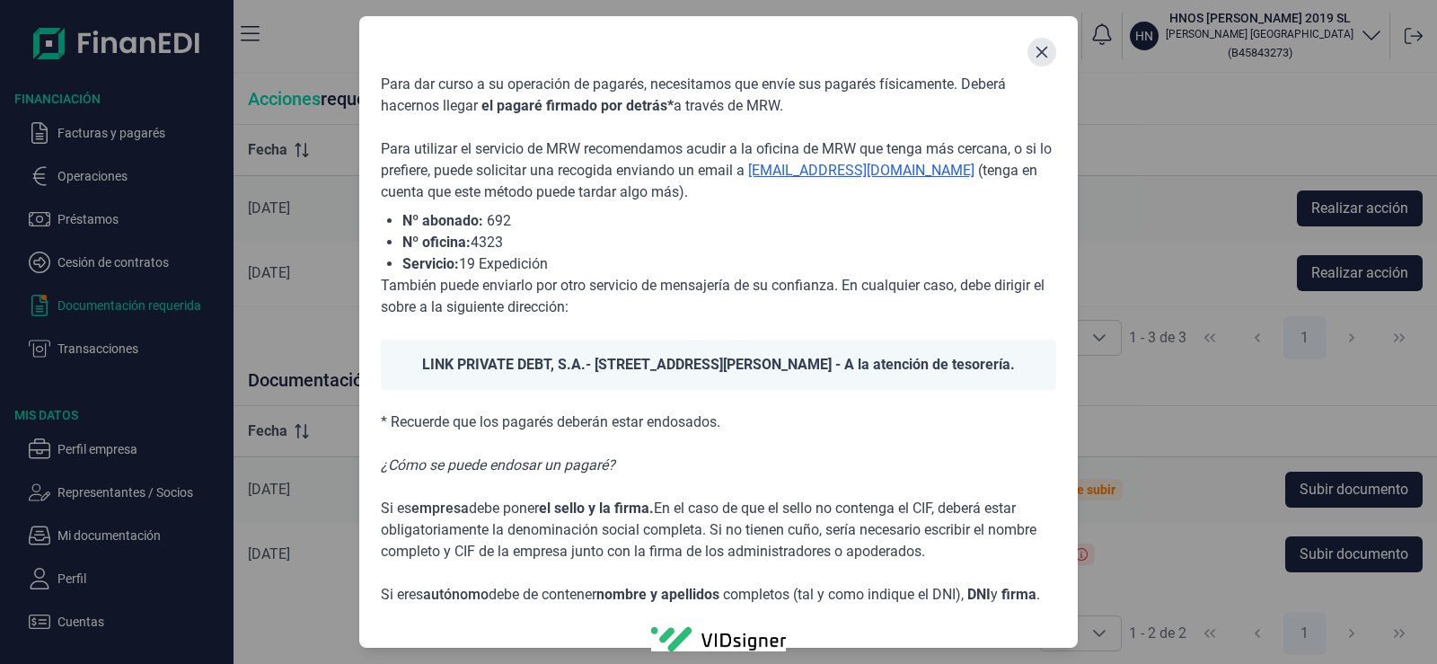
click at [1049, 48] on button "Close" at bounding box center [1041, 52] width 29 height 29
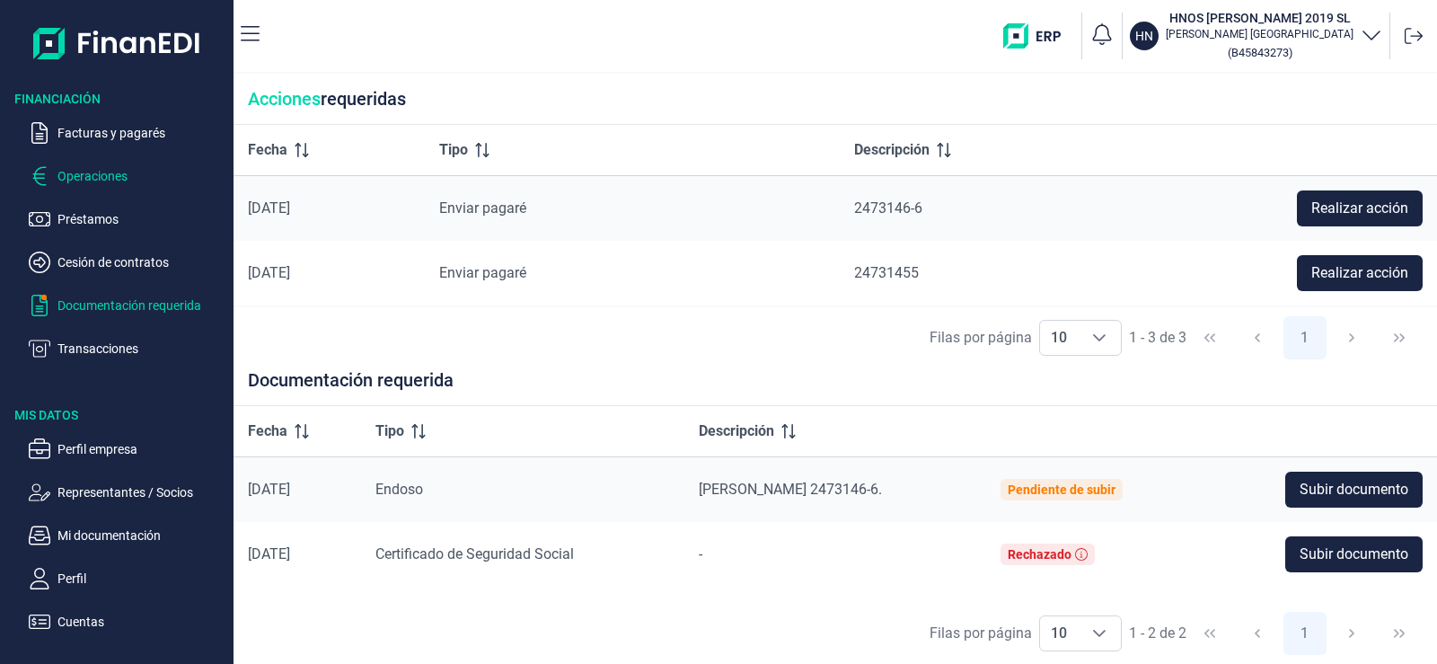
click at [110, 168] on p "Operaciones" at bounding box center [141, 176] width 169 height 22
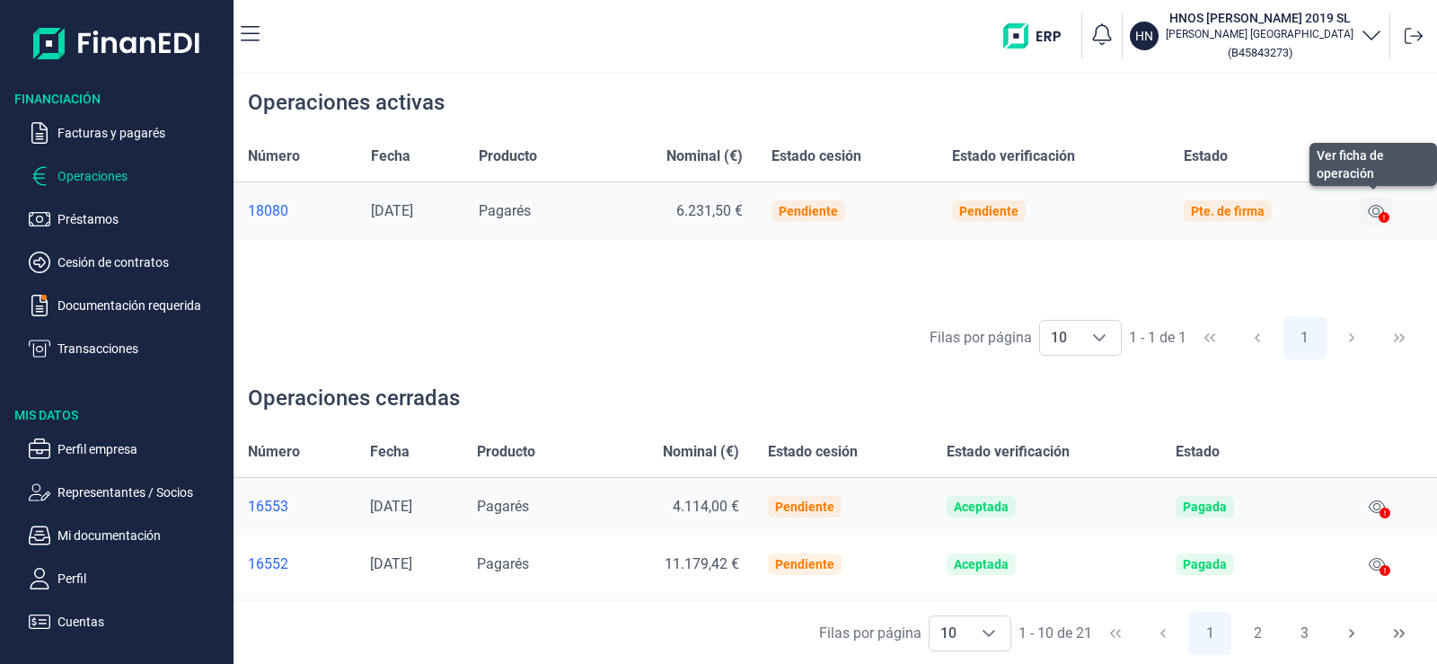
click at [1376, 215] on icon at bounding box center [1376, 211] width 16 height 14
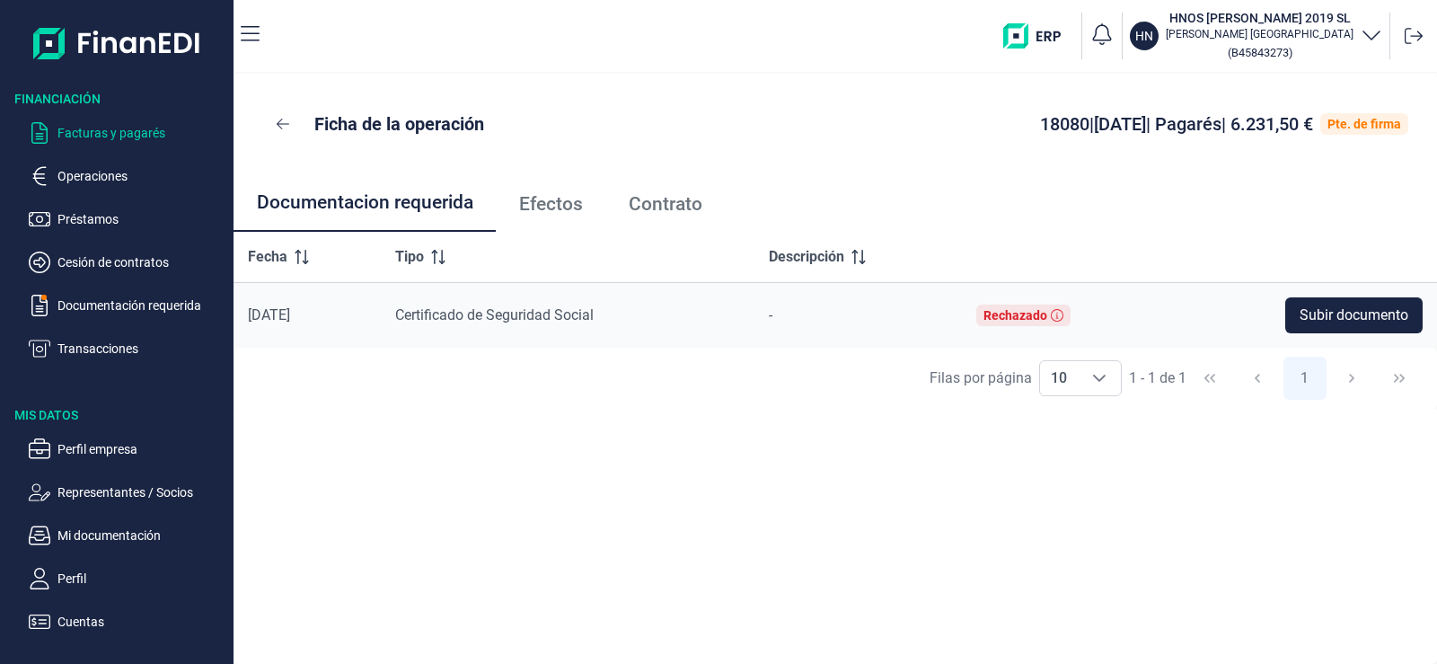
click at [119, 135] on p "Facturas y pagarés" at bounding box center [141, 133] width 169 height 22
